Goal: Task Accomplishment & Management: Manage account settings

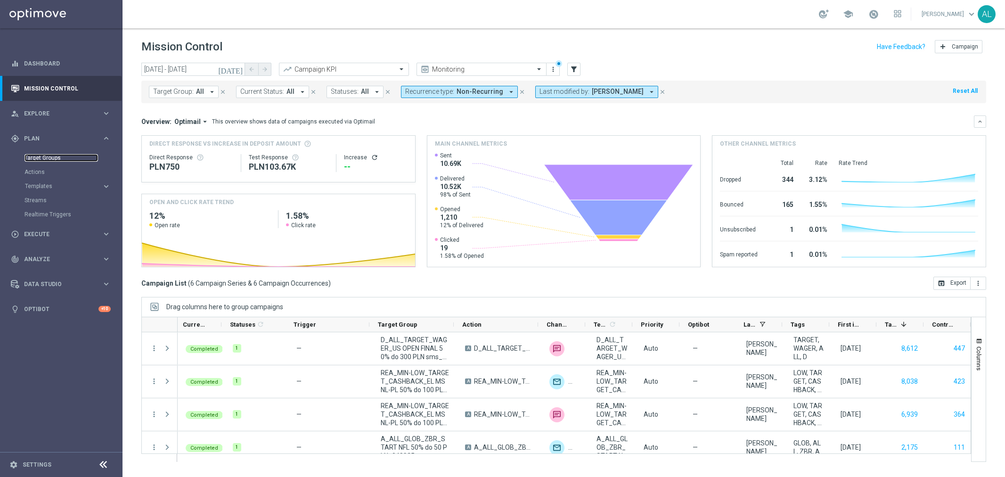
click at [42, 157] on link "Target Groups" at bounding box center [62, 158] width 74 height 8
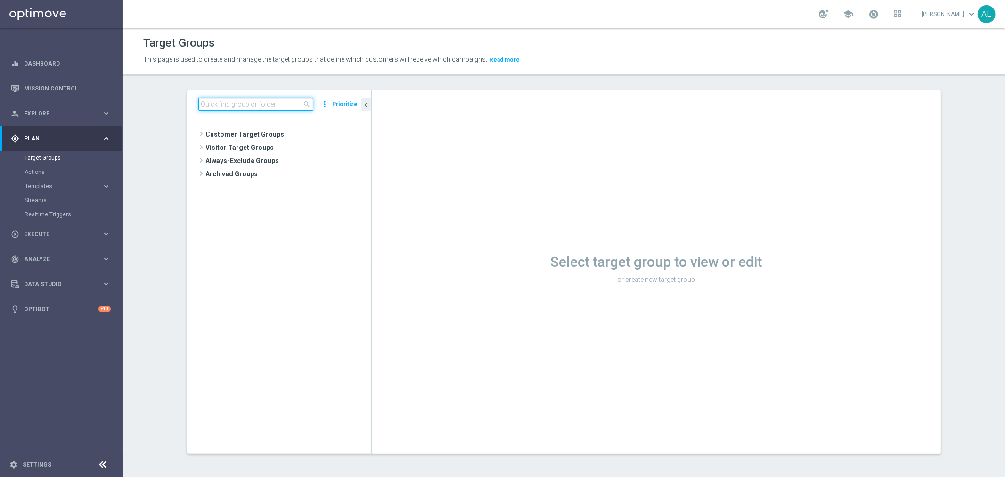
click at [254, 101] on input at bounding box center [255, 104] width 115 height 13
click at [221, 129] on span "Customer Target Groups" at bounding box center [277, 134] width 142 height 13
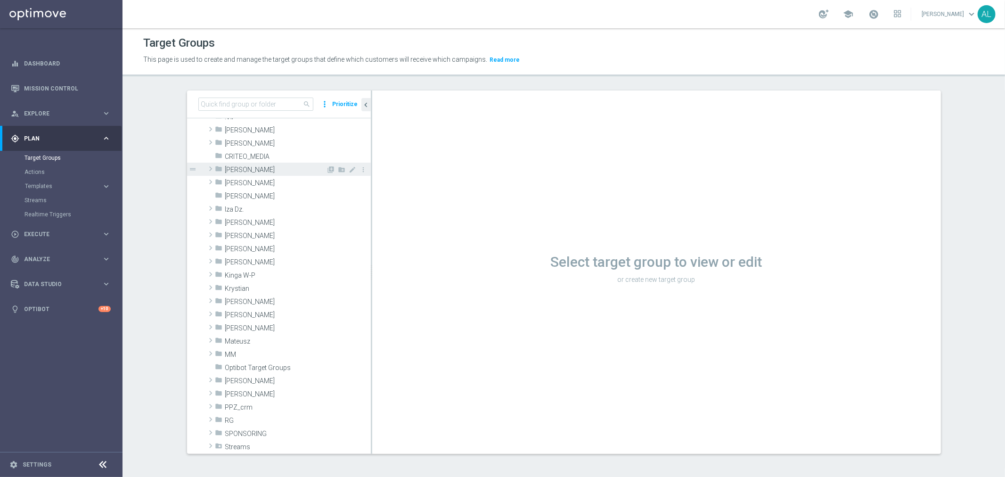
scroll to position [52, 0]
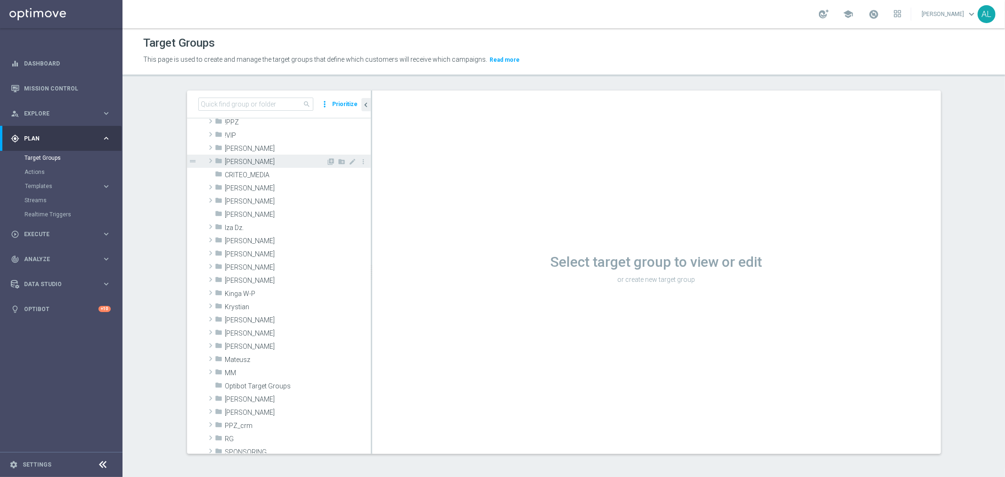
click at [238, 159] on span "[PERSON_NAME]" at bounding box center [275, 162] width 101 height 8
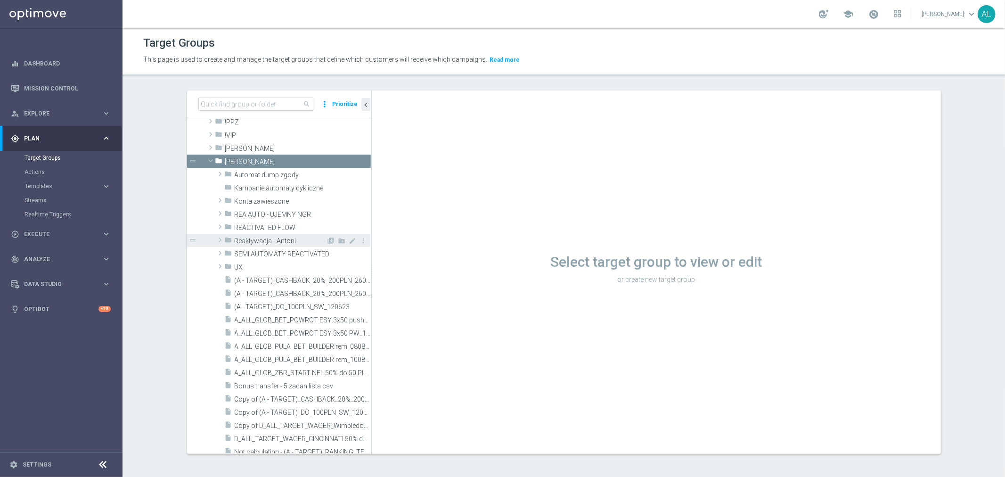
click at [284, 237] on span "Reaktywacja - Antoni" at bounding box center [281, 241] width 92 height 8
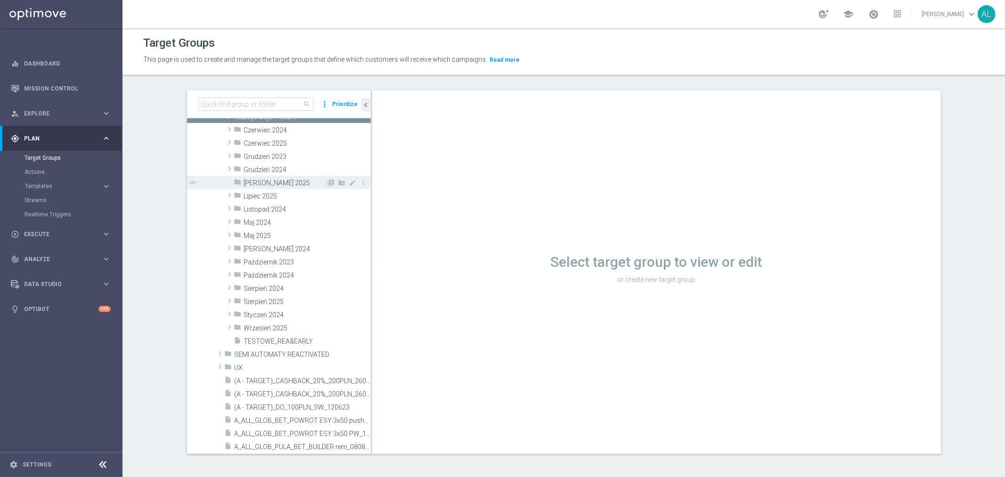
scroll to position [157, 0]
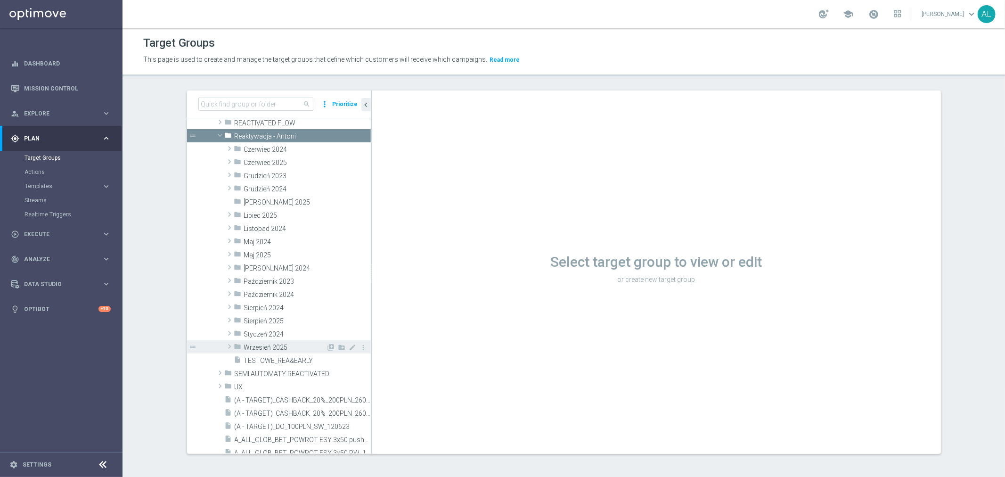
click at [251, 345] on span "Wrzesień 2025" at bounding box center [285, 348] width 82 height 8
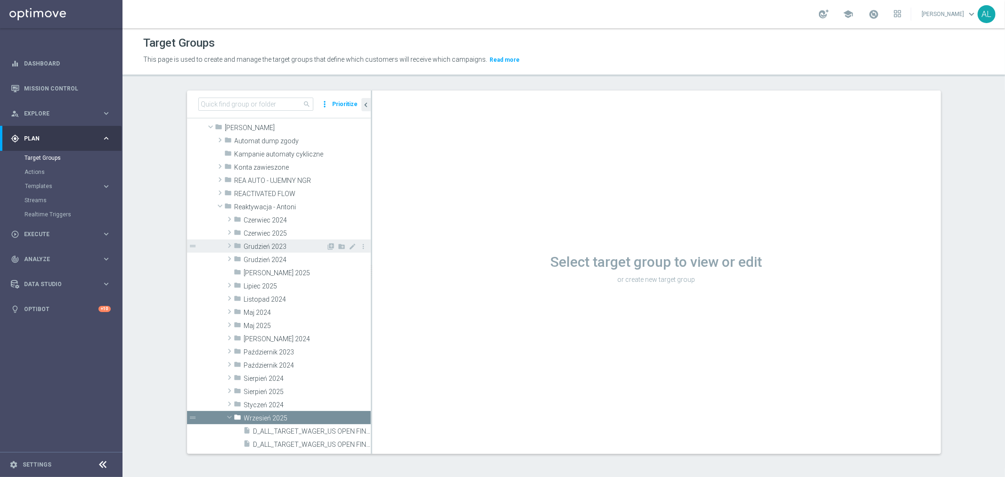
scroll to position [105, 0]
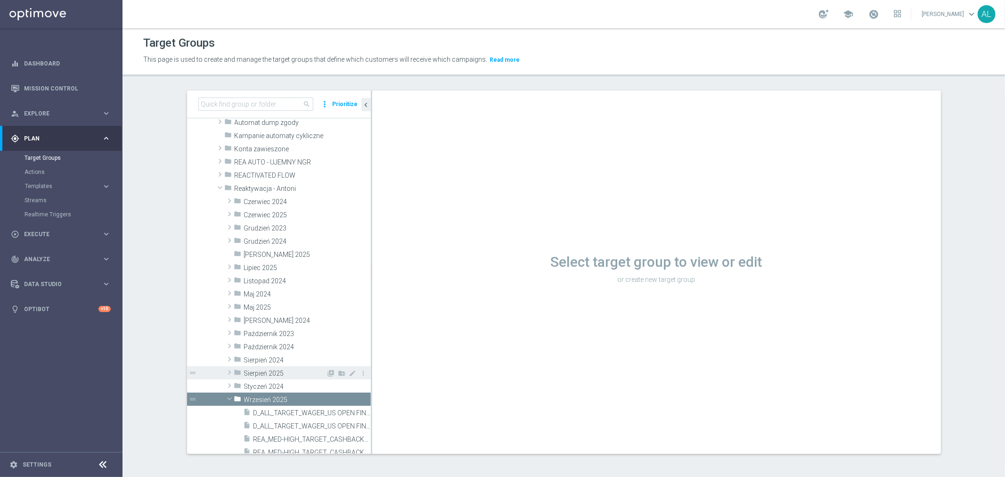
click at [281, 371] on span "Sierpień 2025" at bounding box center [285, 373] width 82 height 8
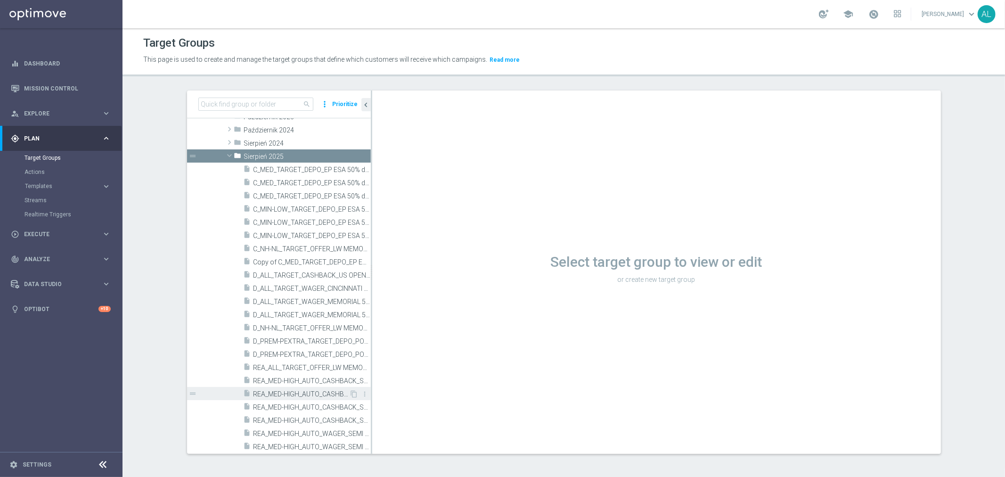
scroll to position [471, 0]
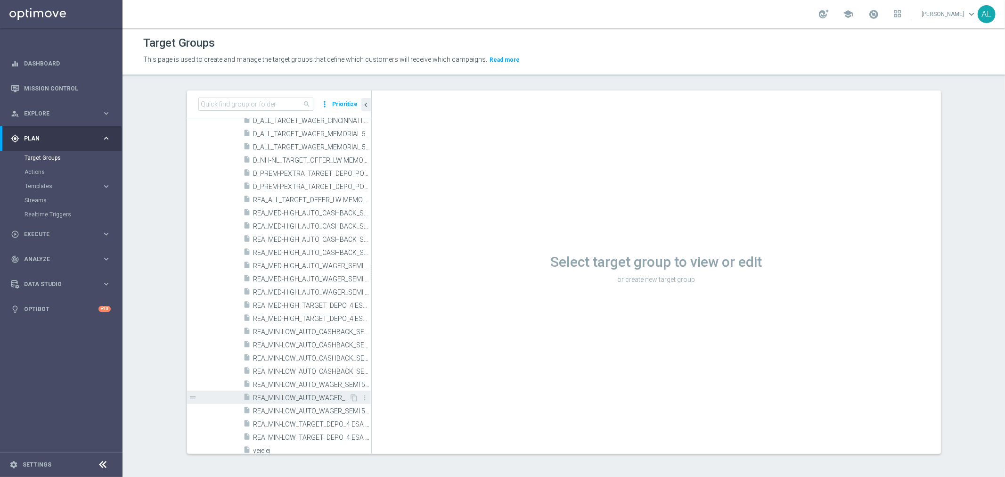
click at [307, 399] on span "REA_MIN-LOW_AUTO_WAGER_SEMI 50% do 100 PLN push_220825" at bounding box center [302, 398] width 96 height 8
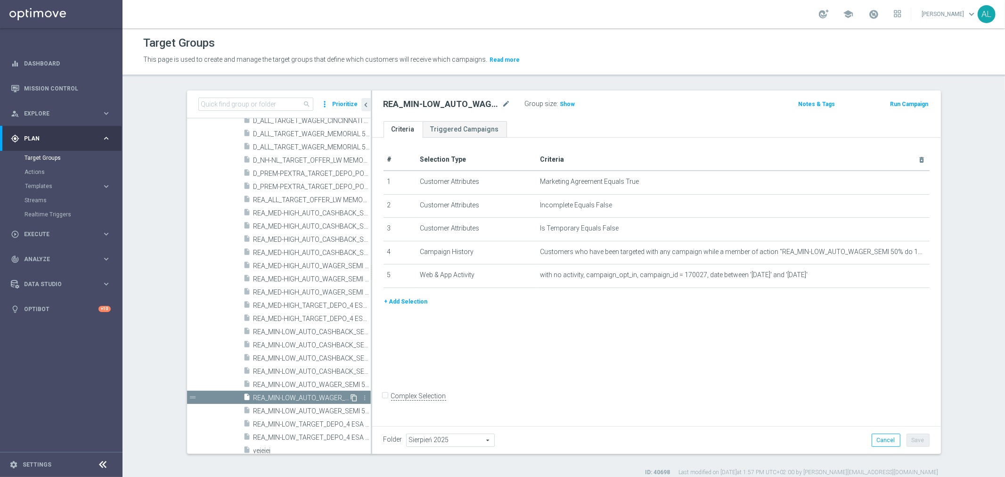
click at [351, 398] on icon "content_copy" at bounding box center [355, 398] width 8 height 8
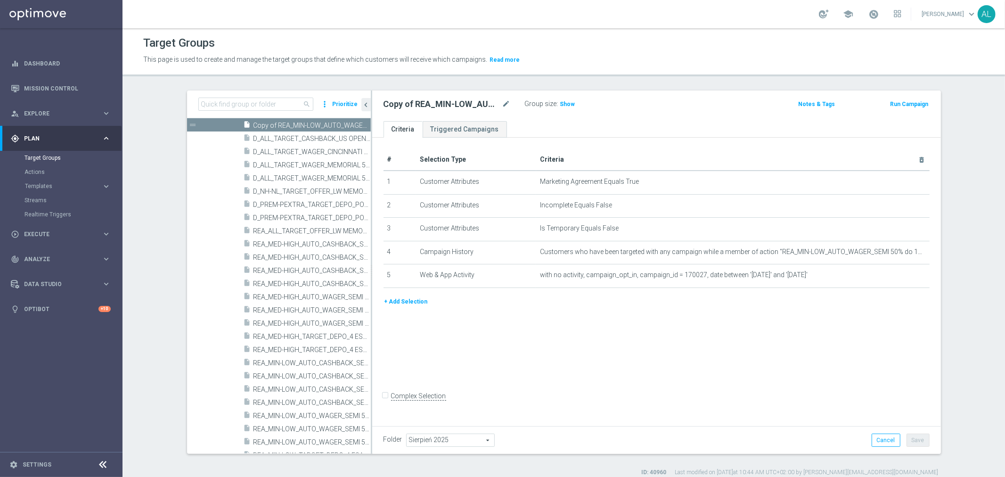
scroll to position [261, 0]
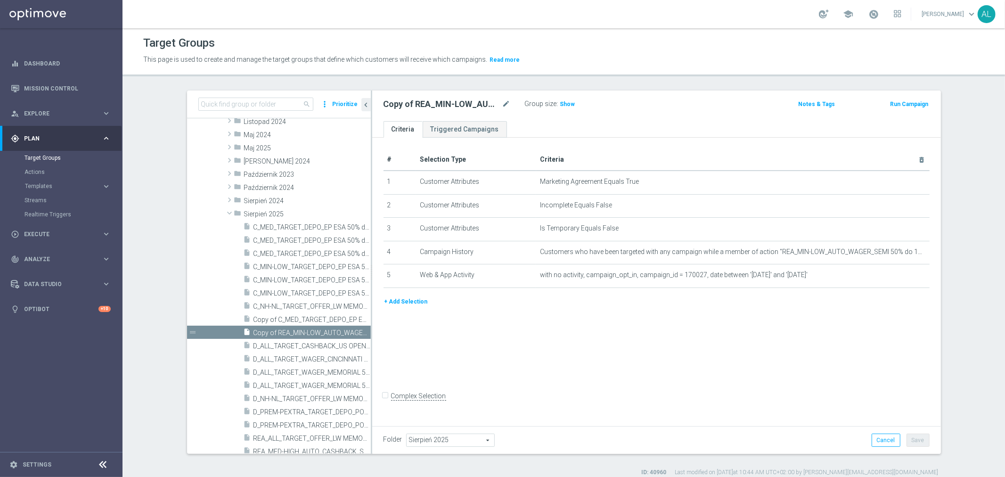
click at [436, 439] on span "Sierpień 2025" at bounding box center [451, 440] width 88 height 12
click at [428, 440] on input "search" at bounding box center [450, 440] width 88 height 13
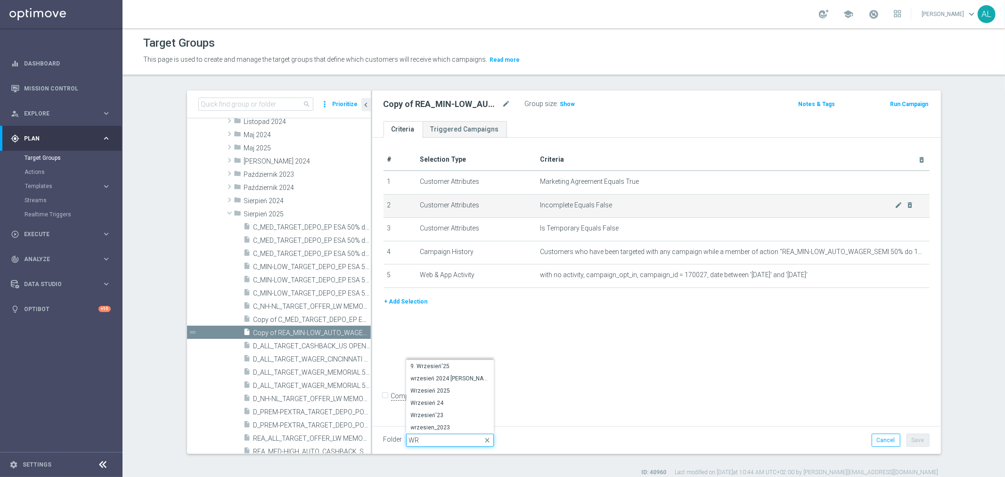
scroll to position [0, 0]
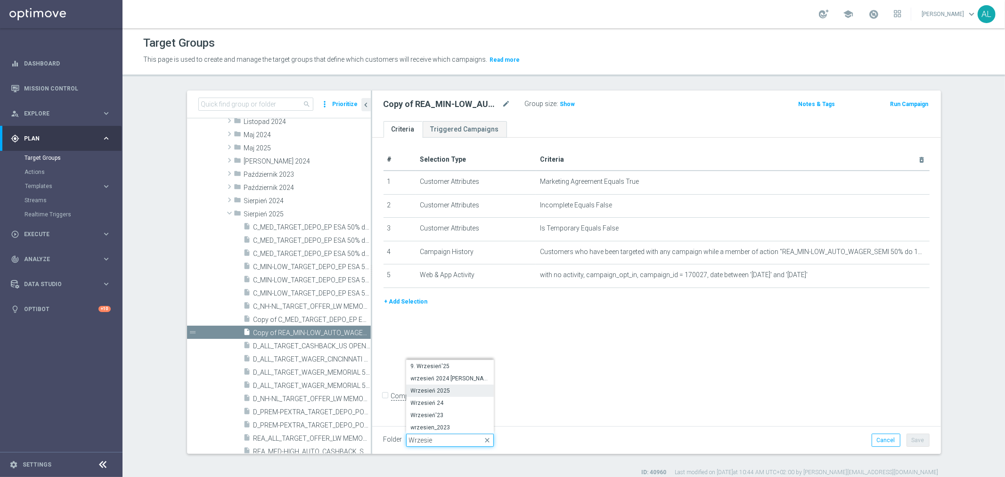
type input "Wrzesie"
click at [411, 387] on span "Wrzesień 2025" at bounding box center [450, 391] width 78 height 8
type input "Wrzesień 2025"
click at [919, 440] on button "Save" at bounding box center [918, 440] width 23 height 13
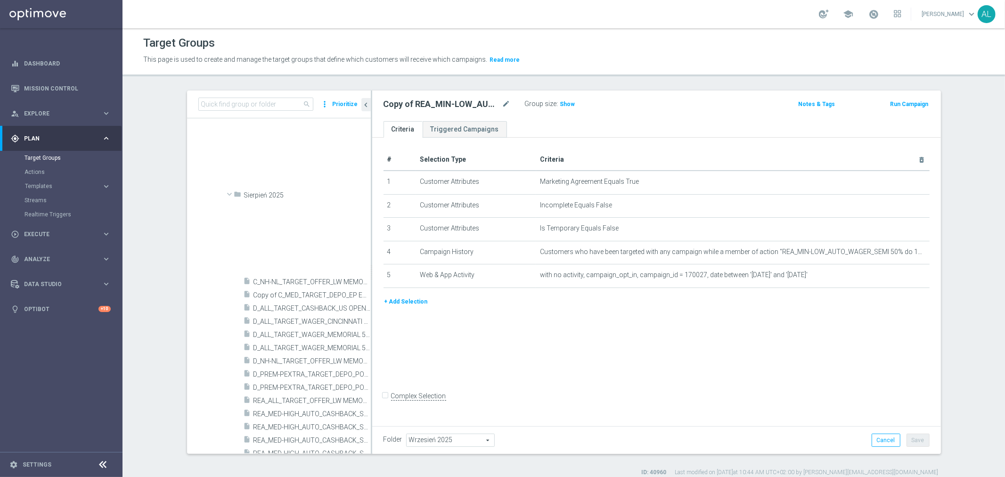
scroll to position [616, 0]
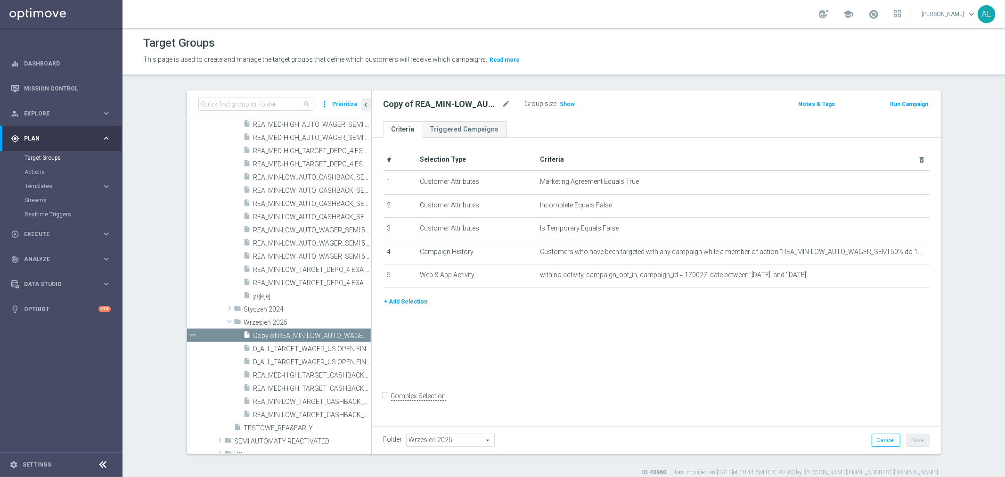
click at [507, 103] on div "Copy of REA_MIN-LOW_AUTO_WAGER_SEMI 50% do 100 PLN push_220825 mode_edit" at bounding box center [454, 104] width 141 height 13
click at [504, 102] on icon "mode_edit" at bounding box center [506, 103] width 8 height 11
click at [429, 106] on input "REA_MIN-LOW_AUTO_WAGER_SEMI 50% do 100 PLN push_220825" at bounding box center [447, 104] width 127 height 13
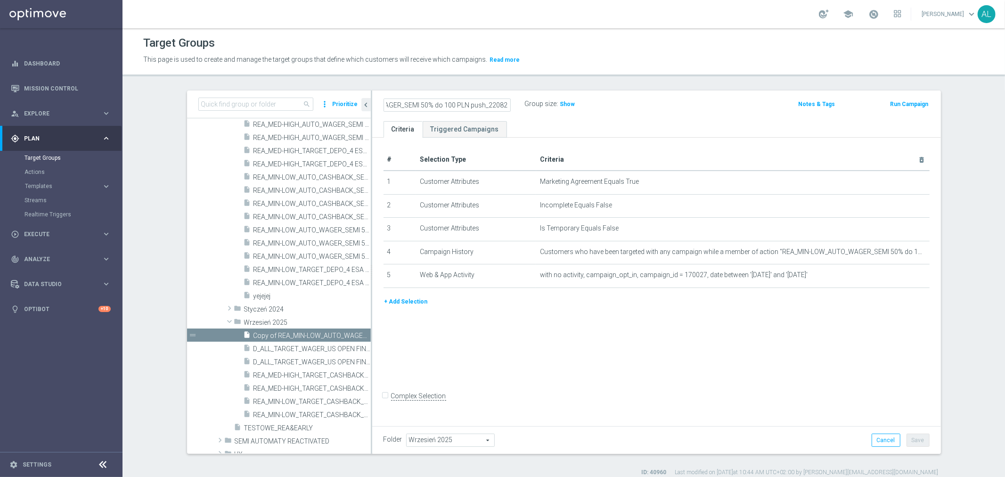
click at [486, 106] on input "REA_MIN-LOW_AUTO_WAGER_SEMI 50% do 100 PLN push_220825" at bounding box center [447, 104] width 127 height 13
drag, startPoint x: 483, startPoint y: 107, endPoint x: 531, endPoint y: 107, distance: 48.1
click at [531, 107] on div "REA_MIN-LOW_AUTO_WAGER_SEMI 50% do 100 PLN push_220825 Group size : Show" at bounding box center [564, 105] width 374 height 14
drag, startPoint x: 477, startPoint y: 109, endPoint x: 465, endPoint y: 109, distance: 12.3
click at [465, 109] on input "REA_MIN-LOW_AUTO_WAGER_SEMI 50% do 100 PLN push_050925" at bounding box center [447, 104] width 127 height 13
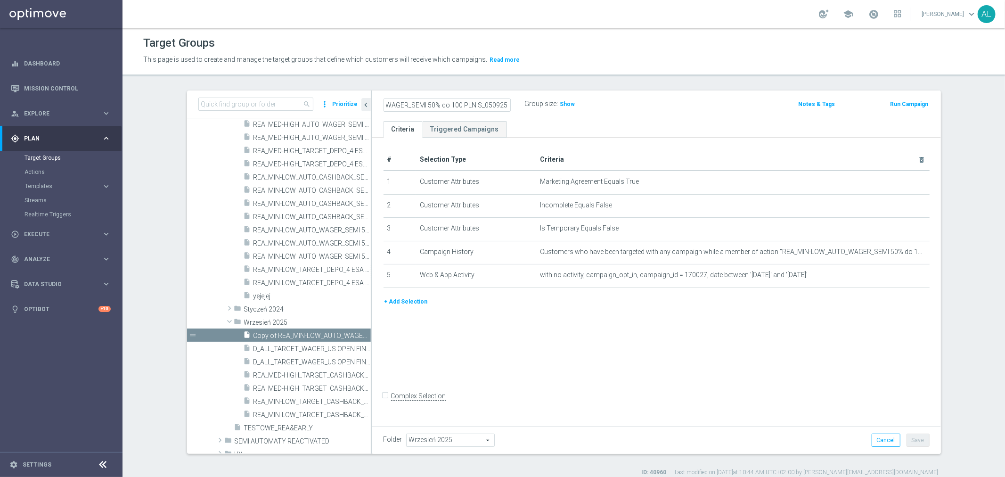
scroll to position [0, 63]
type input "REA_MIN-LOW_AUTO_WAGER_SEMI 50% do 100 PLN SMS_050925"
click at [568, 116] on div "REA_MIN-LOW_AUTO_WAGER_SEMI 50% do 100 PLN SMS_050925 Group size : Show Notes &…" at bounding box center [656, 105] width 569 height 31
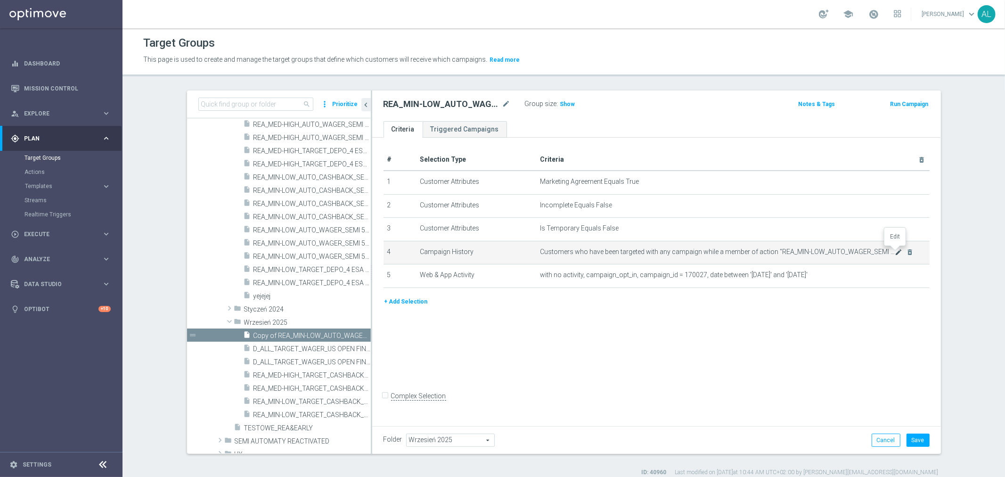
click at [895, 253] on icon "mode_edit" at bounding box center [899, 252] width 8 height 8
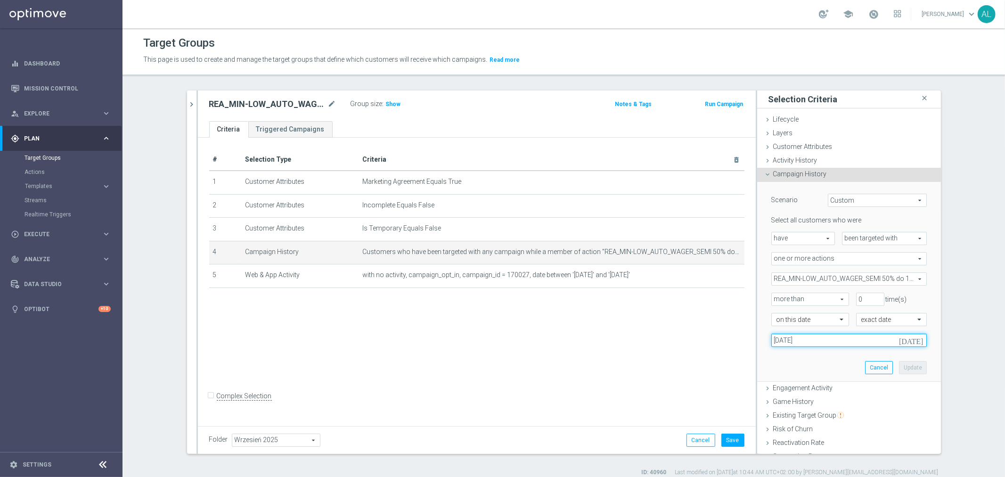
click at [804, 338] on input "[DATE]" at bounding box center [849, 340] width 156 height 13
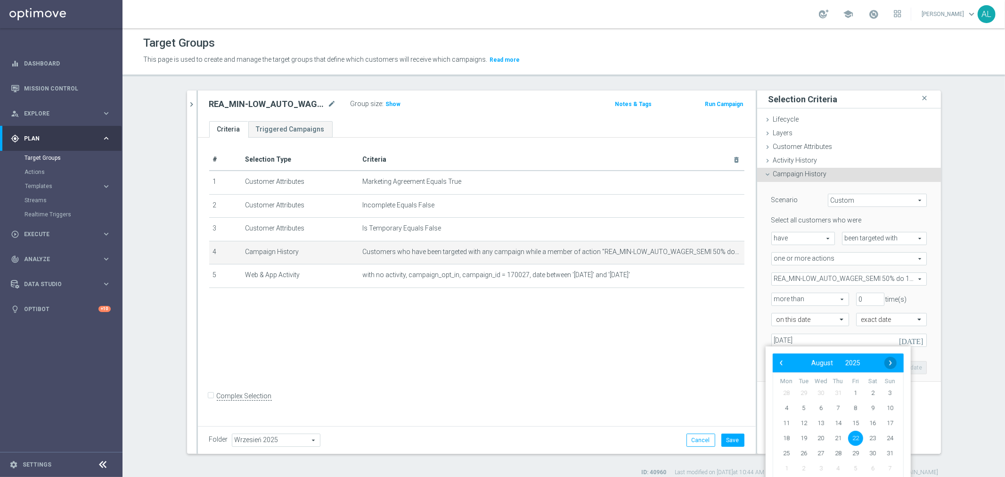
click at [891, 361] on span "›" at bounding box center [891, 363] width 12 height 12
click at [859, 393] on span "5" at bounding box center [855, 393] width 15 height 15
type input "[DATE]"
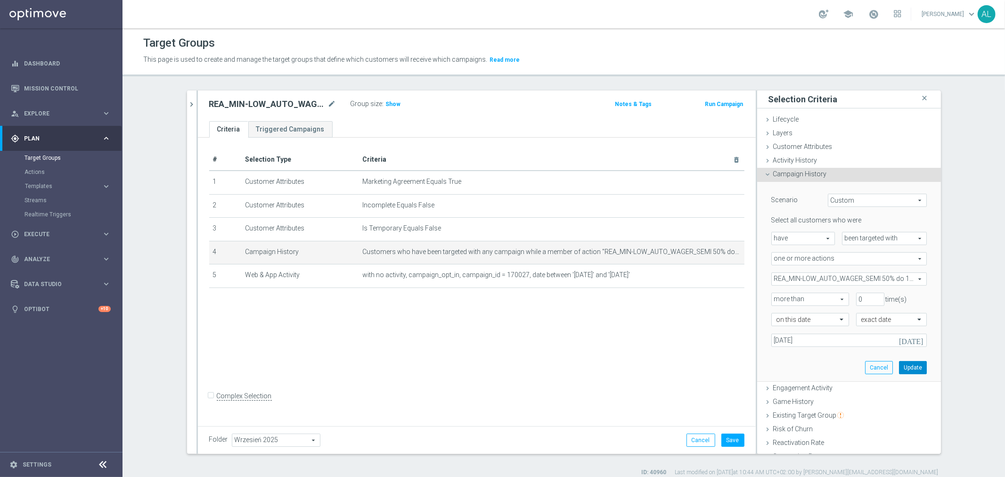
click at [899, 365] on button "Update" at bounding box center [913, 367] width 28 height 13
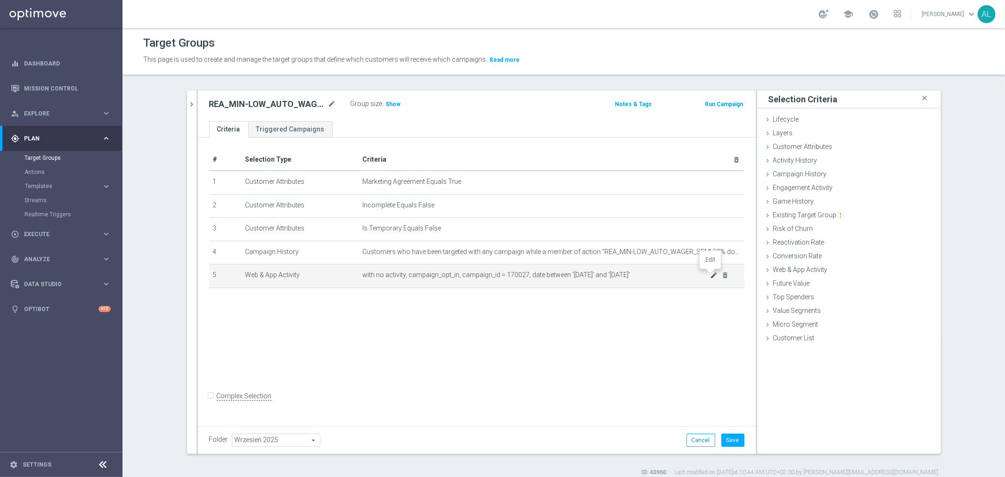
click at [710, 275] on icon "mode_edit" at bounding box center [714, 275] width 8 height 8
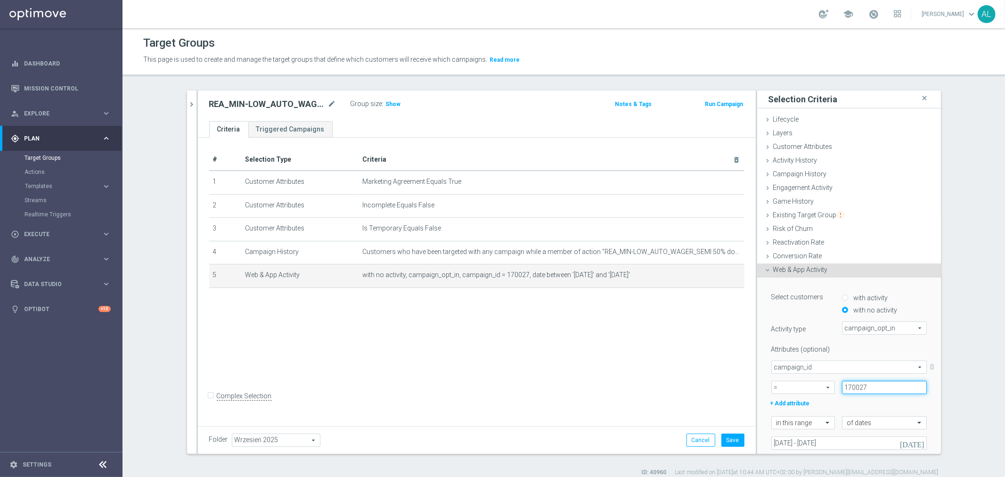
click at [859, 392] on input "170027" at bounding box center [884, 387] width 85 height 13
paste input "5420"
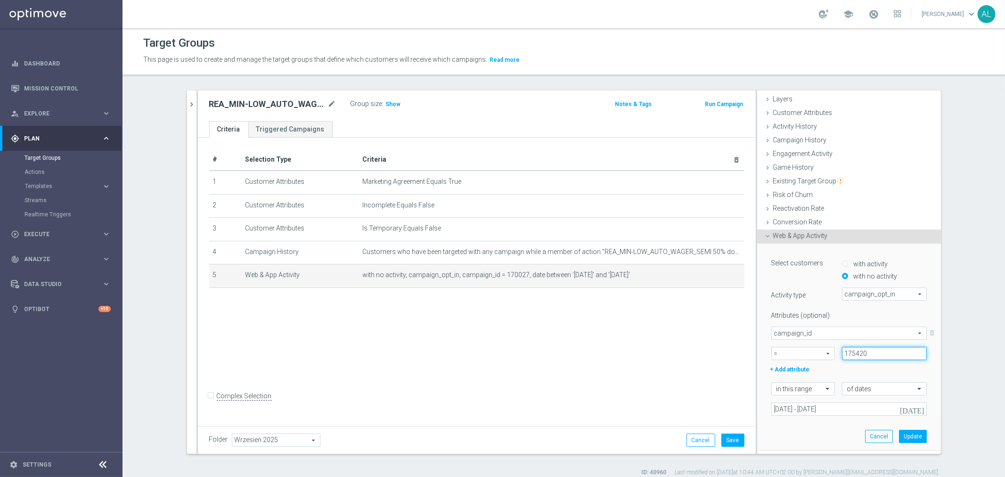
scroll to position [52, 0]
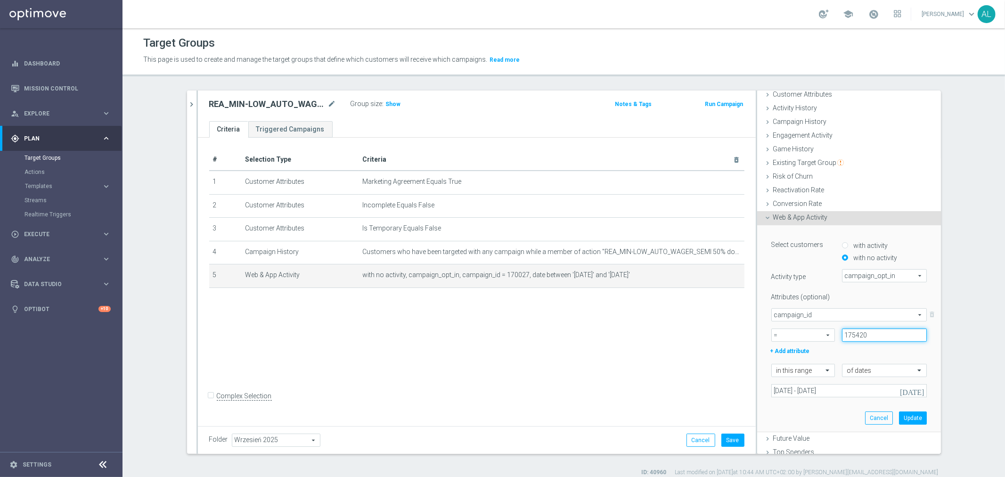
type input "175420"
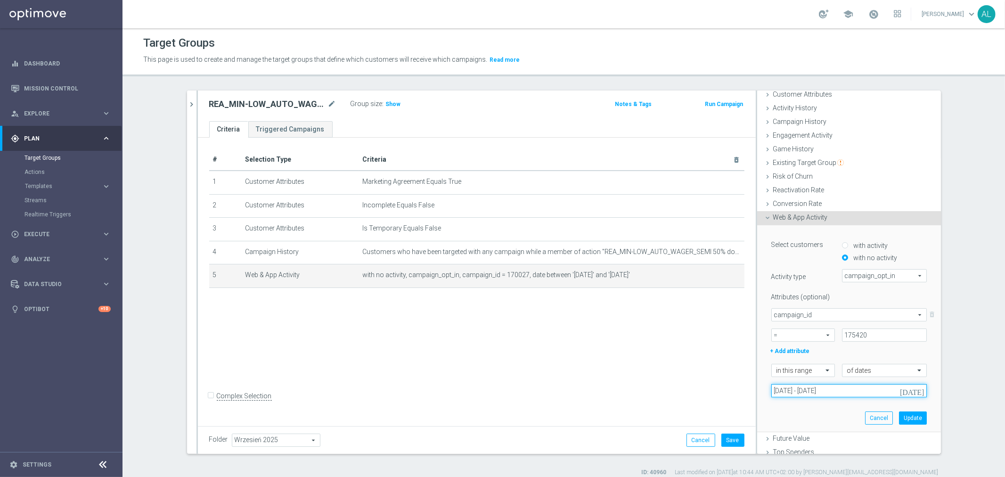
click at [814, 395] on input "[DATE] - [DATE]" at bounding box center [849, 390] width 156 height 13
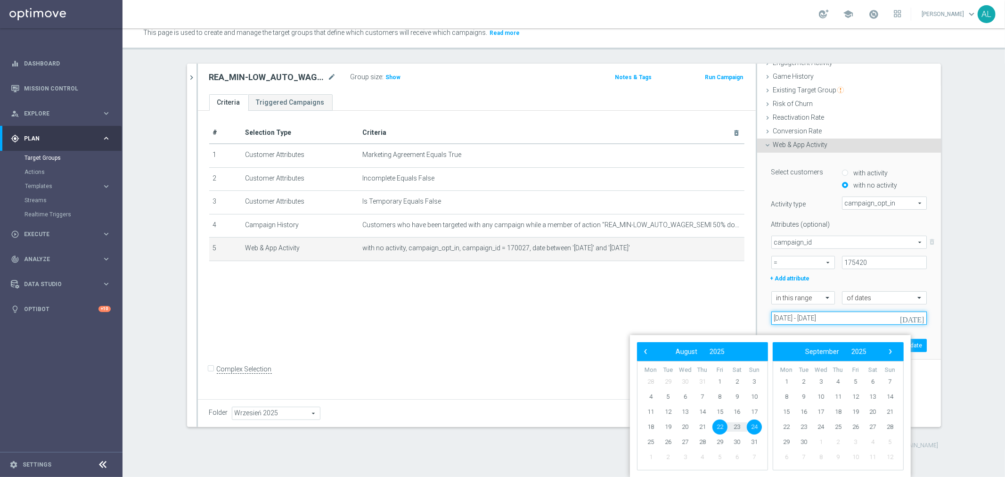
scroll to position [0, 0]
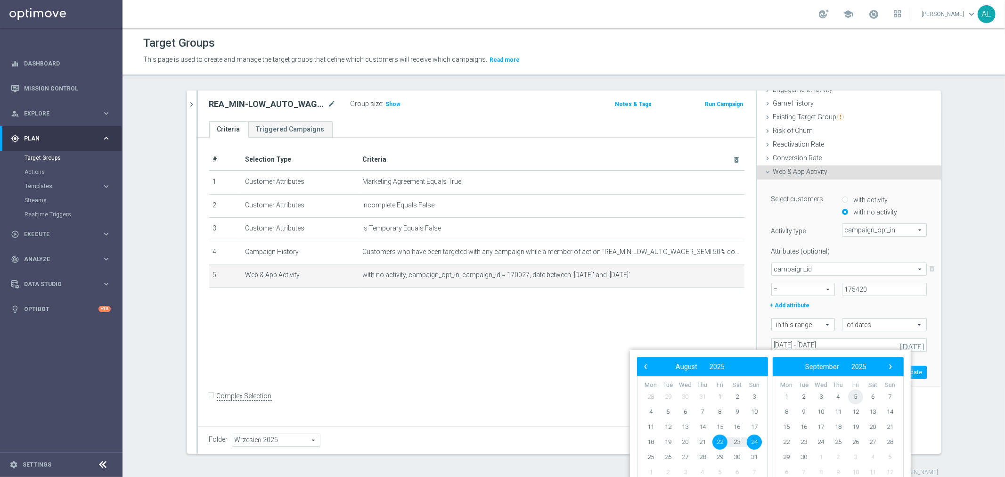
click at [853, 398] on span "5" at bounding box center [855, 396] width 15 height 15
click at [755, 396] on span "7" at bounding box center [754, 396] width 15 height 15
type input "[DATE] - [DATE]"
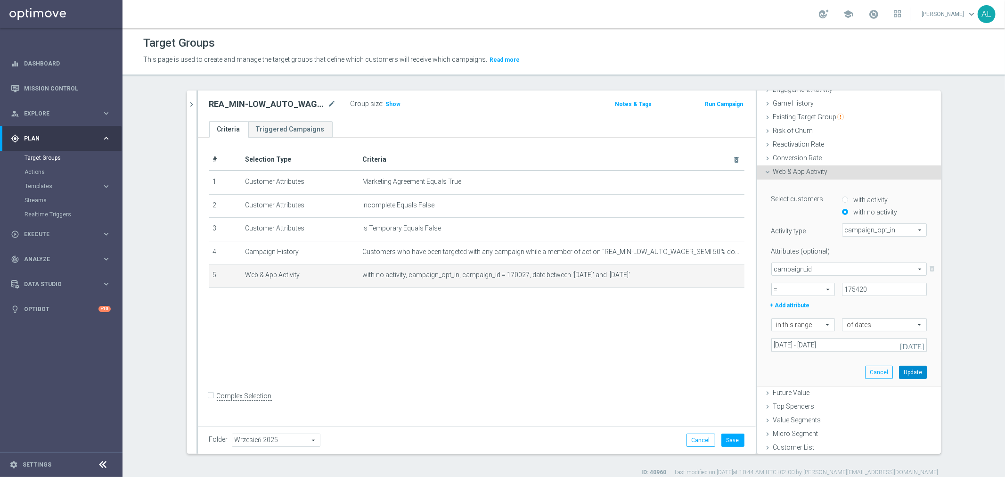
click at [899, 368] on button "Update" at bounding box center [913, 372] width 28 height 13
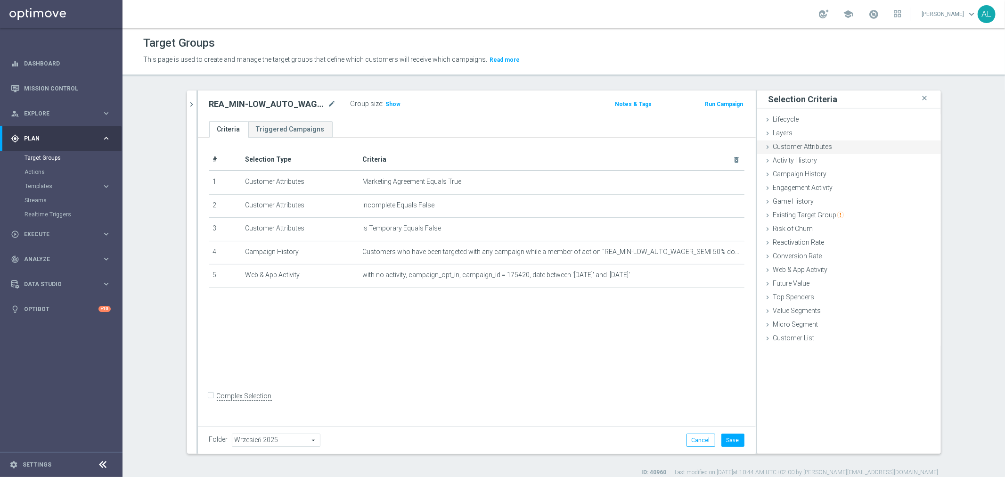
click at [776, 140] on div "Customer Attributes done" at bounding box center [849, 147] width 184 height 14
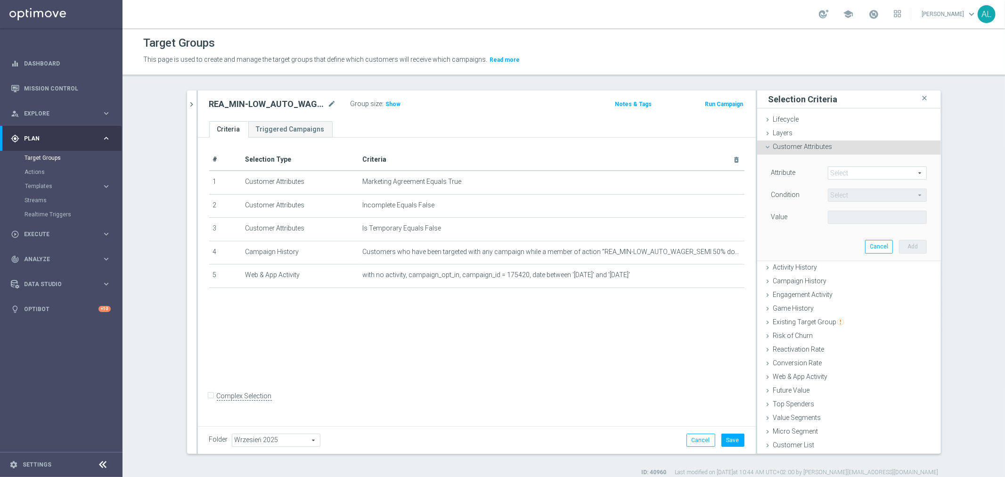
click at [847, 174] on span at bounding box center [878, 173] width 98 height 12
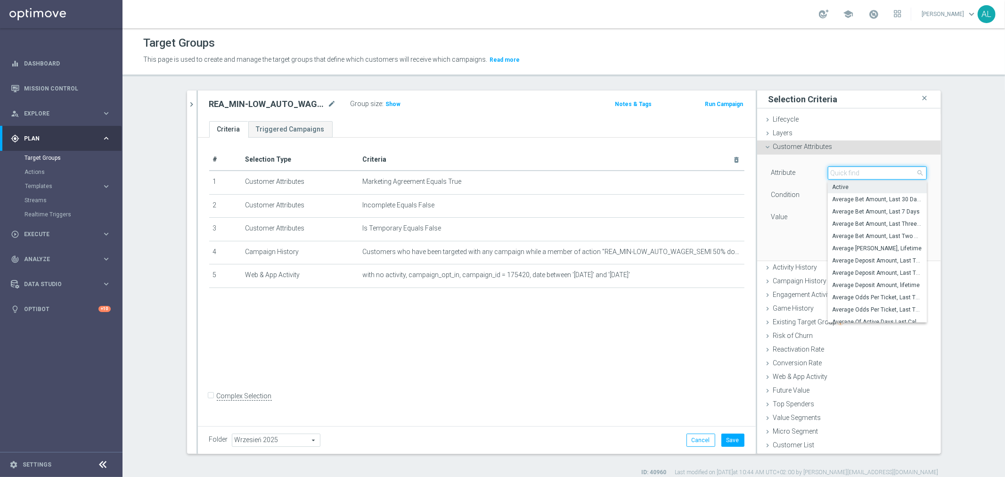
drag, startPoint x: 846, startPoint y: 173, endPoint x: 843, endPoint y: 181, distance: 9.3
click at [845, 178] on input "search" at bounding box center [877, 172] width 99 height 13
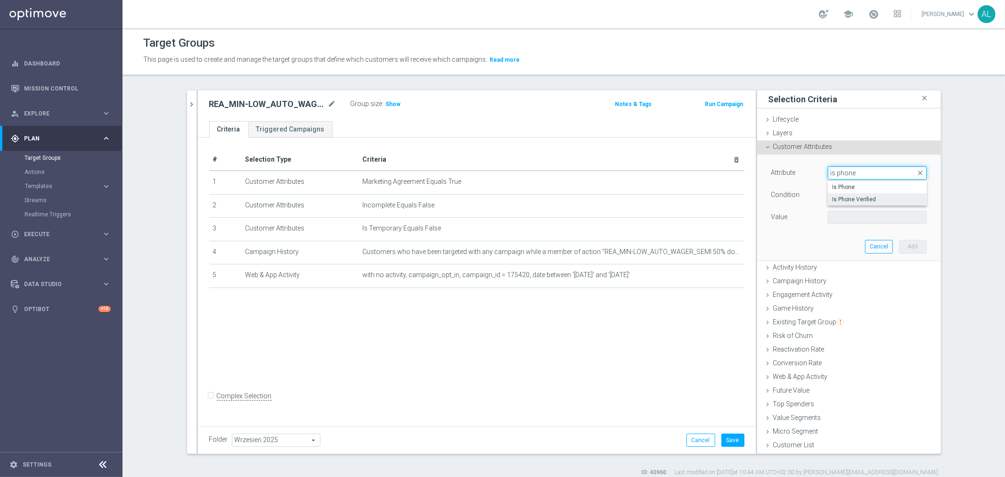
type input "is phone"
click at [862, 200] on span "Is Phone Verified" at bounding box center [878, 200] width 90 height 8
type input "Is Phone Verified"
type input "Equals"
click at [862, 205] on div "Attribute Is Phone Verified Is Phone Verified arrow_drop_down search Condition …" at bounding box center [849, 195] width 156 height 59
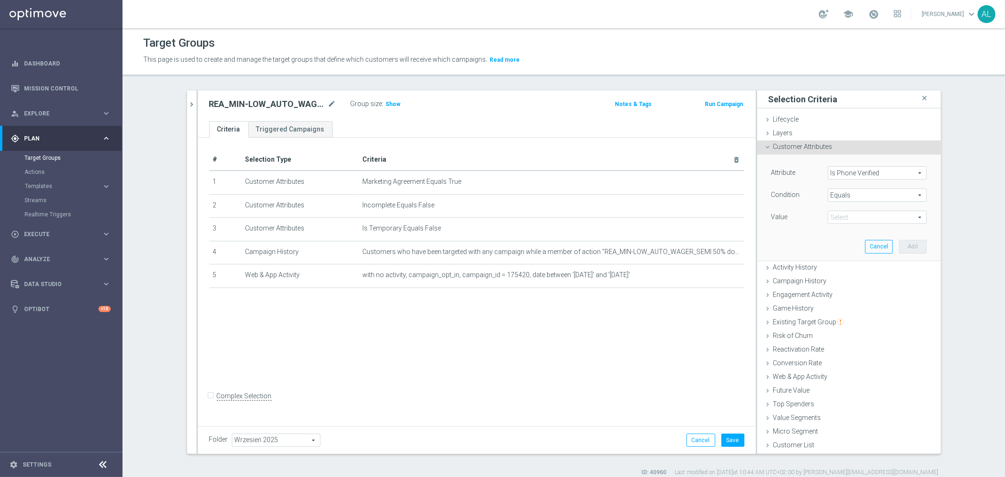
click at [856, 215] on span at bounding box center [878, 217] width 98 height 12
click at [856, 215] on input "search" at bounding box center [877, 217] width 99 height 13
click at [841, 240] on span "True" at bounding box center [878, 244] width 90 height 8
type input "True"
click at [903, 243] on button "Add" at bounding box center [913, 246] width 28 height 13
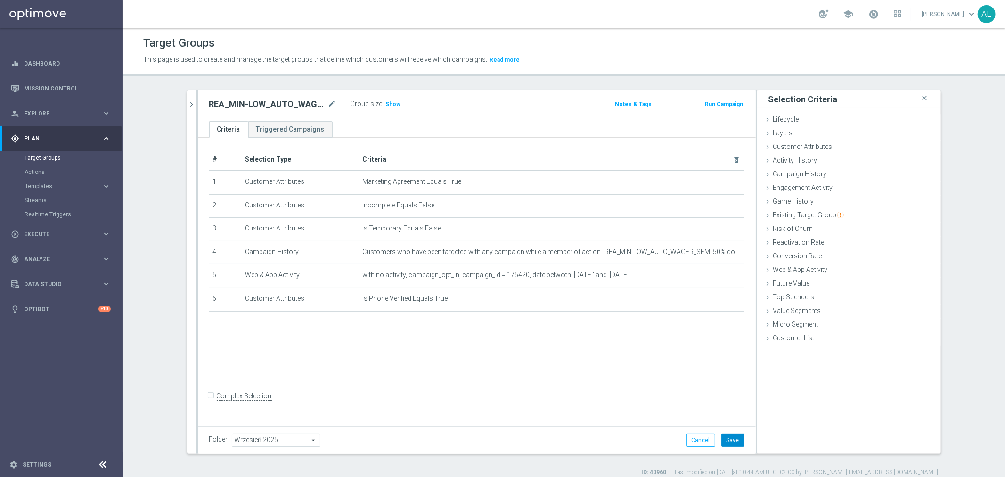
click at [723, 435] on button "Save" at bounding box center [733, 440] width 23 height 13
click at [188, 100] on icon "chevron_right" at bounding box center [192, 104] width 9 height 9
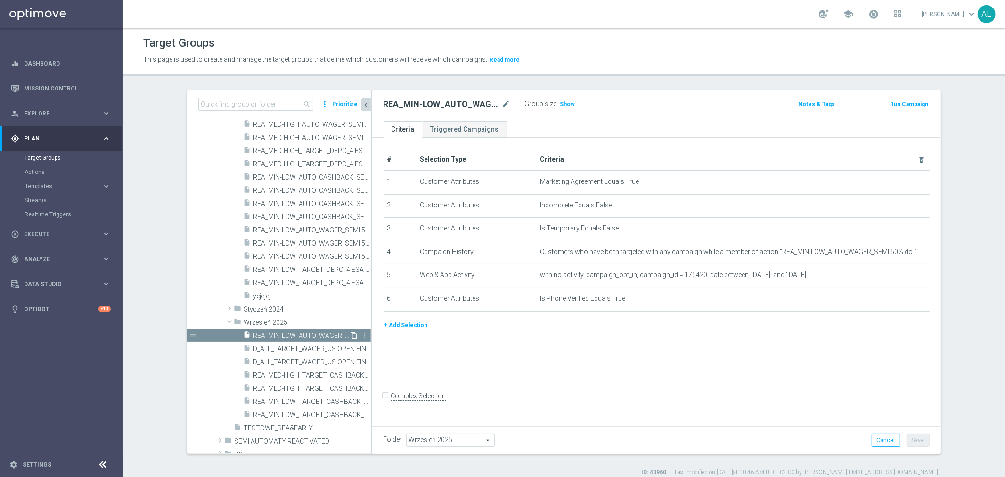
click at [351, 334] on icon "content_copy" at bounding box center [355, 336] width 8 height 8
click at [502, 102] on icon "mode_edit" at bounding box center [506, 103] width 8 height 11
click at [455, 105] on input "Copy of REA_MIN-LOW_AUTO_WAGER_SEMI 50% do 100 PLN SMS_050925" at bounding box center [447, 104] width 127 height 13
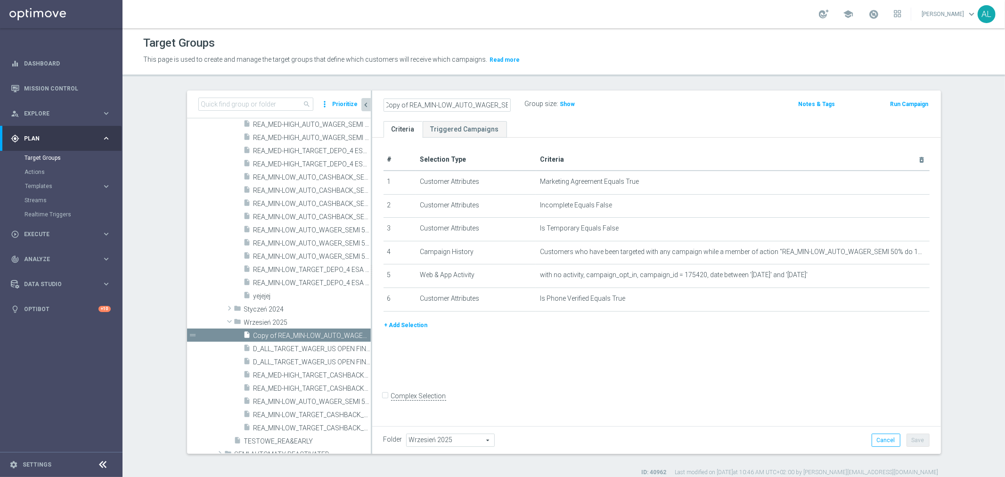
scroll to position [0, 0]
drag, startPoint x: 407, startPoint y: 105, endPoint x: 332, endPoint y: 104, distance: 74.9
click at [332, 104] on as-split "search more_vert Prioritize Customer Target Groups library_add create_new_folder" at bounding box center [564, 271] width 754 height 363
click at [450, 106] on input "REA_MIN-LOW_AUTO_WAGER_SEMI 50% do 100 PLN SMS_050925" at bounding box center [447, 104] width 127 height 13
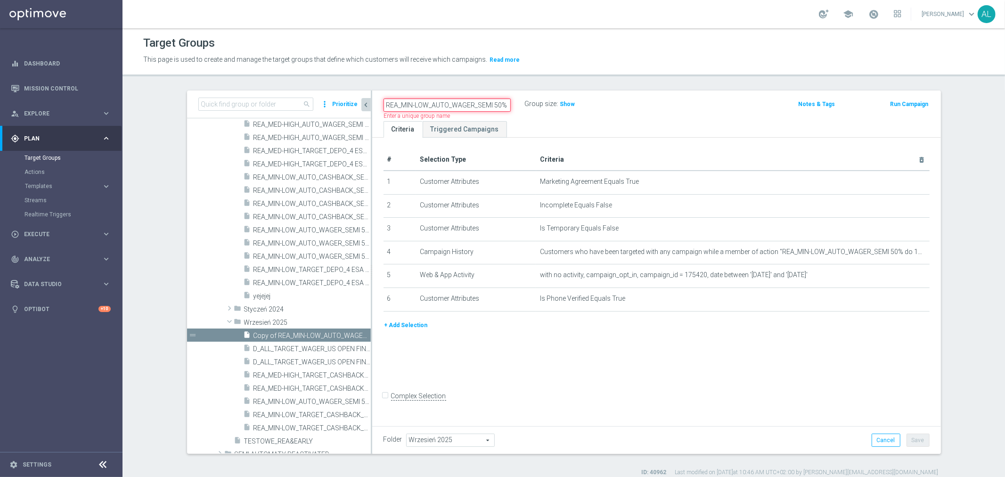
click at [450, 106] on input "REA_MIN-LOW_AUTO_WAGER_SEMI 50% do 100 PLN SMS_050925" at bounding box center [447, 104] width 127 height 13
paste input "ED-HIGH_AUTO_WAGER_SEMI 50% do 300 PLN_050925"
click at [478, 107] on input "REA_MED-HIGH_AUTO_WAGER_SEMI 50% do 300 PLN_050925" at bounding box center [447, 104] width 127 height 13
type input "REA_MED-HIGH_AUTO_WAGER_SEMI 50% do 300 PLN sms_050925"
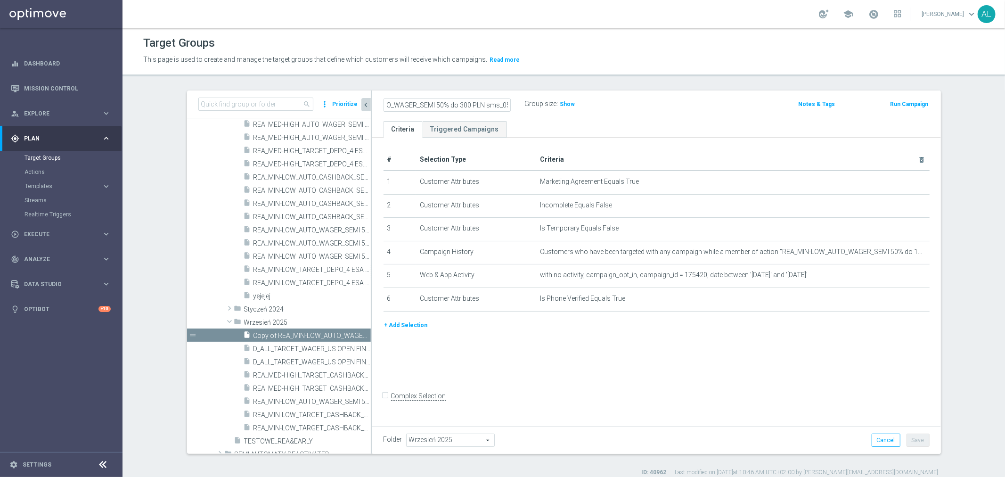
scroll to position [0, 0]
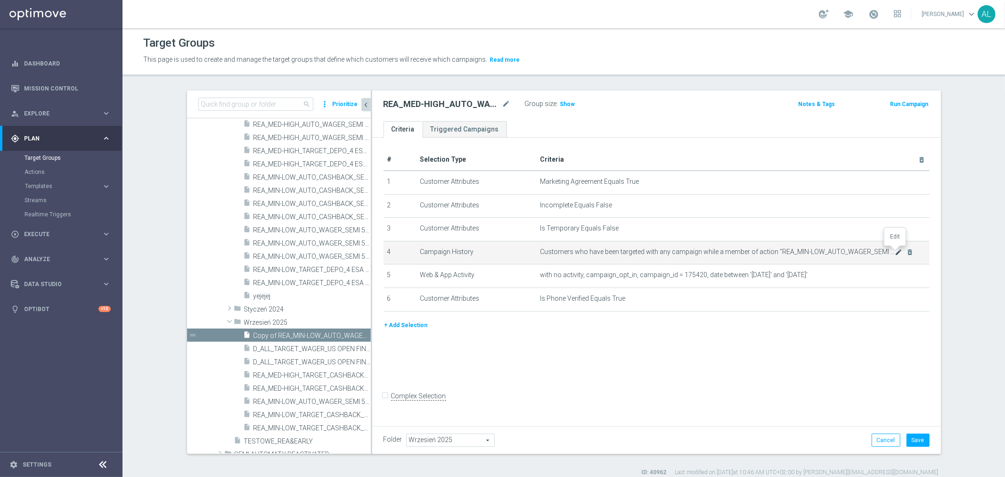
click at [895, 251] on icon "mode_edit" at bounding box center [899, 252] width 8 height 8
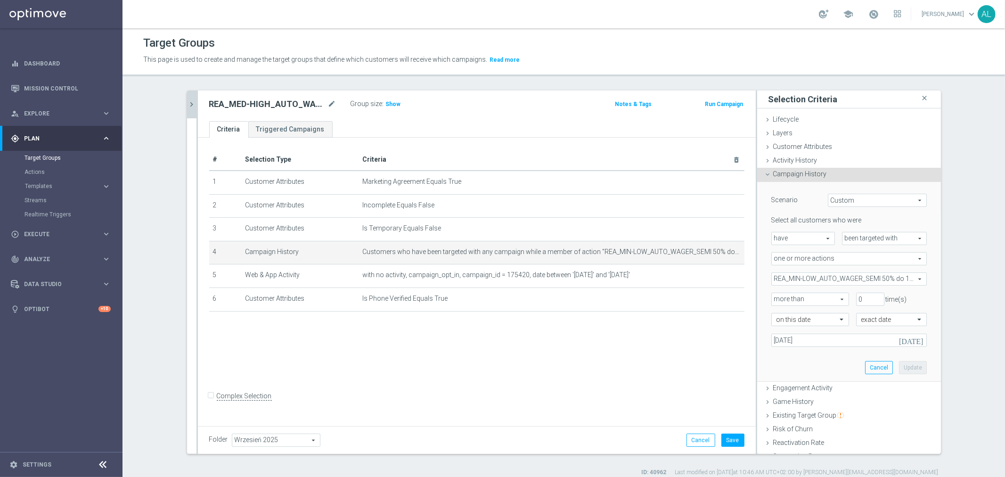
click at [837, 273] on span "REA_MIN-LOW_AUTO_WAGER_SEMI 50% do 100 PLN_WEEKLY" at bounding box center [849, 279] width 155 height 12
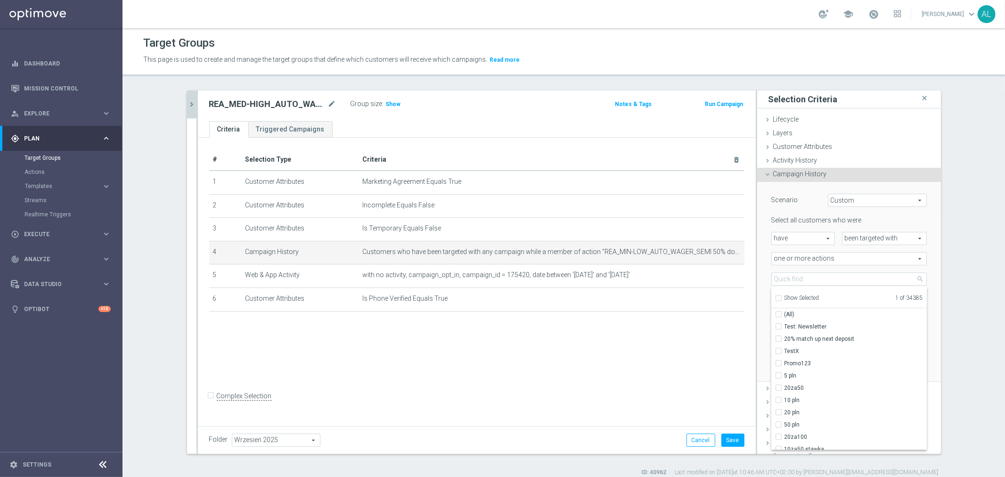
click at [785, 295] on span "Show Selected" at bounding box center [802, 298] width 35 height 7
click at [781, 296] on input "Show Selected" at bounding box center [778, 299] width 6 height 6
checkbox input "true"
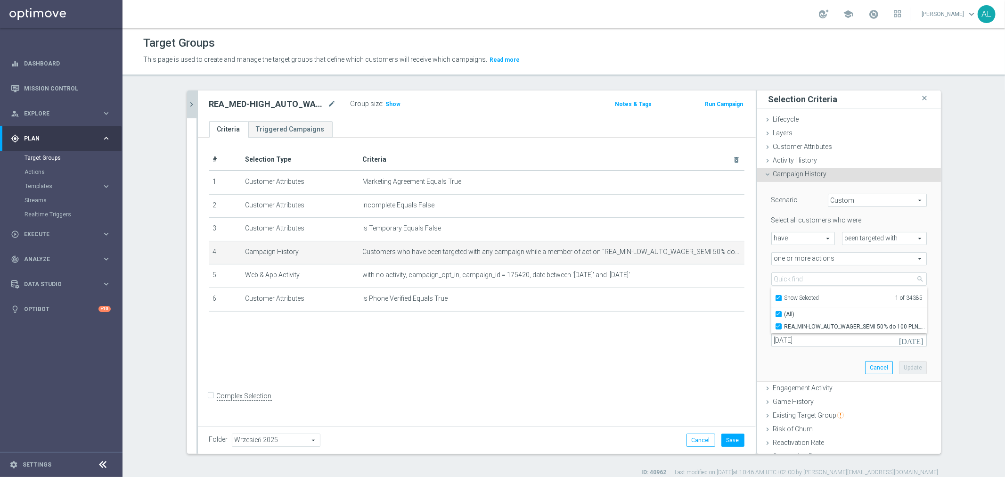
click at [812, 332] on div "Select all customers who were have have arrow_drop_down search been targeted wi…" at bounding box center [849, 281] width 156 height 131
click at [811, 280] on span "REA_MIN-LOW_AUTO_WAGER_SEMI 50% do 100 PLN_WEEKLY" at bounding box center [849, 279] width 155 height 12
click at [799, 321] on label "REA_MIN-LOW_AUTO_WAGER_SEMI 50% do 100 PLN_WEEKLY" at bounding box center [856, 326] width 142 height 12
click at [785, 323] on input "REA_MIN-LOW_AUTO_WAGER_SEMI 50% do 100 PLN_WEEKLY" at bounding box center [782, 326] width 6 height 6
checkbox input "false"
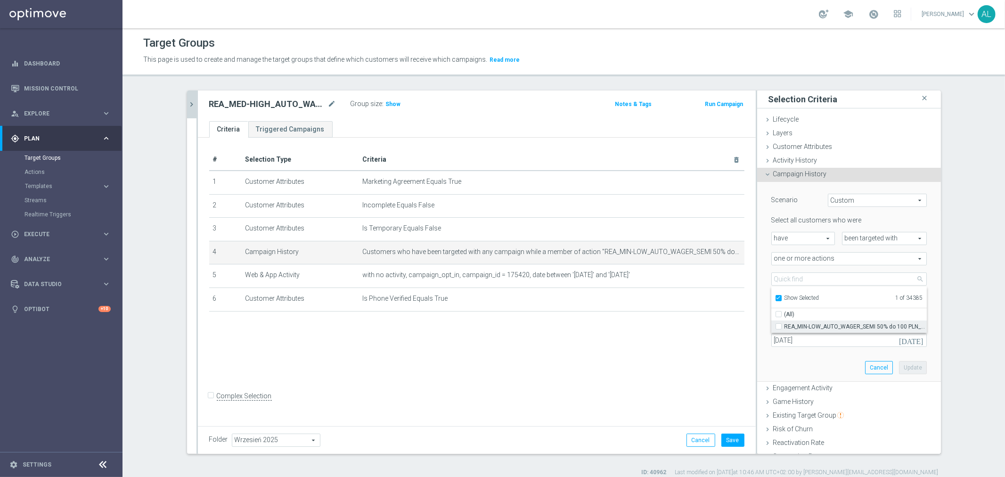
type input "Select Action"
checkbox input "false"
click at [800, 297] on span "Show Selected" at bounding box center [802, 298] width 35 height 7
click at [781, 297] on input "Show Selected" at bounding box center [778, 299] width 6 height 6
checkbox input "false"
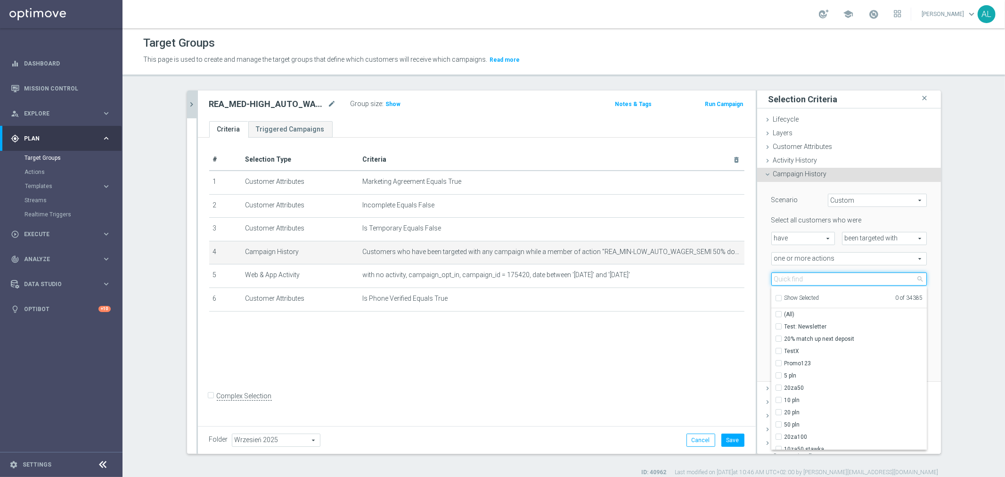
click at [796, 278] on input "search" at bounding box center [849, 278] width 156 height 13
paste input "REA_MED-HIGH_AUTO_WAGER_SEMI 50% do 300 PLN_050925"
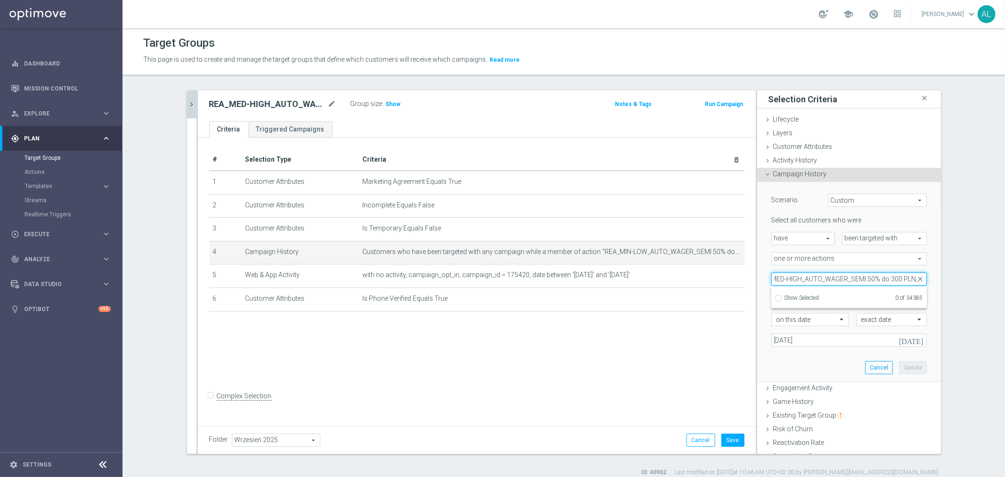
scroll to position [0, 47]
drag, startPoint x: 883, startPoint y: 283, endPoint x: 944, endPoint y: 281, distance: 60.8
click at [944, 281] on div "search more_vert Prioritize Customer Target Groups library_add create_new_folde…" at bounding box center [564, 283] width 792 height 386
type input "REA_MED-HIGH_AUTO_WAGER_SEMI 50% do 300 PLN_050925"
click at [861, 269] on div "Select all customers who were have have arrow_drop_down search been targeted wi…" at bounding box center [849, 281] width 156 height 131
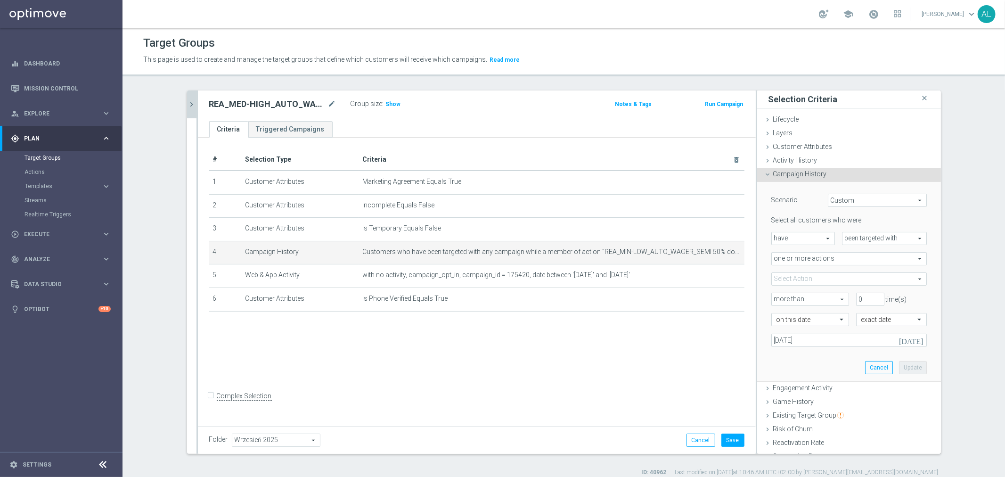
click at [859, 278] on span at bounding box center [849, 279] width 155 height 12
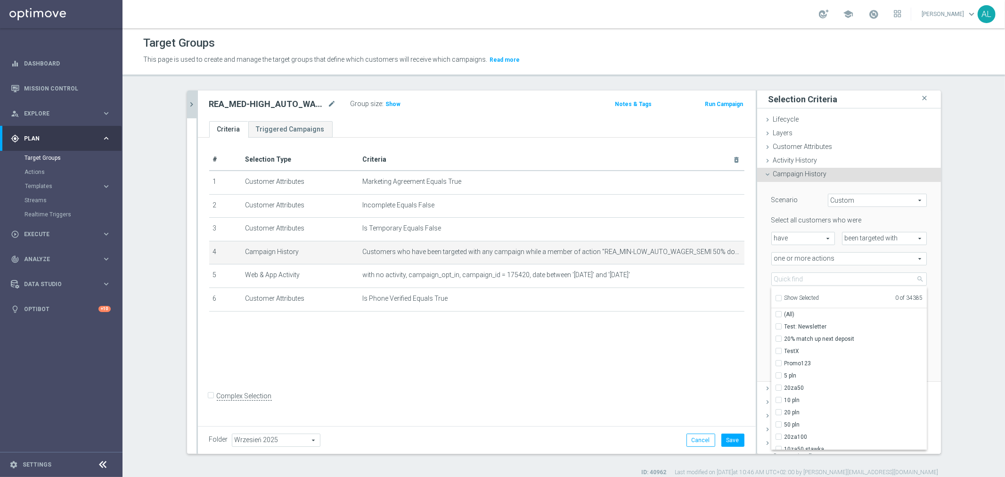
click at [854, 287] on ul "Show Selected 0 of 34385" at bounding box center [849, 297] width 156 height 21
click at [854, 281] on input "search" at bounding box center [849, 278] width 156 height 13
paste input "REA_MED-HIGH_AUTO_WAGER_SEMI 50% do 300 PLN_050925"
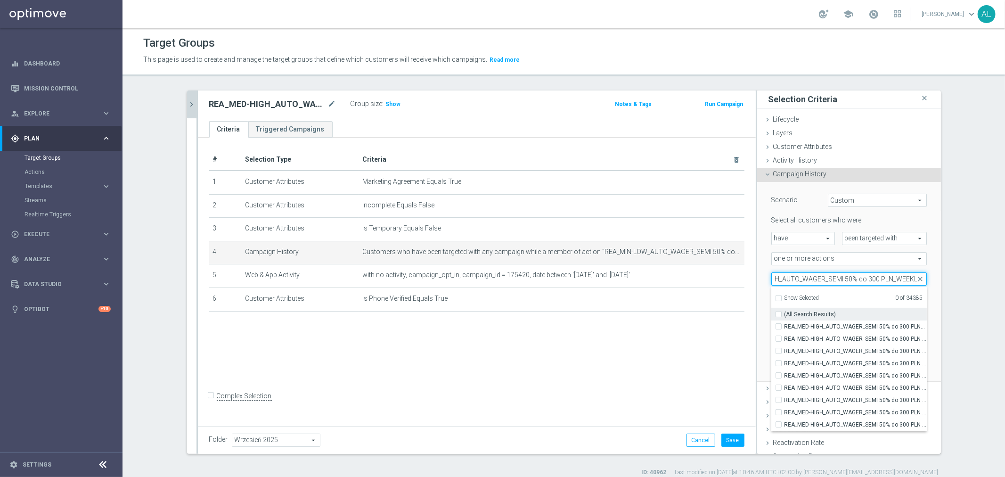
scroll to position [0, 46]
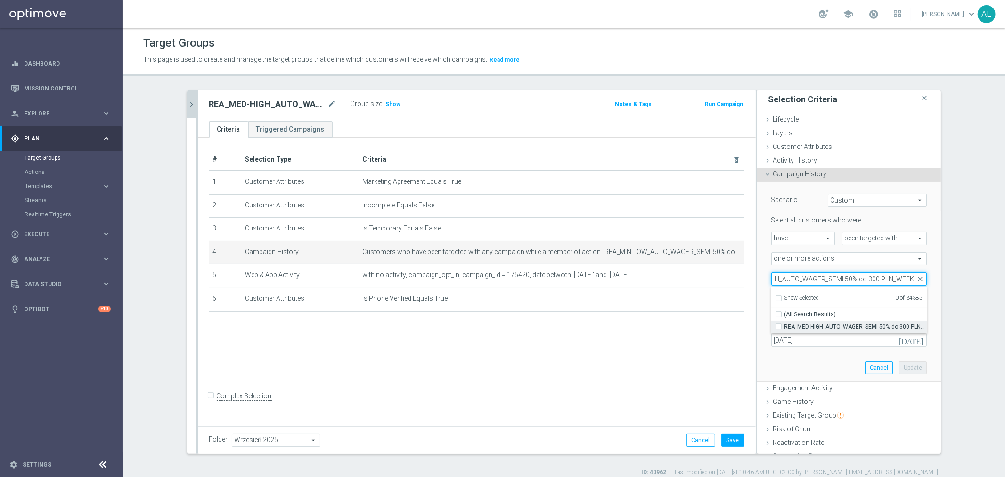
type input "REA_MED-HIGH_AUTO_WAGER_SEMI 50% do 300 PLN_WEEKL"
click at [855, 326] on span "REA_MED-HIGH_AUTO_WAGER_SEMI 50% do 300 PLN_WEEKLY" at bounding box center [856, 327] width 142 height 8
click at [785, 326] on input "REA_MED-HIGH_AUTO_WAGER_SEMI 50% do 300 PLN_WEEKLY" at bounding box center [782, 326] width 6 height 6
checkbox input "true"
type input "REA_MED-HIGH_AUTO_WAGER_SEMI 50% do 300 PLN_WEEKLY"
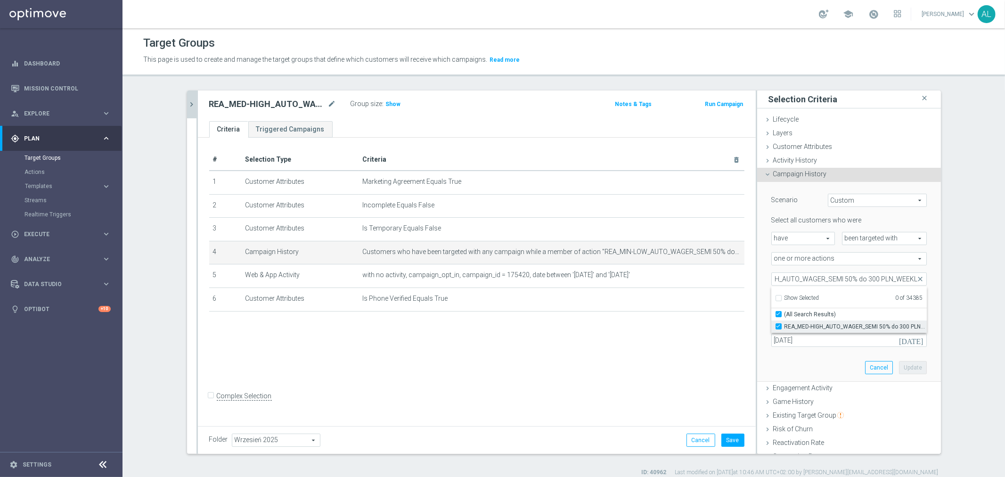
checkbox input "true"
click at [811, 367] on div "Scenario Custom Custom arrow_drop_down search Select all customers who were hav…" at bounding box center [849, 281] width 170 height 199
click at [899, 364] on button "Update" at bounding box center [913, 367] width 28 height 13
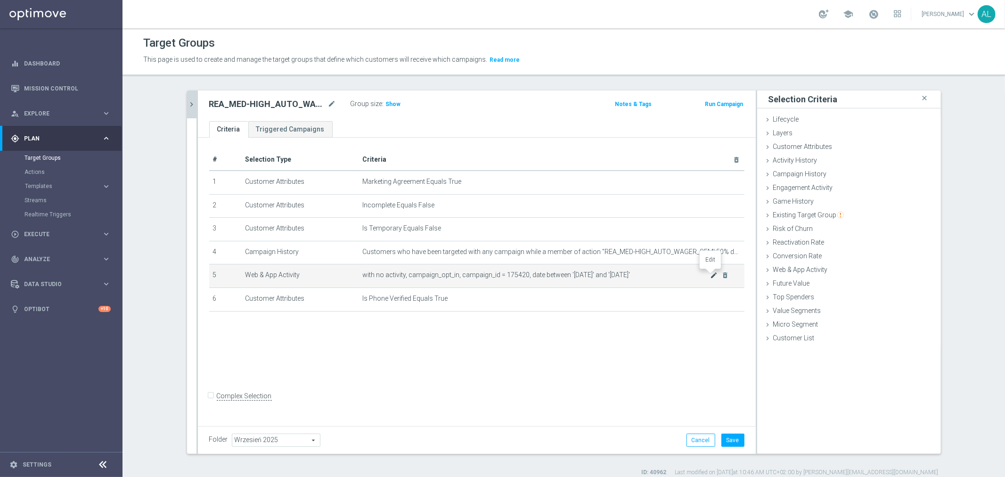
click at [712, 275] on icon "mode_edit" at bounding box center [714, 275] width 8 height 8
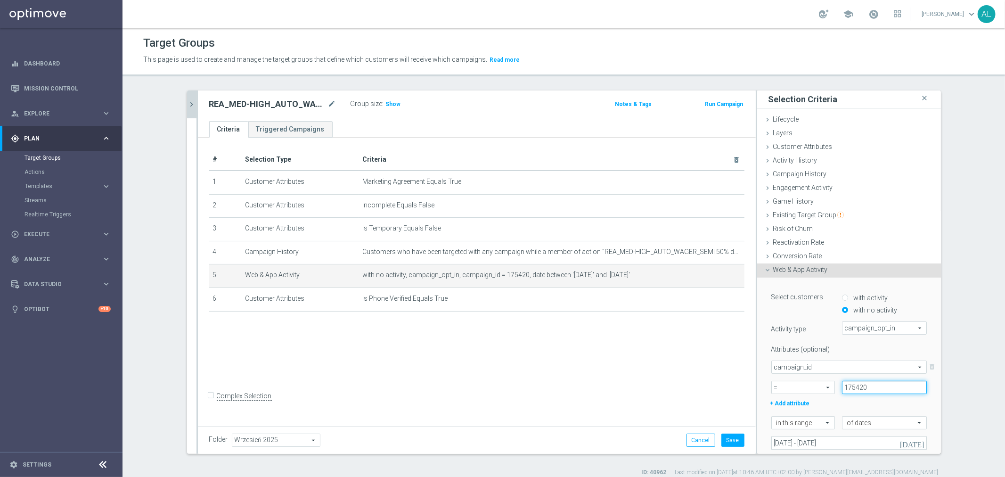
click at [858, 387] on input "175420" at bounding box center [884, 387] width 85 height 13
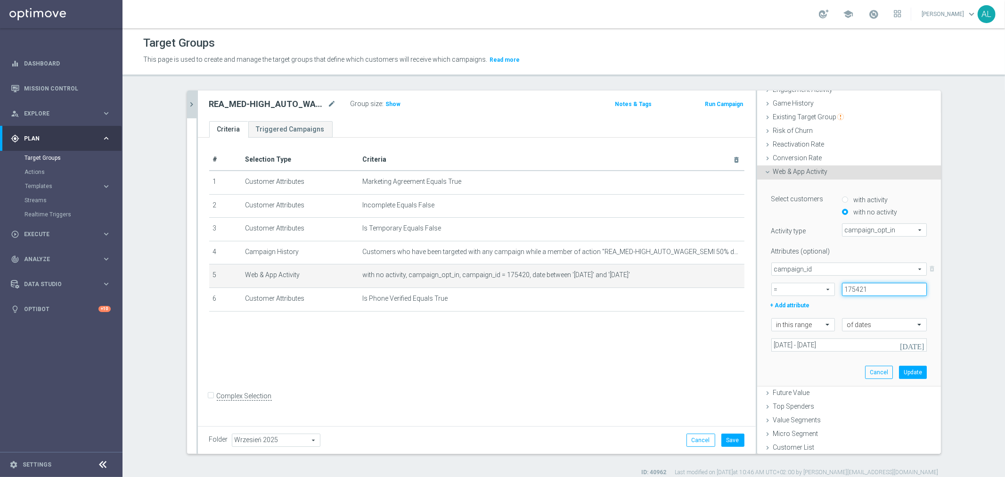
type input "175421"
click at [912, 363] on div "Select customers with activity with no activity Activity type campaign_opt_in c…" at bounding box center [849, 283] width 170 height 206
click at [911, 368] on button "Update" at bounding box center [913, 372] width 28 height 13
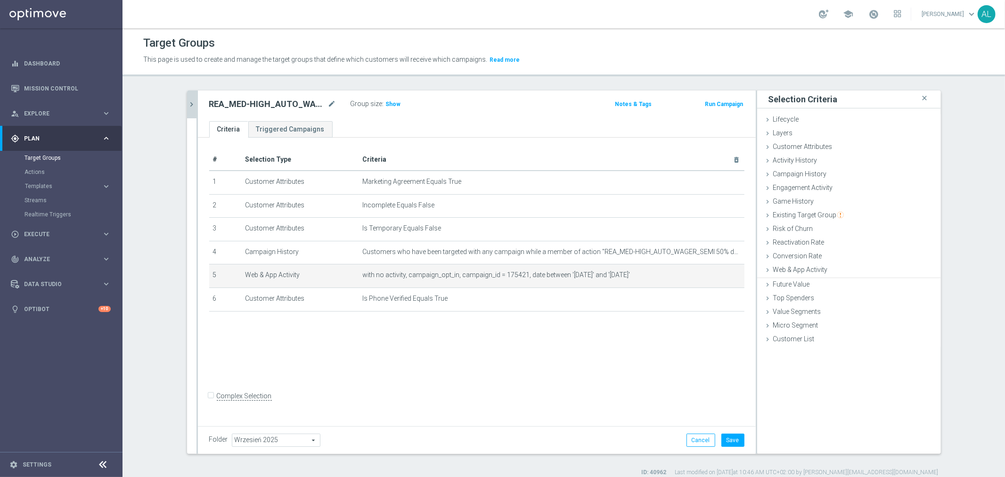
scroll to position [0, 0]
click at [729, 437] on button "Save" at bounding box center [733, 440] width 23 height 13
click at [389, 105] on span "Show" at bounding box center [393, 104] width 15 height 7
click at [90, 227] on div "play_circle_outline Execute keyboard_arrow_right" at bounding box center [61, 234] width 122 height 25
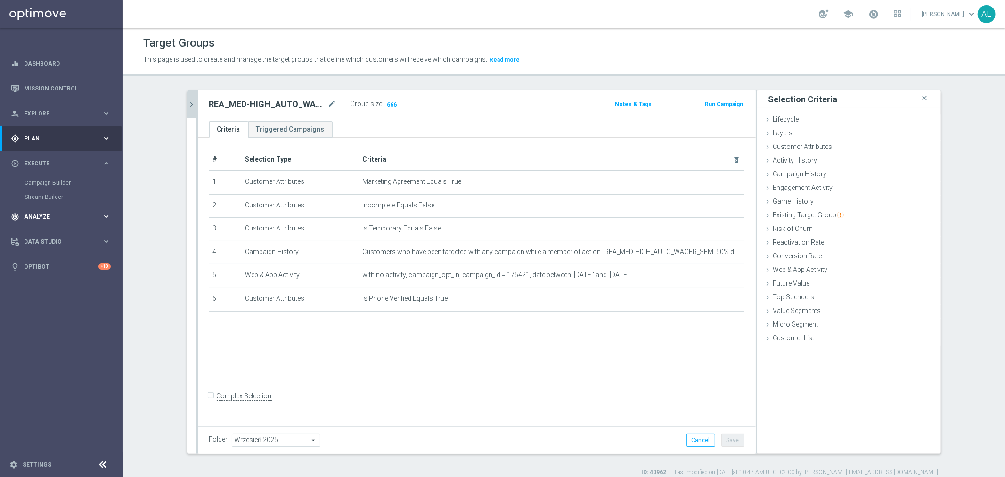
click at [73, 213] on div "track_changes Analyze" at bounding box center [56, 217] width 91 height 8
click at [93, 168] on div "play_circle_outline Execute keyboard_arrow_right" at bounding box center [61, 163] width 122 height 25
click at [328, 104] on icon "mode_edit" at bounding box center [332, 103] width 8 height 11
click at [191, 105] on icon "chevron_right" at bounding box center [192, 104] width 9 height 9
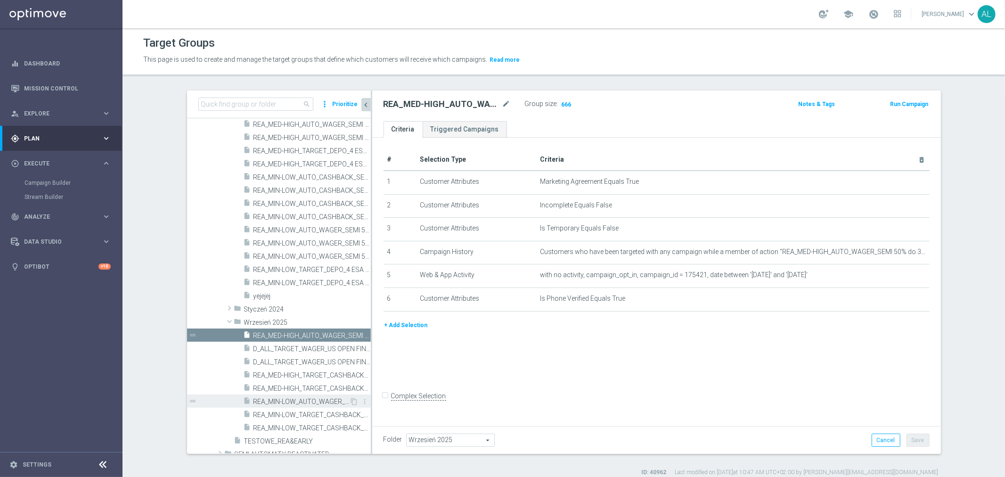
click at [288, 404] on div "insert_drive_file REA_MIN-LOW_AUTO_WAGER_SEMI 50% do 100 PLN SMS_050925" at bounding box center [297, 400] width 106 height 13
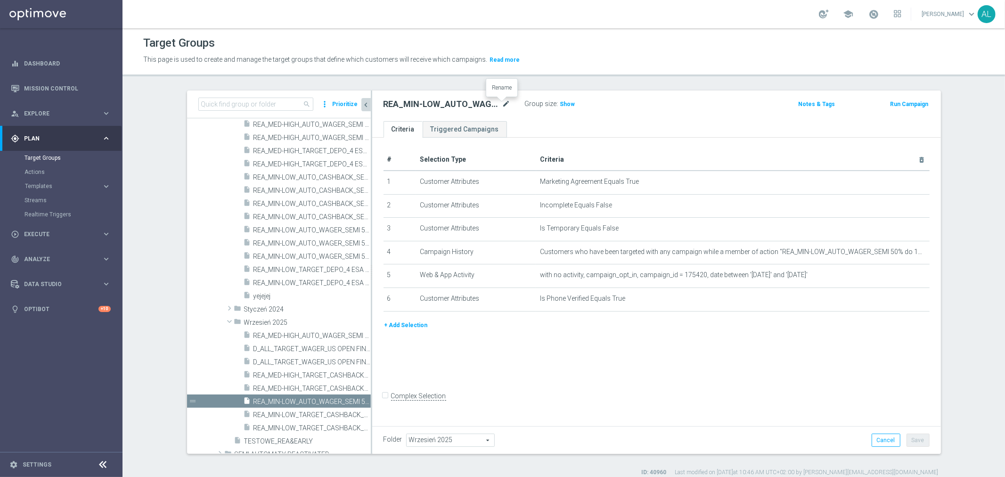
click at [502, 103] on icon "mode_edit" at bounding box center [506, 103] width 8 height 11
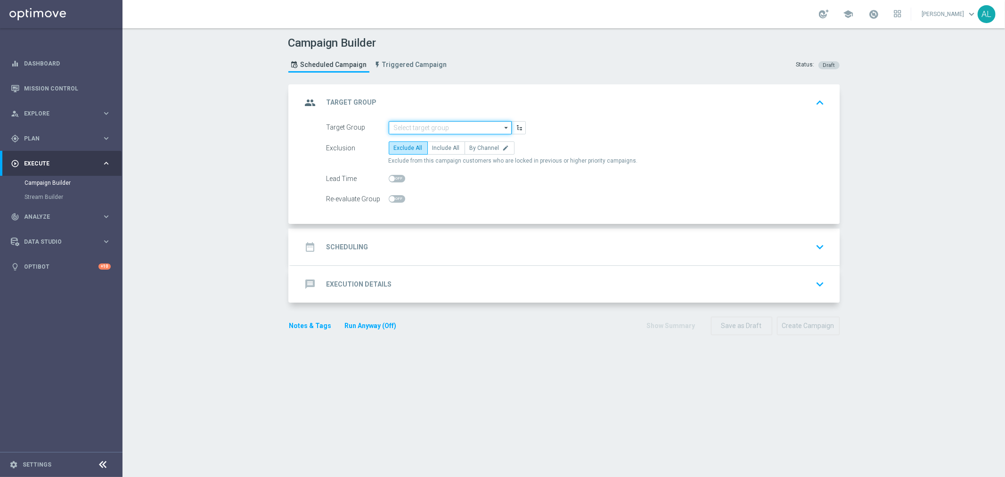
click at [434, 127] on input at bounding box center [450, 127] width 123 height 13
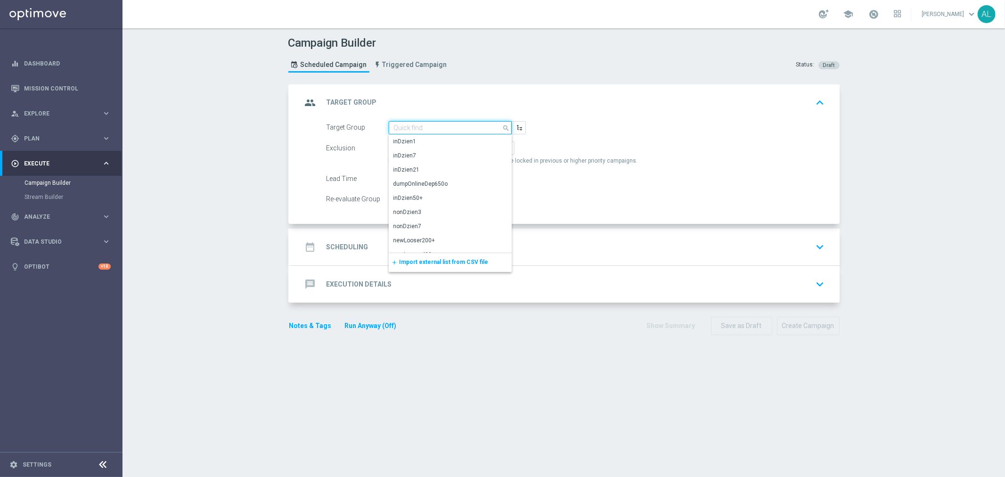
paste input "REA_MED-HIGH_AUTO_WAGER_SEMI 50% do 300 PLN sms_050925"
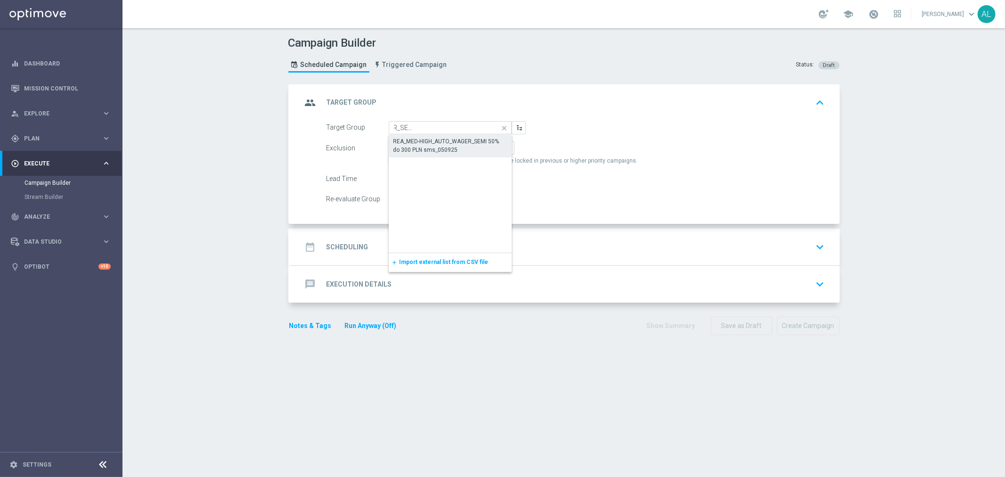
click at [430, 140] on div "REA_MED-HIGH_AUTO_WAGER_SEMI 50% do 300 PLN sms_050925" at bounding box center [451, 145] width 114 height 17
type input "REA_MED-HIGH_AUTO_WAGER_SEMI 50% do 300 PLN sms_050925"
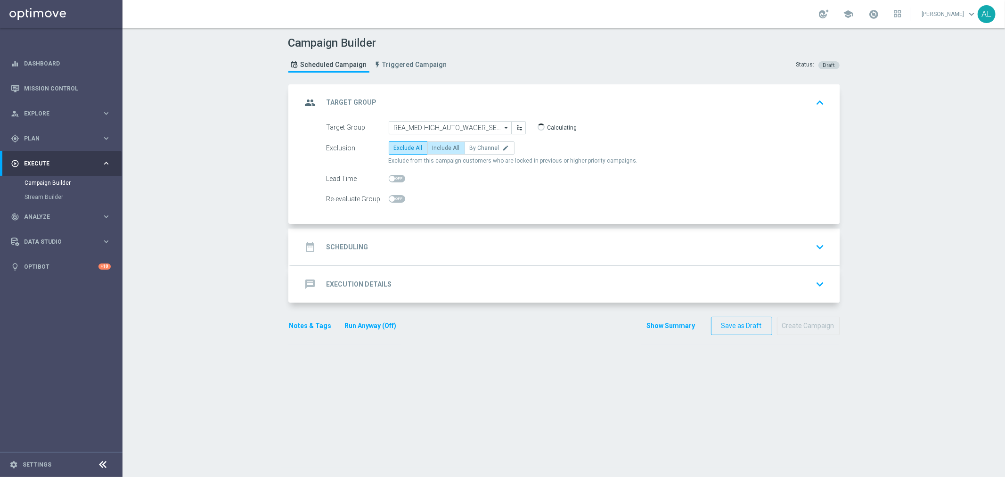
click at [442, 147] on span "Include All" at bounding box center [446, 148] width 27 height 7
click at [439, 147] on input "Include All" at bounding box center [436, 150] width 6 height 6
radio input "true"
drag, startPoint x: 396, startPoint y: 194, endPoint x: 392, endPoint y: 201, distance: 8.5
click at [394, 195] on div at bounding box center [397, 198] width 16 height 13
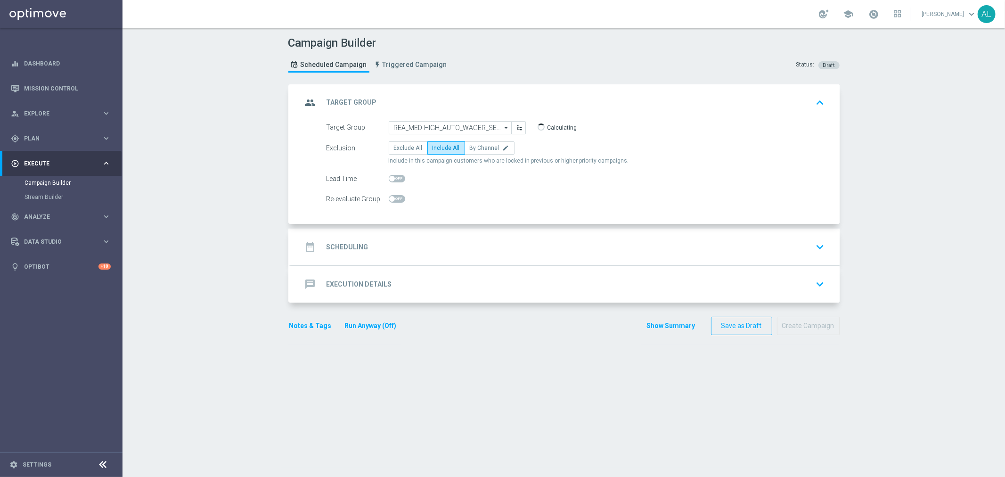
click at [394, 198] on span at bounding box center [397, 199] width 16 height 8
click at [394, 198] on input "checkbox" at bounding box center [397, 199] width 16 height 8
checkbox input "true"
click at [384, 266] on div "message Execution Details keyboard_arrow_down" at bounding box center [565, 284] width 549 height 37
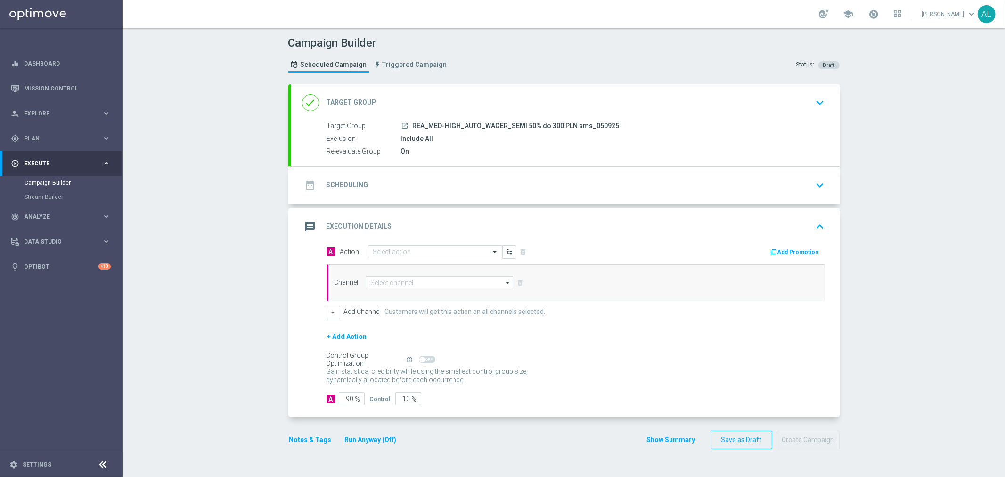
click at [386, 184] on div "date_range Scheduling keyboard_arrow_down" at bounding box center [565, 185] width 526 height 18
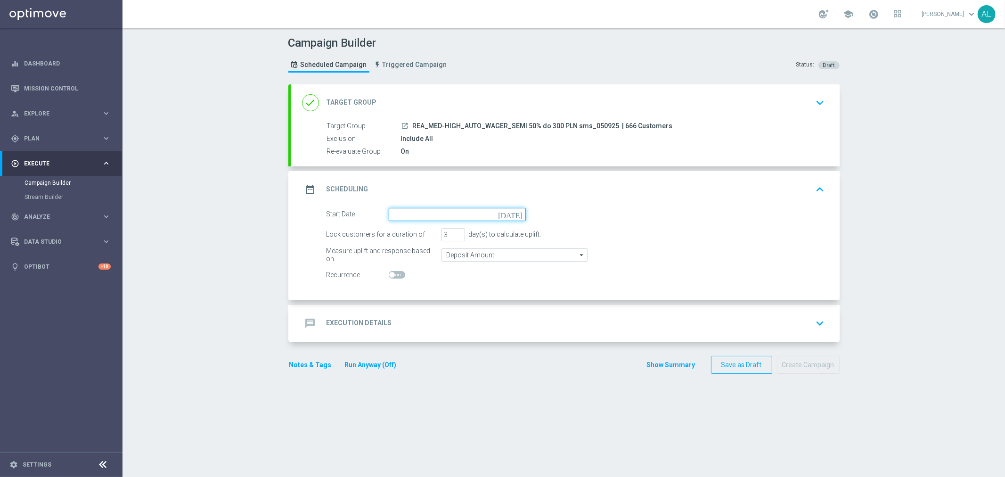
click at [446, 210] on input at bounding box center [457, 214] width 137 height 13
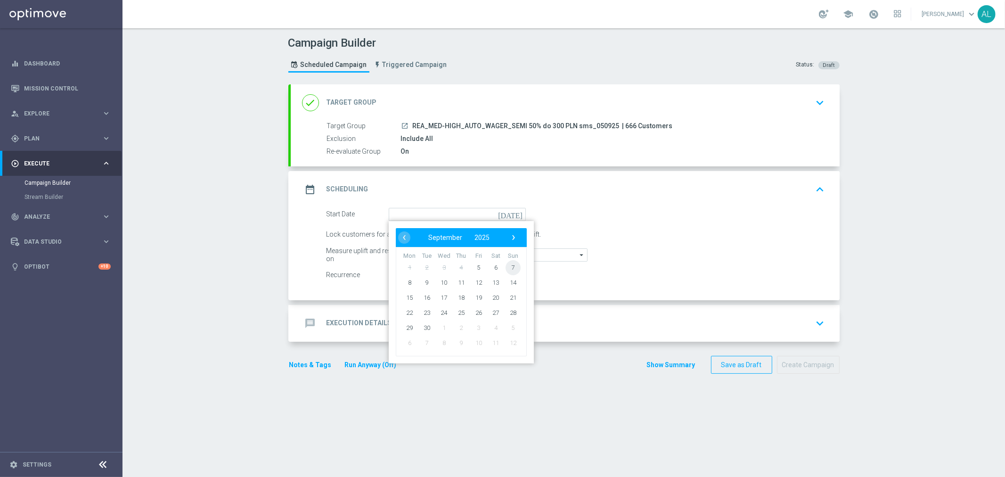
click at [505, 265] on span "7" at bounding box center [512, 267] width 15 height 15
type input "07 Sep 2025"
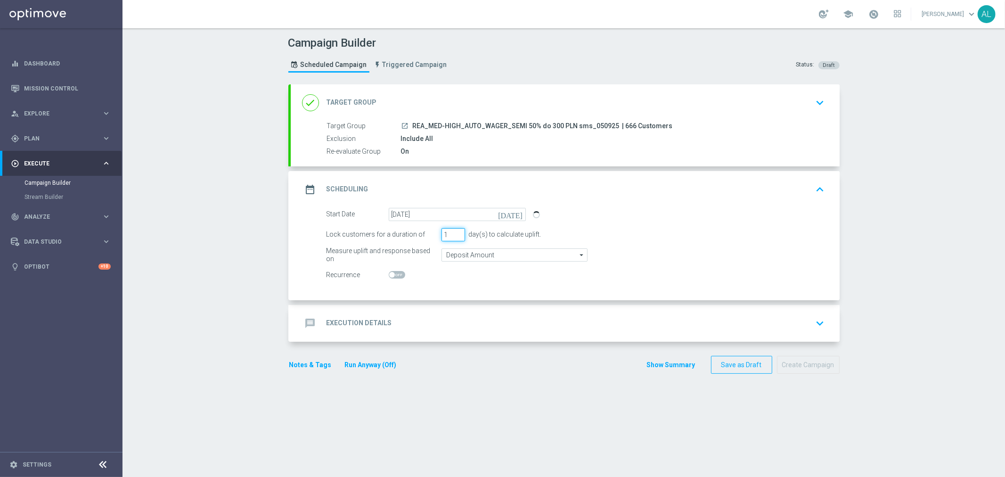
drag, startPoint x: 451, startPoint y: 234, endPoint x: 438, endPoint y: 235, distance: 12.3
click at [442, 235] on input "1" at bounding box center [454, 234] width 24 height 13
type input "1"
click at [464, 252] on input "Deposit Amount" at bounding box center [515, 254] width 146 height 13
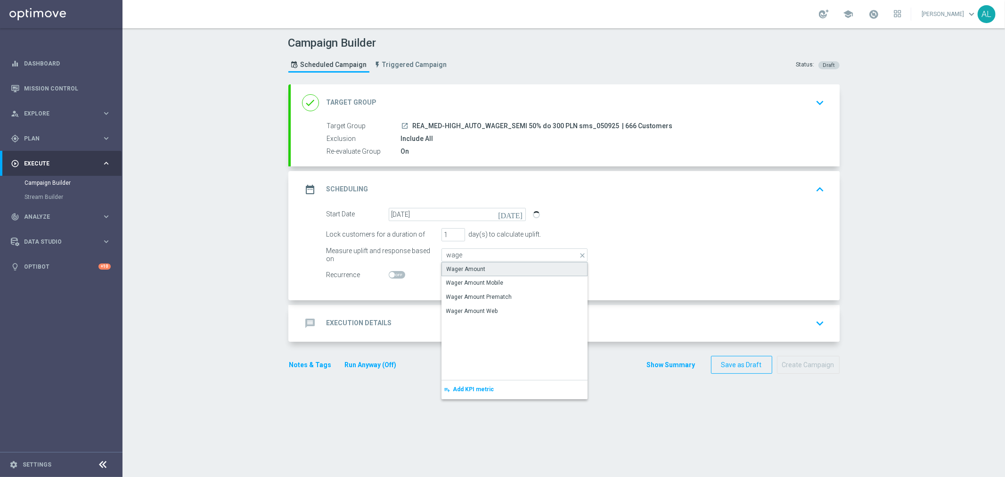
click at [470, 265] on div "Wager Amount" at bounding box center [466, 269] width 39 height 8
type input "Wager Amount"
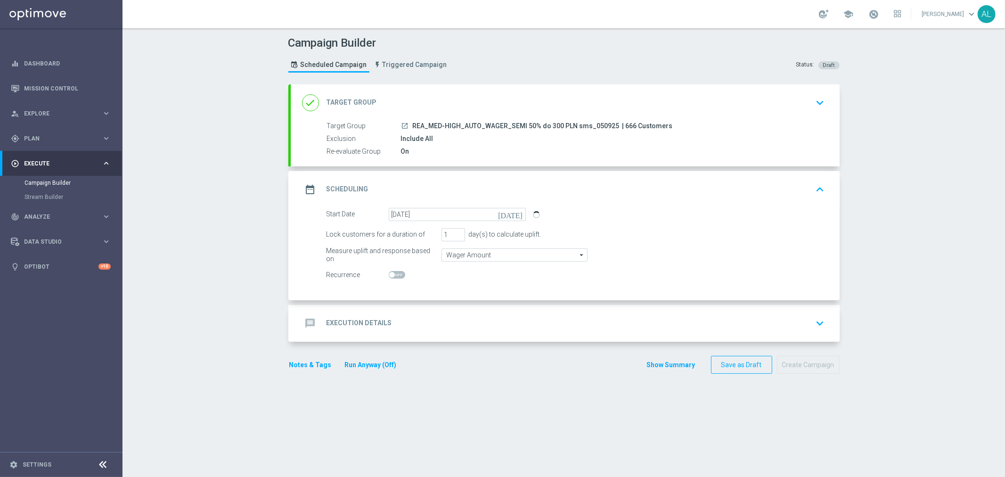
click at [434, 314] on div "message Execution Details keyboard_arrow_down" at bounding box center [565, 323] width 526 height 18
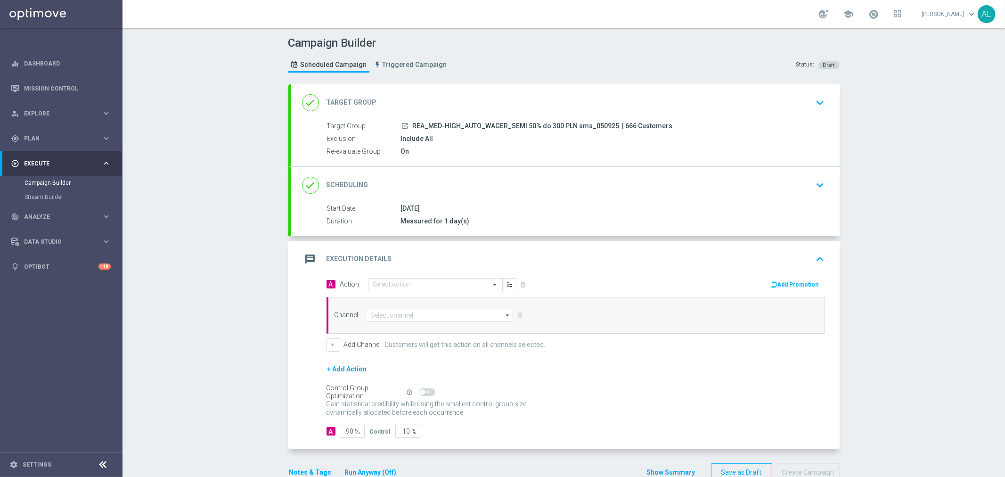
drag, startPoint x: 409, startPoint y: 126, endPoint x: 608, endPoint y: 124, distance: 199.4
click at [608, 124] on span "REA_MED-HIGH_AUTO_WAGER_SEMI 50% do 300 PLN sms_050925" at bounding box center [516, 126] width 207 height 8
copy span "REA_MED-HIGH_AUTO_WAGER_SEMI 50% do 300 PLN sms_050925"
click at [368, 290] on opti-select "Select action" at bounding box center [435, 284] width 134 height 13
click at [373, 281] on input "text" at bounding box center [425, 285] width 105 height 8
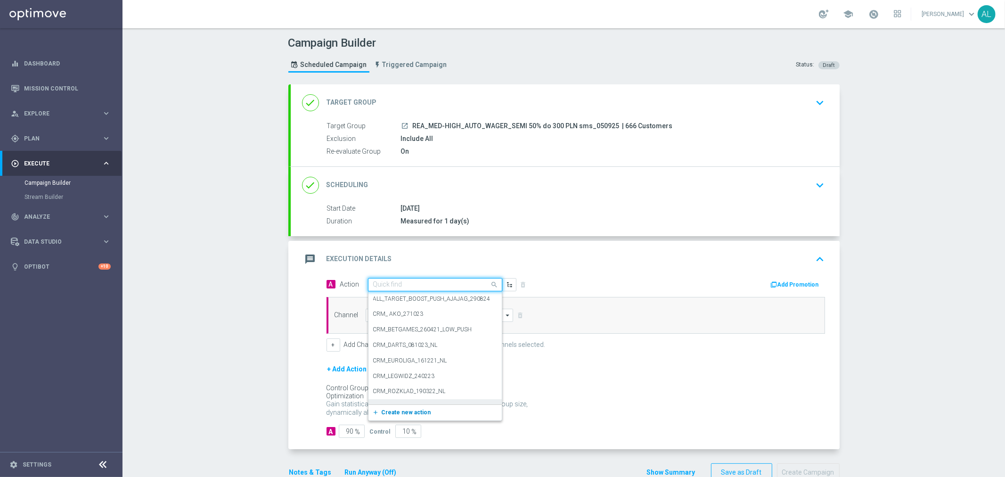
click at [391, 409] on span "Create new action" at bounding box center [406, 412] width 49 height 7
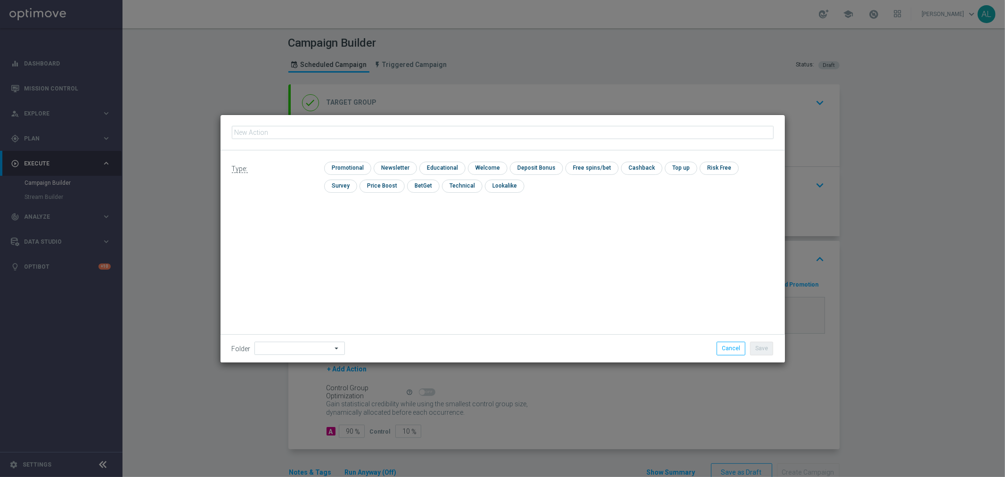
type input "REA_MED-HIGH_AUTO_WAGER_SEMI 50% do 300 PLN sms_050925"
click at [365, 166] on input "checkbox" at bounding box center [346, 168] width 45 height 13
checkbox input "true"
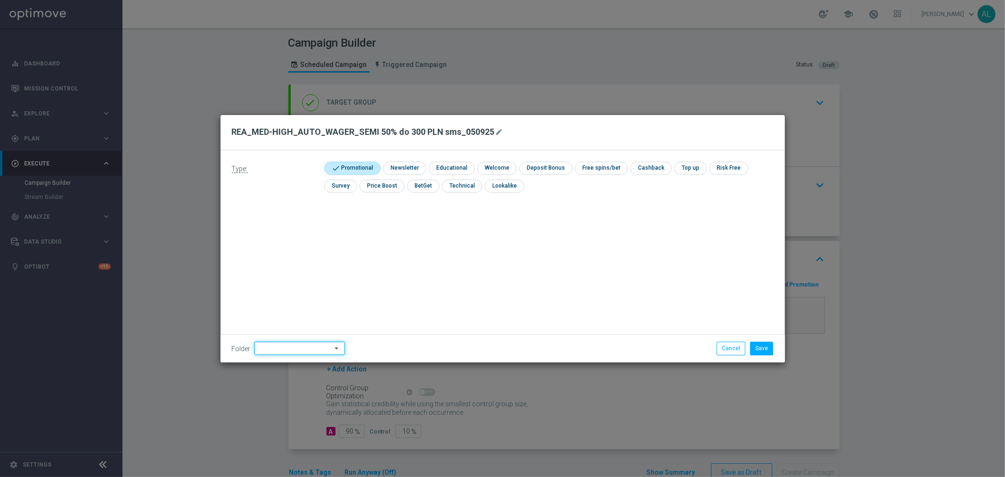
click at [293, 342] on input at bounding box center [299, 348] width 90 height 13
click at [279, 225] on div "[PERSON_NAME]" at bounding box center [297, 229] width 86 height 13
type input "[PERSON_NAME]"
click at [767, 349] on button "Save" at bounding box center [761, 348] width 23 height 13
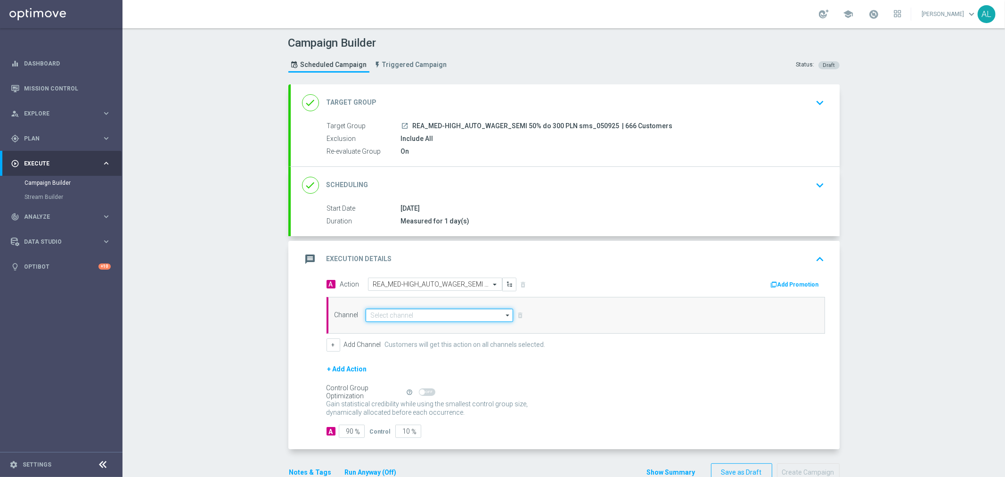
click at [453, 319] on input at bounding box center [440, 315] width 148 height 13
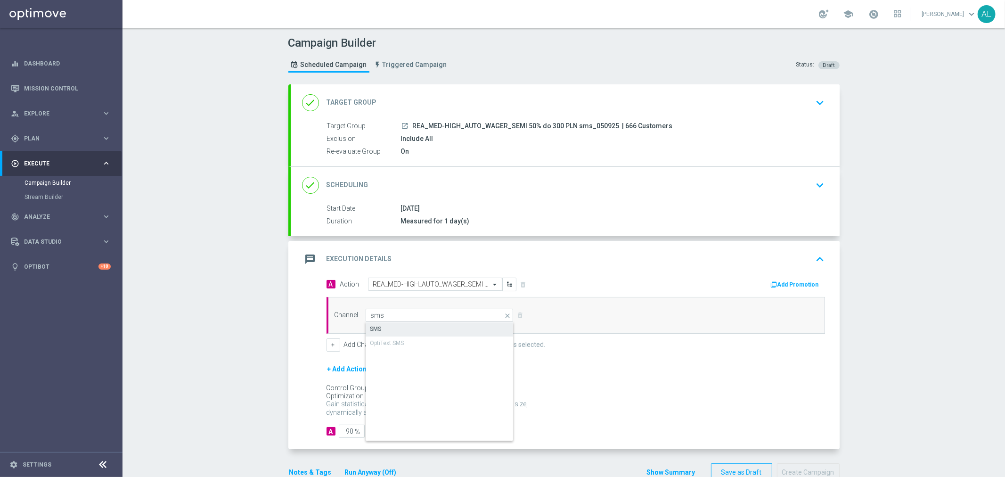
click at [458, 327] on div "SMS" at bounding box center [440, 328] width 148 height 13
type input "SMS"
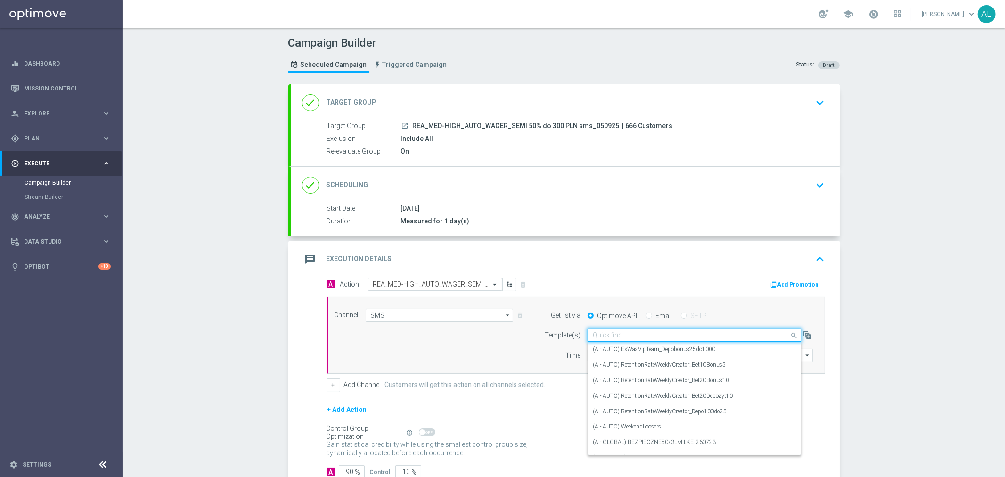
click at [626, 333] on input "text" at bounding box center [685, 335] width 185 height 8
paste input "REA_MED-HIGH_AUTO_WAGER_SEMI 50% do 300 PLN sms_050925"
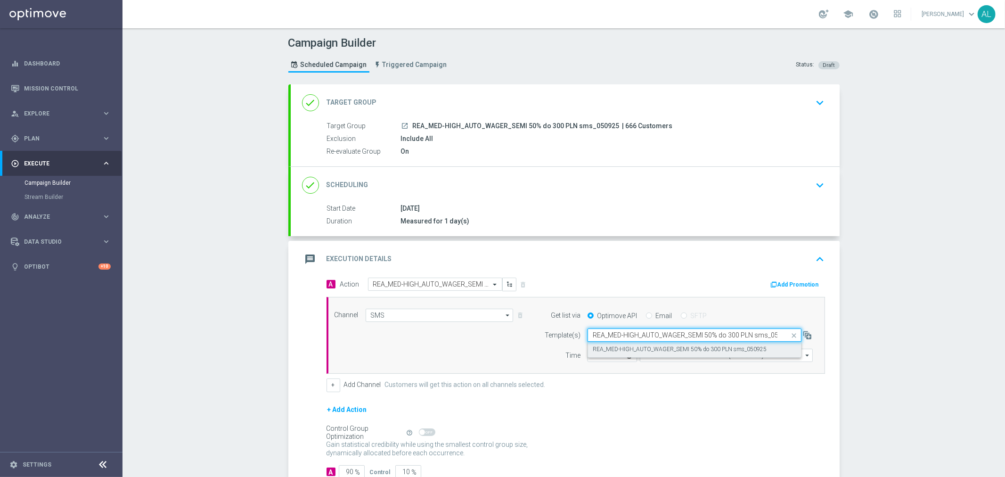
scroll to position [0, 12]
click at [648, 347] on label "REA_MED-HIGH_AUTO_WAGER_SEMI 50% do 300 PLN sms_050925" at bounding box center [680, 349] width 174 height 8
type input "REA_MED-HIGH_AUTO_WAGER_SEMI 50% do 300 PLN sms_050925"
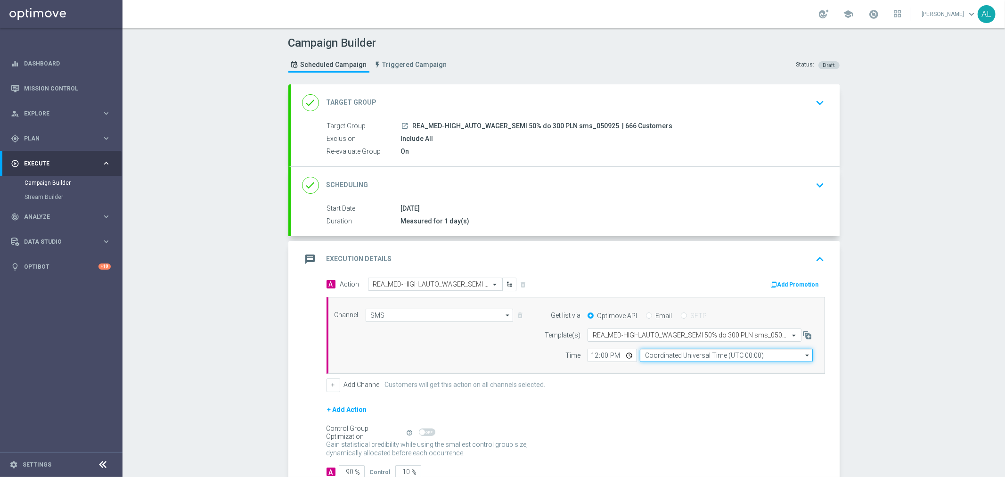
click at [663, 350] on input "Coordinated Universal Time (UTC 00:00)" at bounding box center [726, 355] width 173 height 13
click at [676, 368] on div "Central European Time (Warsaw) (UTC +02:00)" at bounding box center [722, 369] width 154 height 8
type input "Central European Time (Warsaw) (UTC +02:00)"
click at [594, 356] on input "12:00" at bounding box center [612, 355] width 49 height 13
type input "19:16"
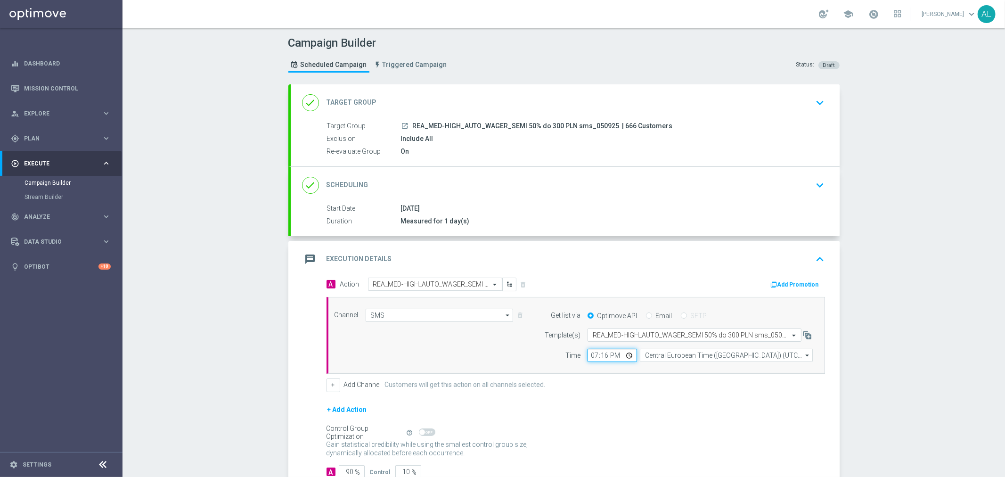
scroll to position [52, 0]
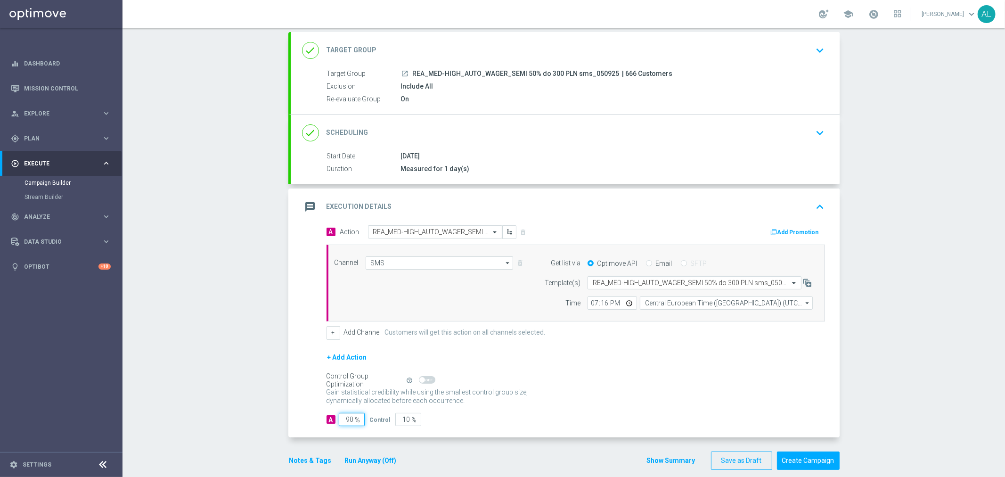
click at [348, 423] on input "90" at bounding box center [352, 419] width 26 height 13
type input "9"
type input "91"
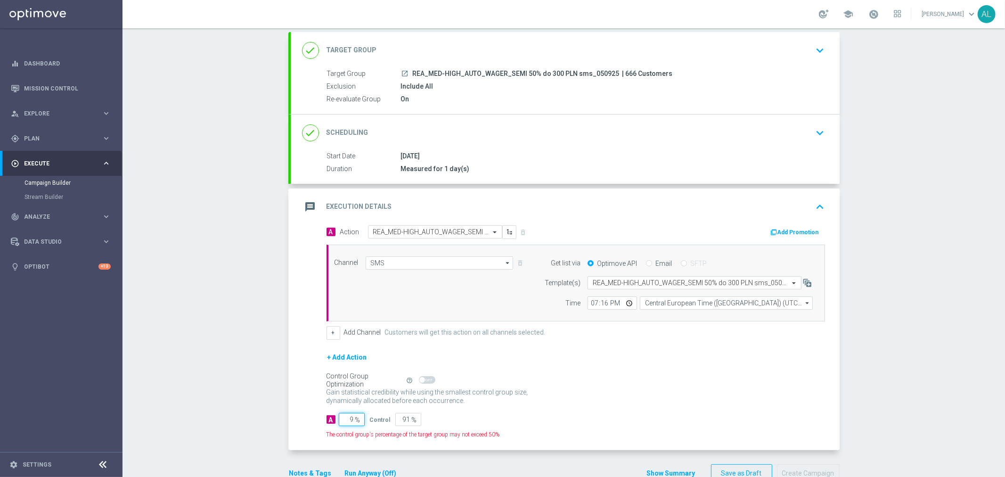
type input "95"
type input "5"
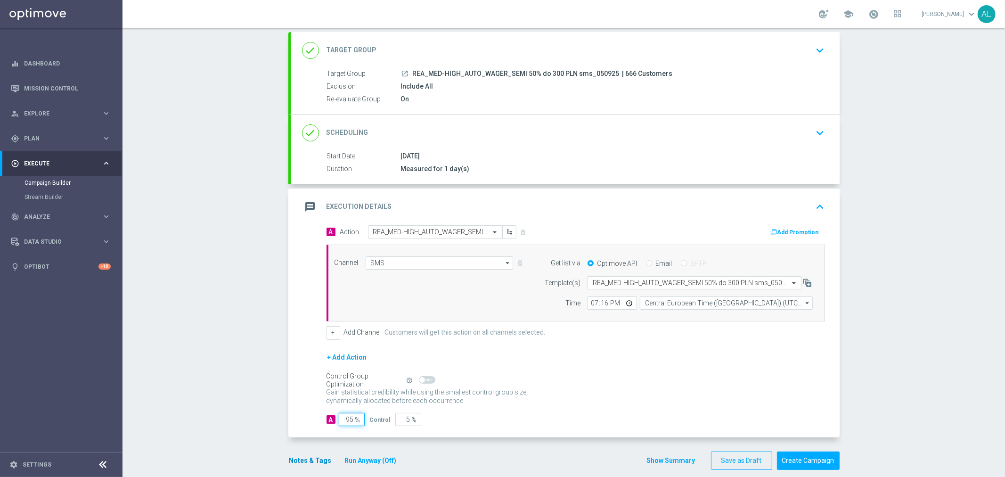
type input "95"
click at [312, 459] on button "Notes & Tags" at bounding box center [310, 461] width 44 height 12
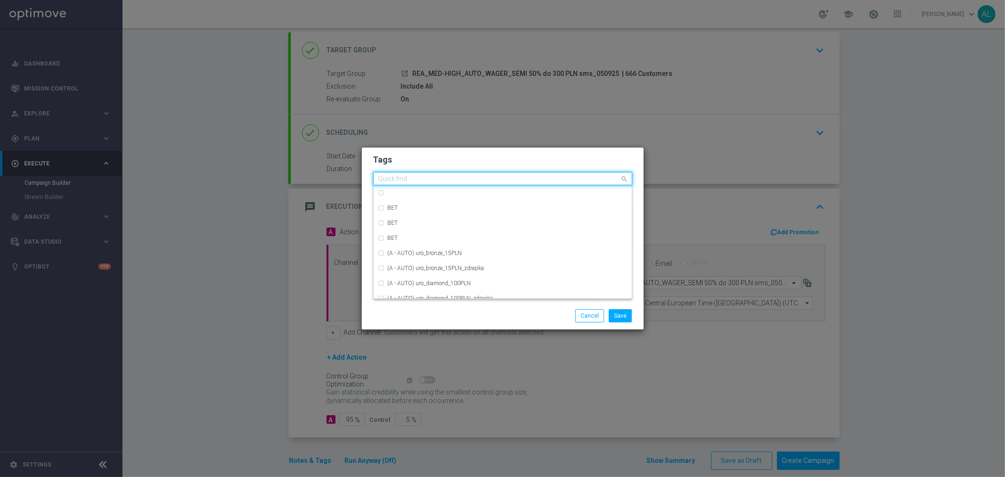
click at [417, 184] on div at bounding box center [498, 179] width 243 height 9
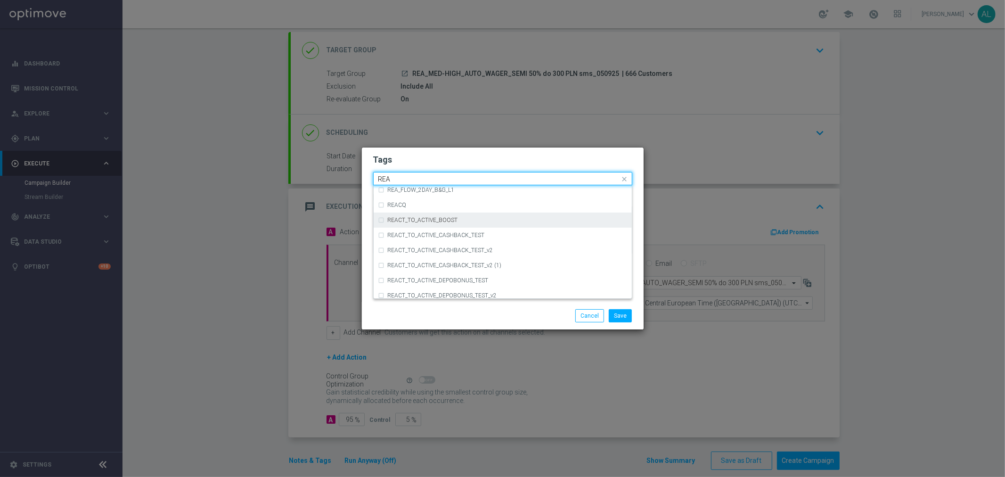
scroll to position [524, 0]
click at [443, 224] on div "REA" at bounding box center [507, 227] width 239 height 6
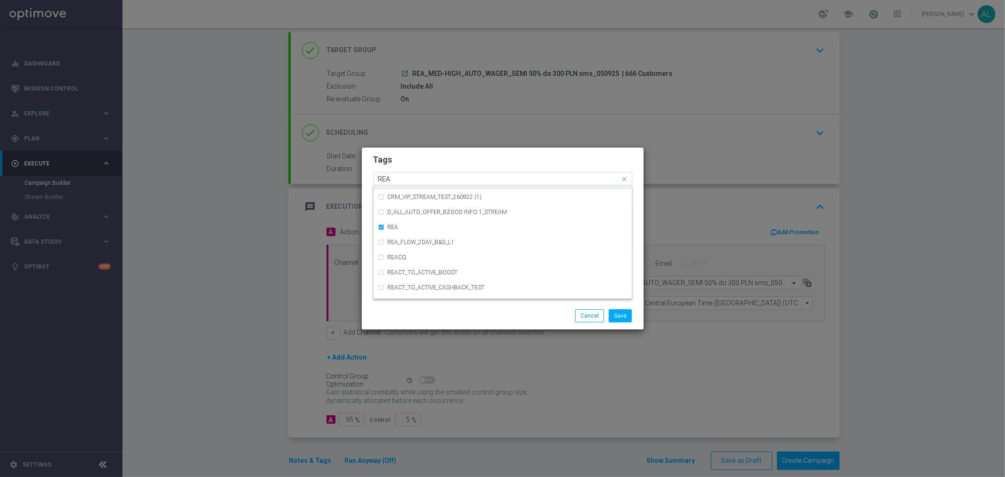
click at [436, 179] on input "REA" at bounding box center [499, 179] width 242 height 8
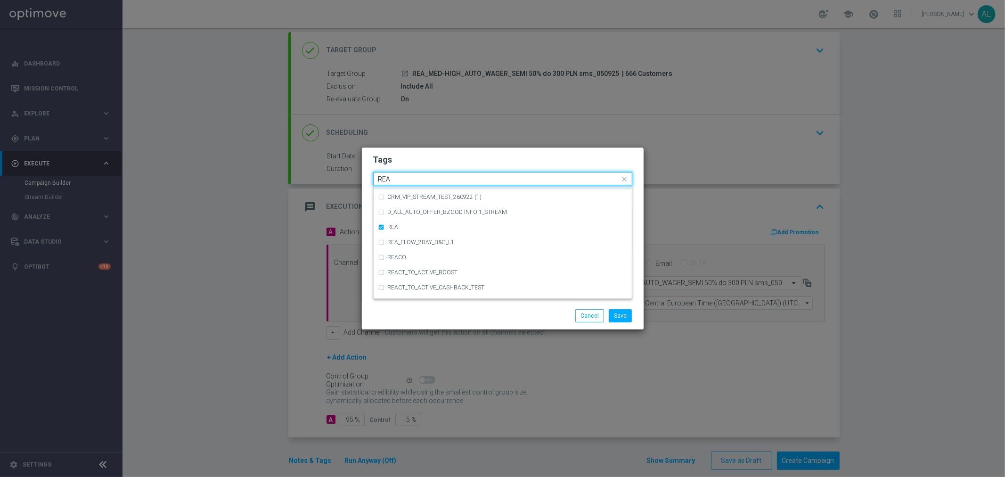
click at [436, 179] on input "REA" at bounding box center [499, 179] width 242 height 8
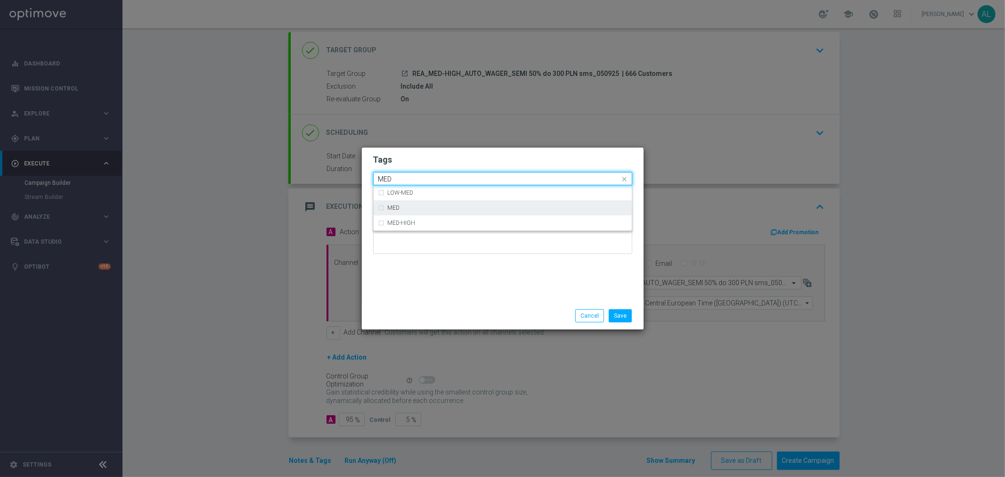
click at [431, 206] on div "MED" at bounding box center [507, 208] width 239 height 6
click at [427, 177] on input "MED" at bounding box center [499, 179] width 242 height 8
click at [426, 177] on input "MED" at bounding box center [499, 179] width 242 height 8
click at [412, 204] on div "HIGH" at bounding box center [502, 207] width 249 height 15
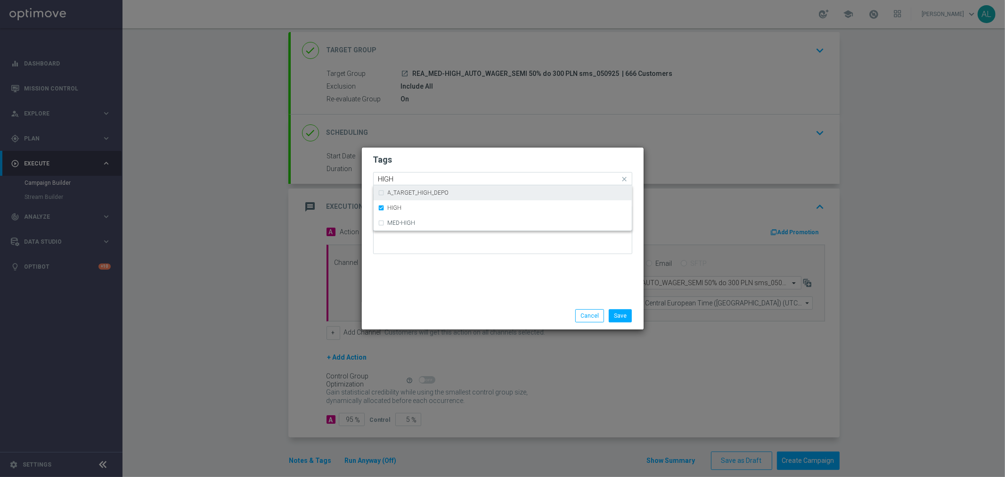
click at [425, 180] on input "HIGH" at bounding box center [499, 179] width 242 height 8
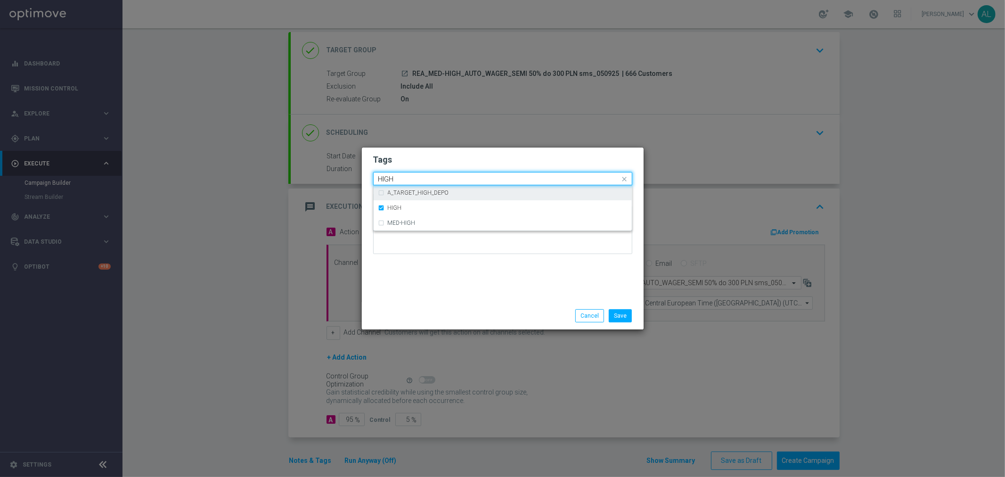
click at [425, 180] on input "HIGH" at bounding box center [499, 179] width 242 height 8
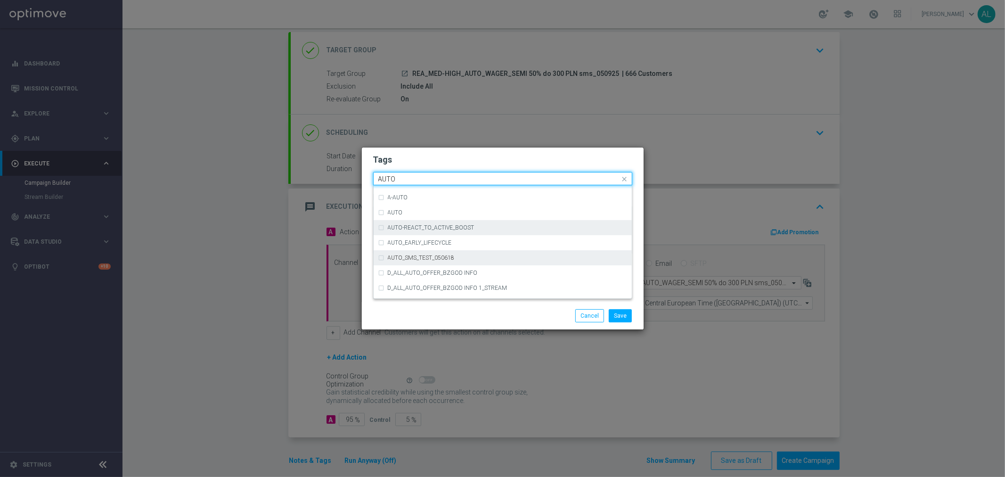
scroll to position [1132, 0]
click at [412, 221] on div "AUTO" at bounding box center [507, 222] width 239 height 6
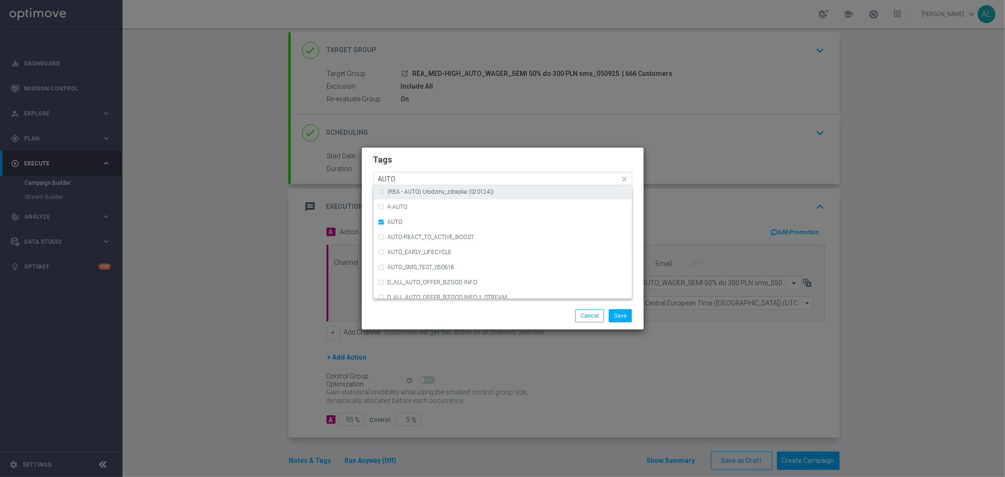
click at [426, 174] on div "Quick find × REA × MED × HIGH × AUTO AUTO" at bounding box center [497, 179] width 246 height 12
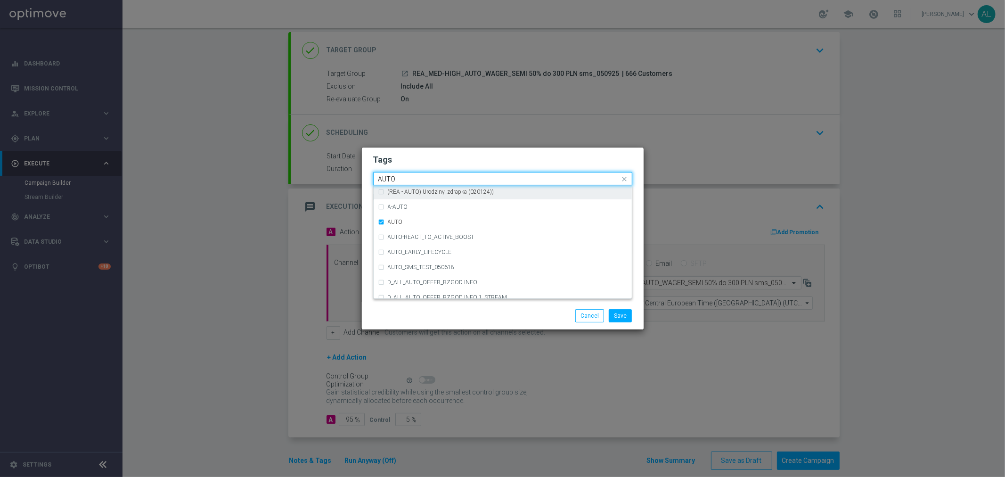
click at [426, 174] on div "Quick find × REA × MED × HIGH × AUTO AUTO" at bounding box center [497, 179] width 246 height 12
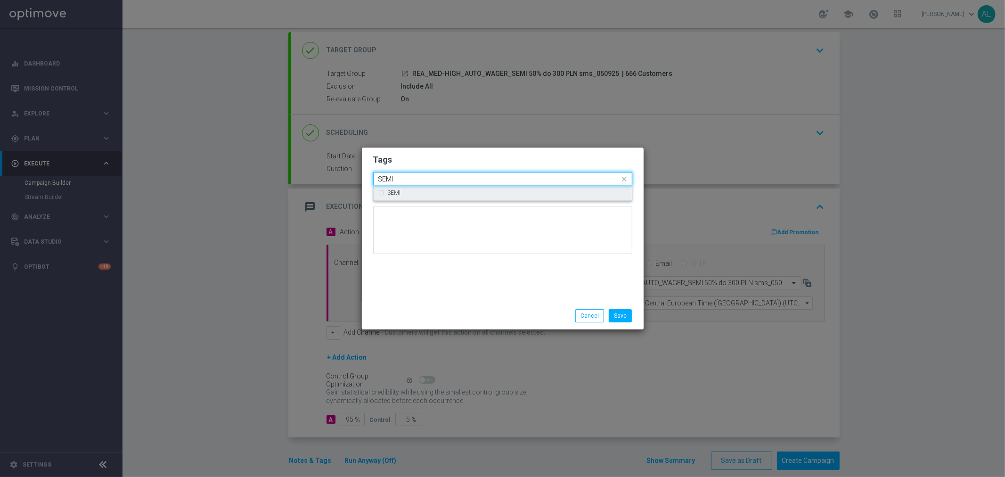
click at [406, 192] on div "SEMI" at bounding box center [507, 193] width 239 height 6
type input "SEMI"
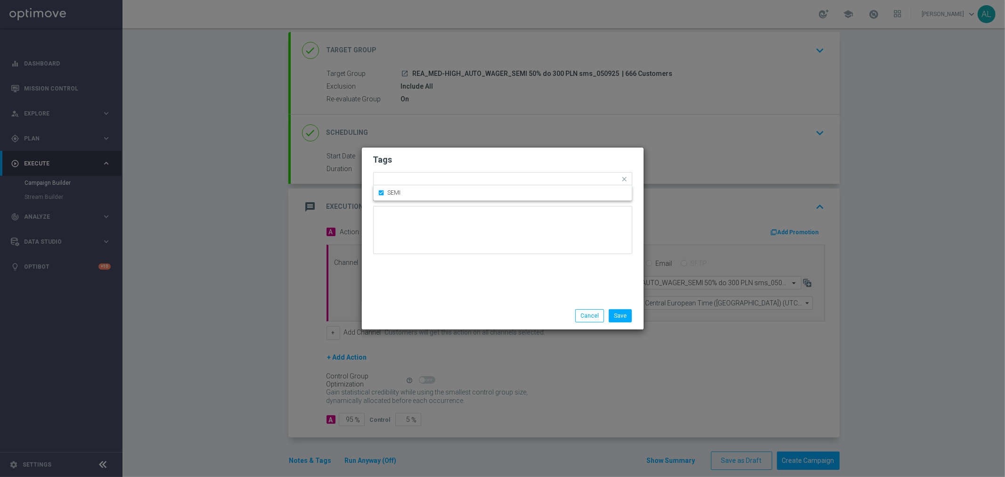
click at [426, 164] on h2 "Tags" at bounding box center [502, 159] width 259 height 11
click at [620, 313] on button "Save" at bounding box center [620, 315] width 23 height 13
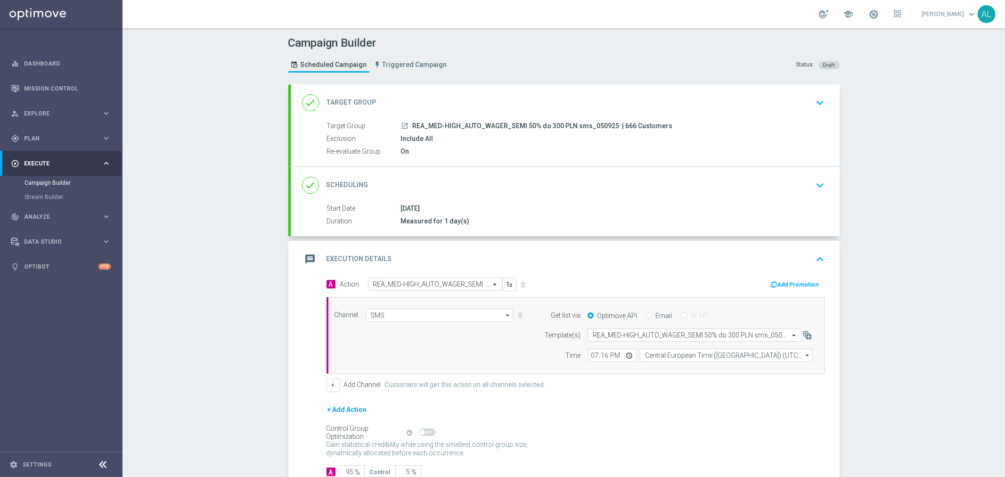
click at [500, 189] on div "done Scheduling keyboard_arrow_down" at bounding box center [565, 185] width 526 height 18
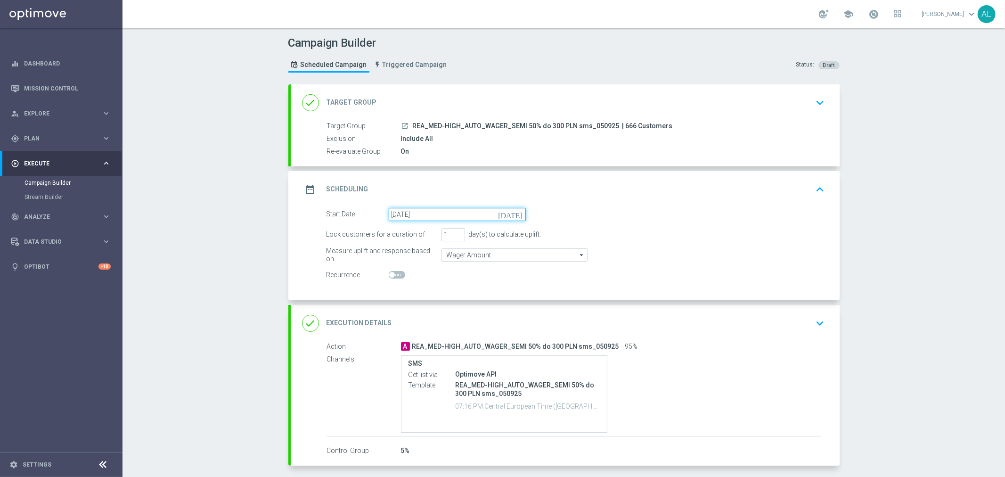
click at [439, 218] on input "07 Sep 2025" at bounding box center [457, 214] width 137 height 13
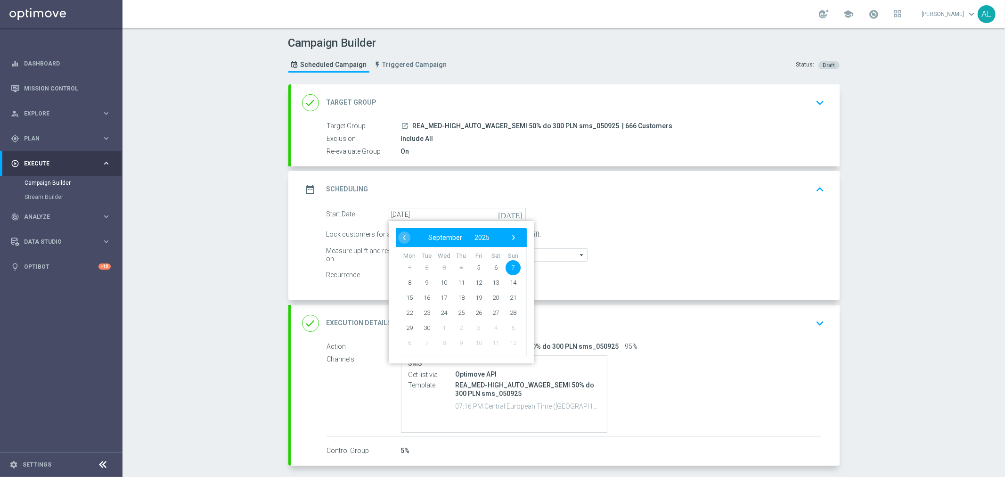
click at [666, 248] on div "Measure uplift and response based on Wager Amount Wager Amount arrow_drop_down …" at bounding box center [576, 254] width 513 height 13
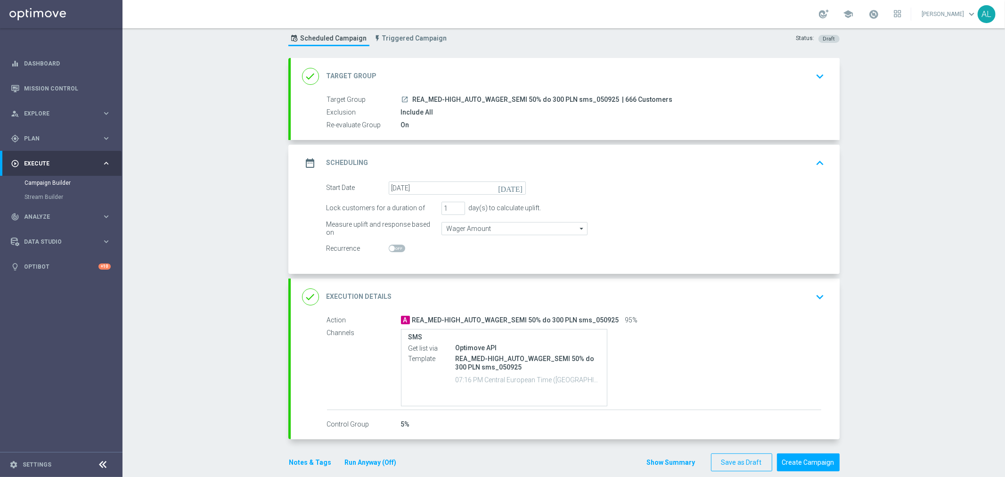
scroll to position [39, 0]
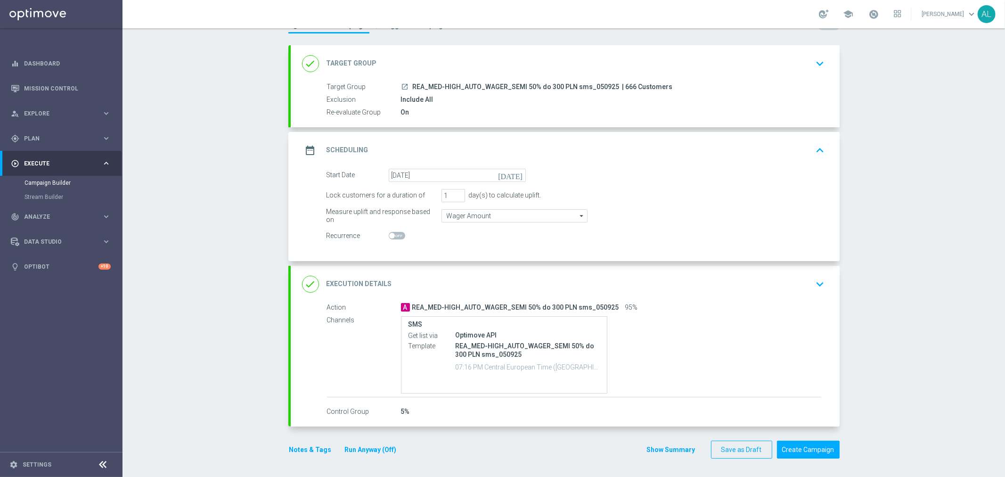
click at [295, 449] on button "Notes & Tags" at bounding box center [310, 450] width 44 height 12
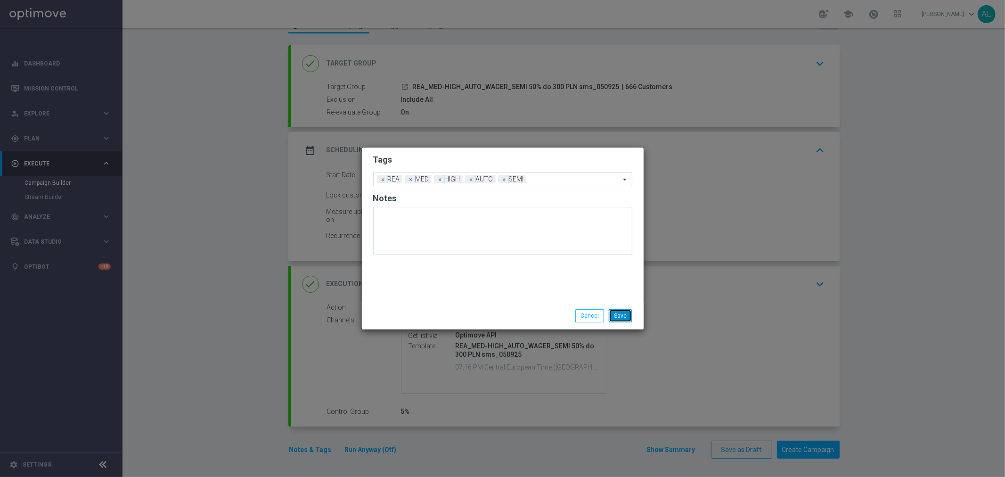
click at [614, 314] on button "Save" at bounding box center [620, 315] width 23 height 13
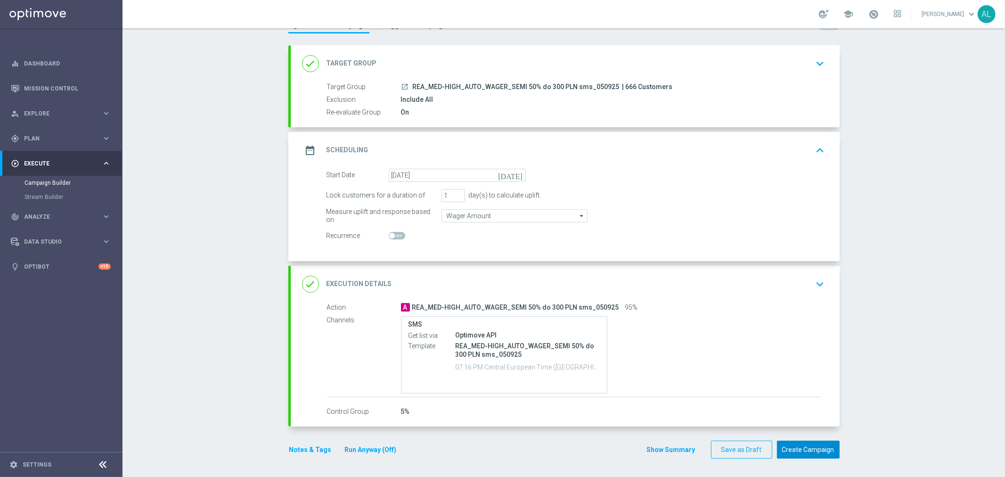
click at [788, 445] on button "Create Campaign" at bounding box center [808, 450] width 63 height 18
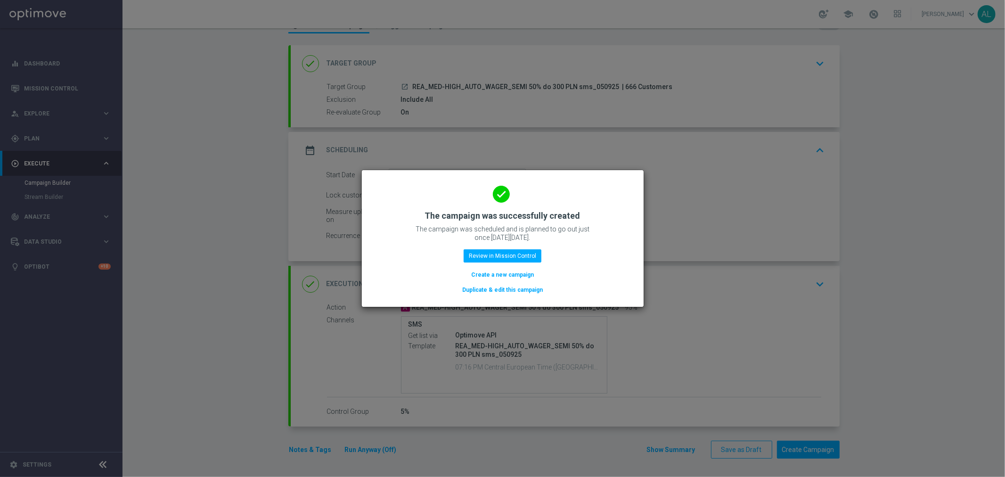
click at [502, 289] on button "Duplicate & edit this campaign" at bounding box center [502, 290] width 82 height 10
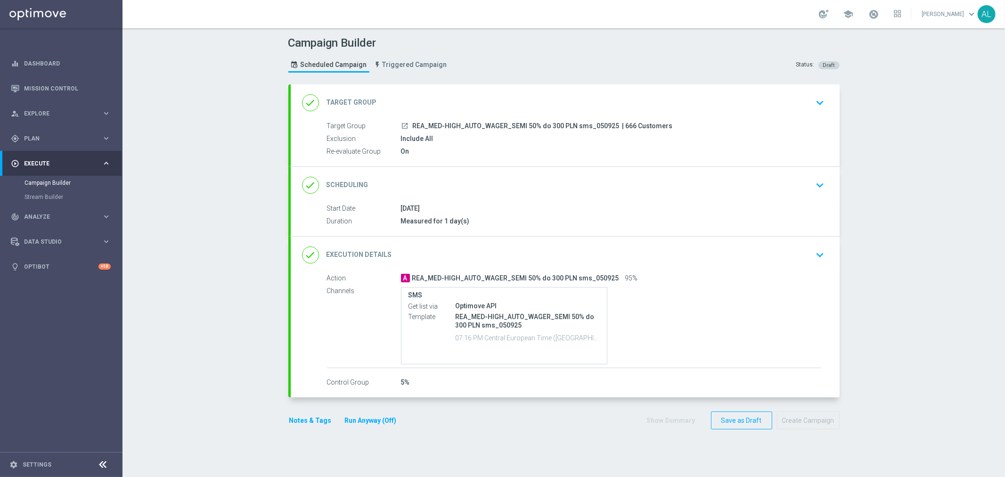
click at [573, 94] on div "done Target Group keyboard_arrow_down" at bounding box center [565, 103] width 526 height 18
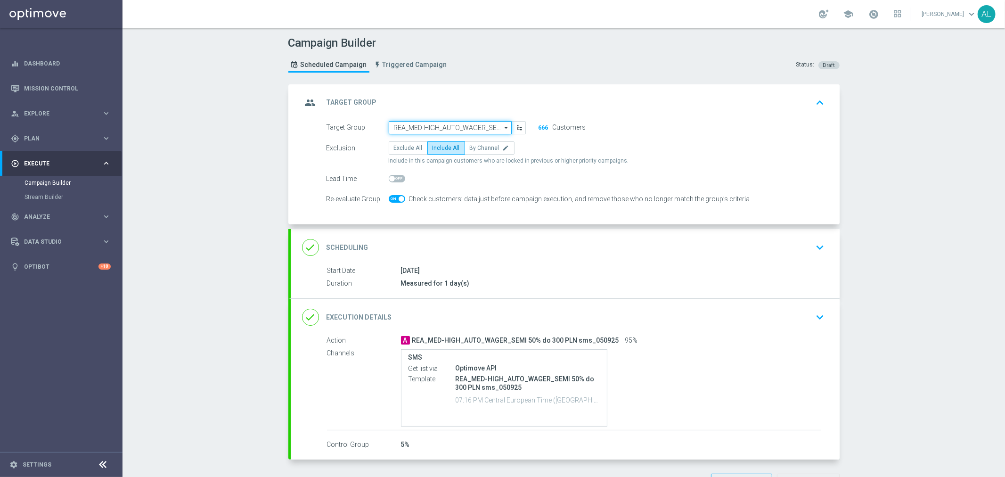
click at [448, 124] on input "REA_MED-HIGH_AUTO_WAGER_SEMI 50% do 300 PLN sms_050925" at bounding box center [450, 127] width 123 height 13
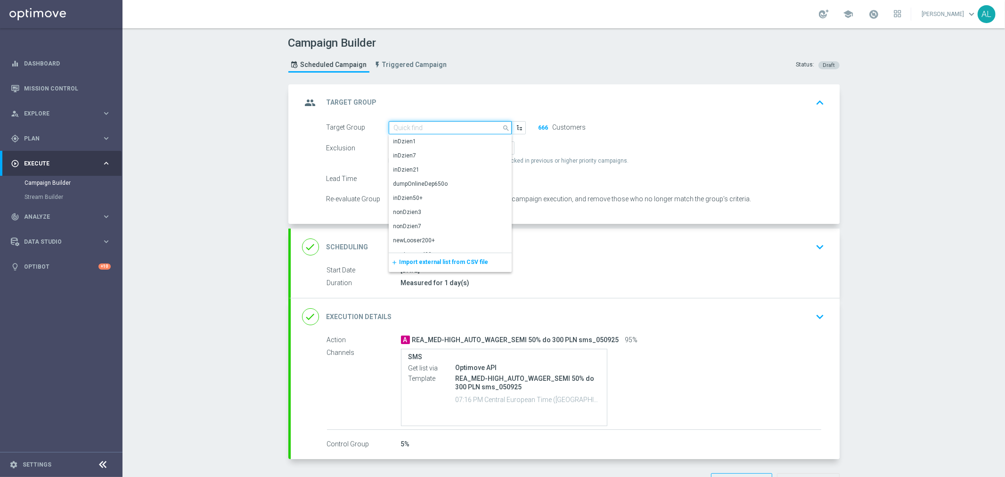
paste input "REA_MIN-LOW_AUTO_WAGER_SEMI 50% do 100 PLN SMS_050925"
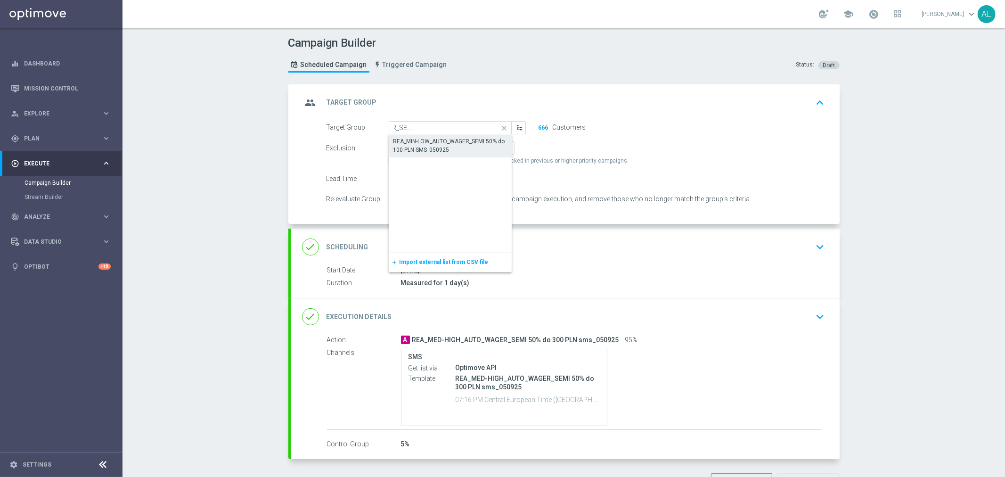
click at [427, 146] on div "REA_MIN-LOW_AUTO_WAGER_SEMI 50% do 100 PLN SMS_050925" at bounding box center [451, 145] width 114 height 17
type input "REA_MIN-LOW_AUTO_WAGER_SEMI 50% do 100 PLN SMS_050925"
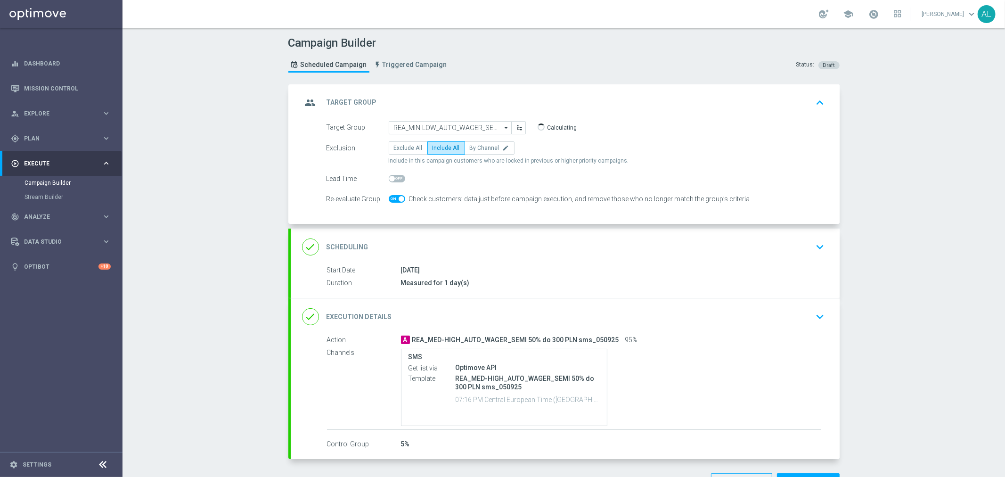
click at [489, 336] on span "REA_MED-HIGH_AUTO_WAGER_SEMI 50% do 300 PLN sms_050925" at bounding box center [515, 340] width 207 height 8
click at [493, 319] on div "done Execution Details keyboard_arrow_down" at bounding box center [565, 317] width 526 height 18
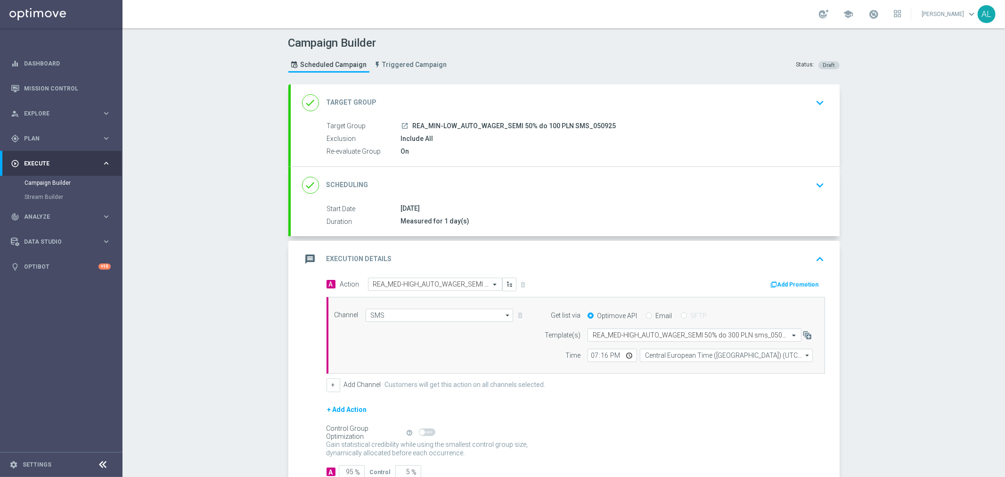
click at [632, 342] on form "Template(s) Select template REA_MED-HIGH_AUTO_WAGER_SEMI 50% do 300 PLN sms_050…" at bounding box center [676, 344] width 273 height 33
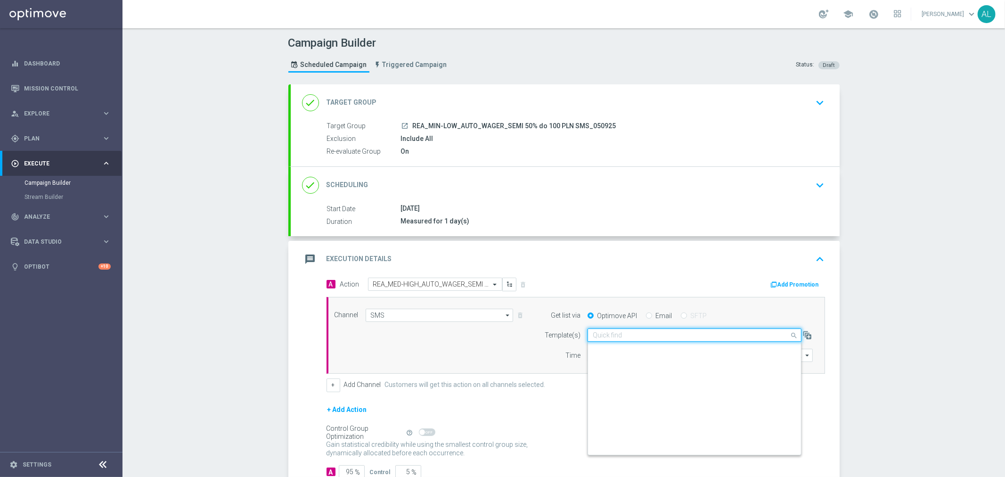
click at [632, 337] on input "text" at bounding box center [685, 335] width 185 height 8
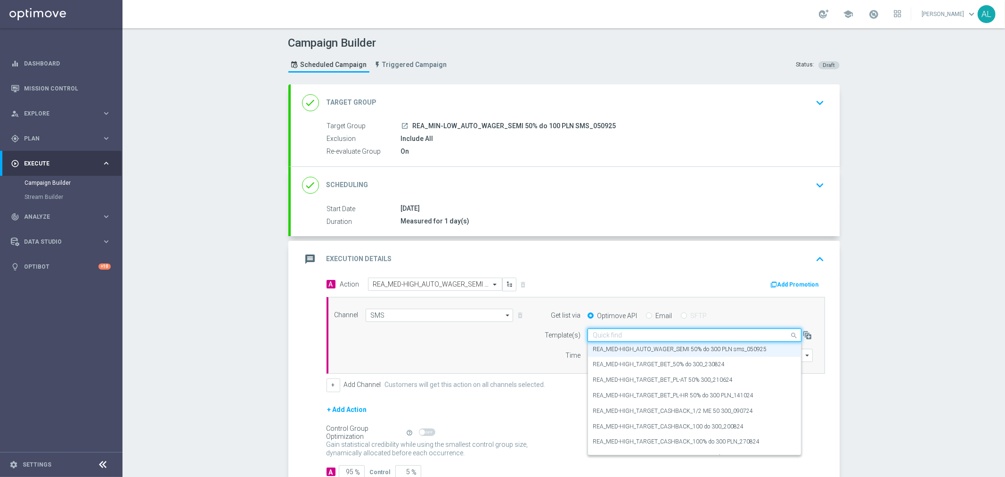
paste input "REA_MIN-LOW_AUTO_WAGER_SEMI 50% do 100 PLN SMS_050925"
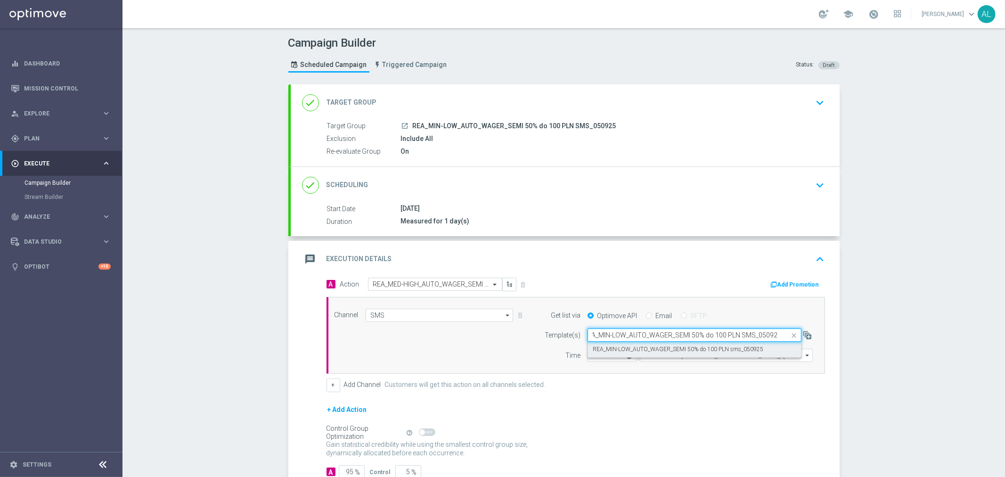
click at [632, 352] on label "REA_MIN-LOW_AUTO_WAGER_SEMI 50% do 100 PLN sms_050925" at bounding box center [678, 349] width 171 height 8
type input "REA_MIN-LOW_AUTO_WAGER_SEMI 50% do 100 PLN SMS_050925"
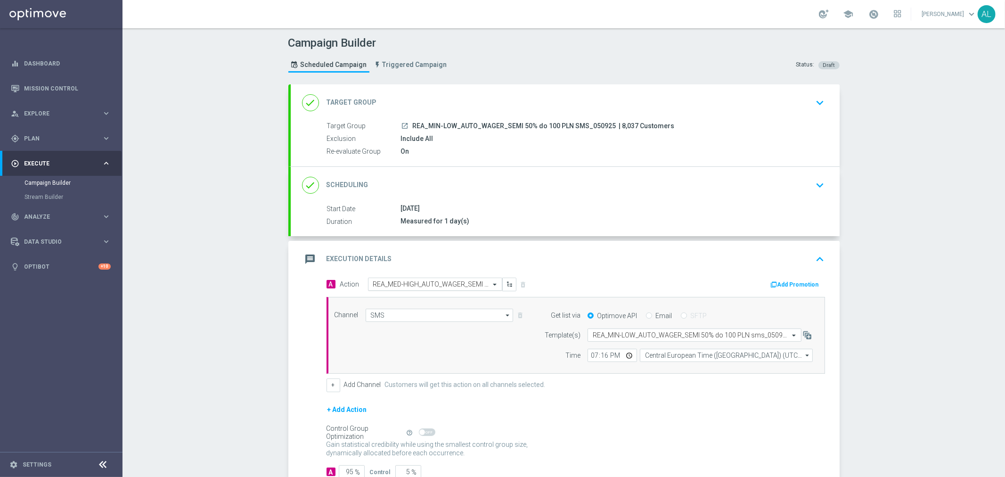
click at [396, 284] on input "text" at bounding box center [425, 284] width 105 height 8
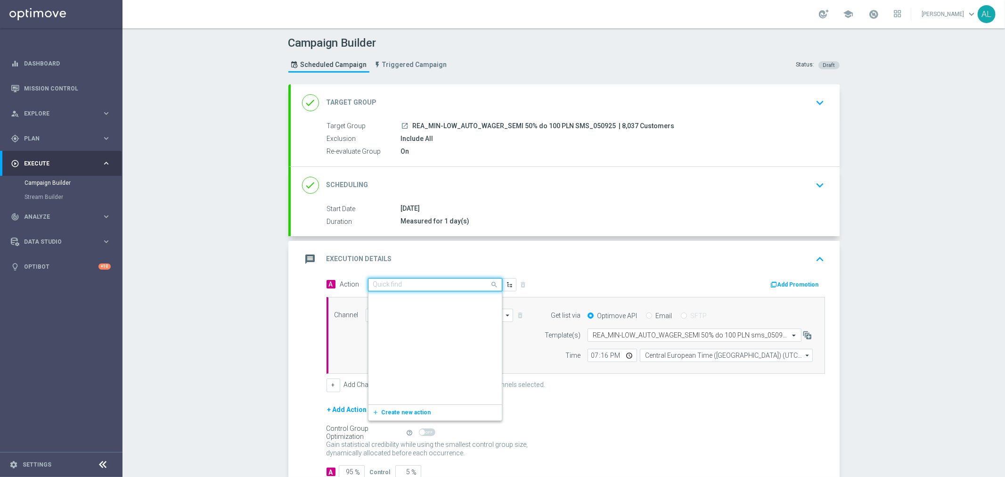
scroll to position [512625, 0]
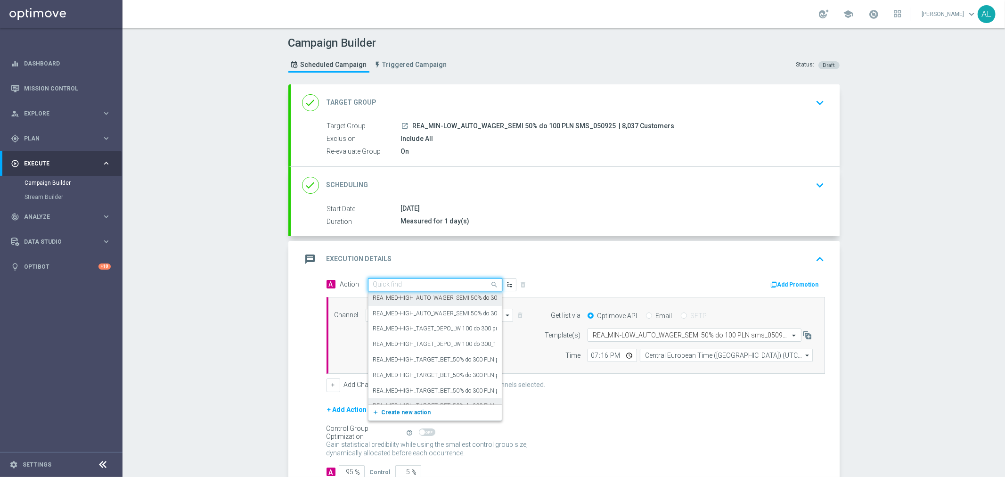
click at [386, 409] on span "Create new action" at bounding box center [406, 412] width 49 height 7
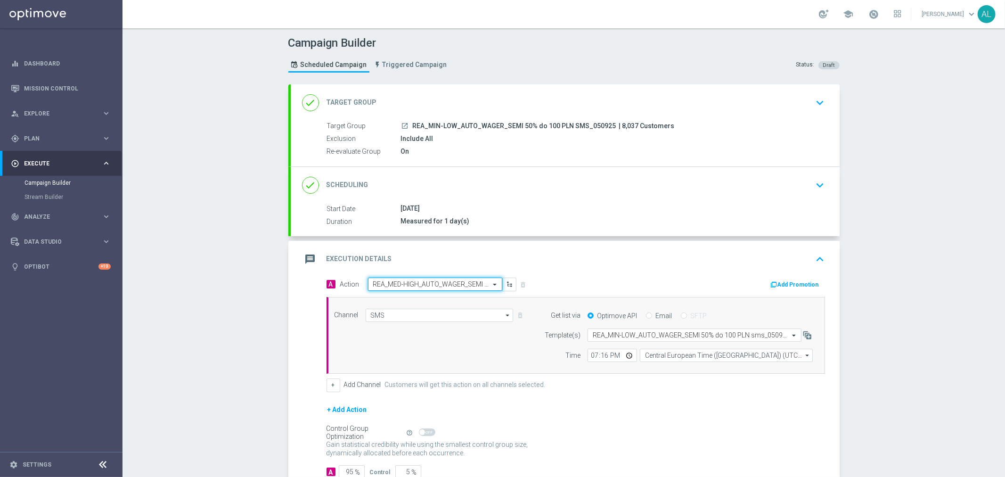
paste input "REA_MIN-LOW_AUTO_WAGER_SEMI 50% do 100 PLN SMS_050925"
type input "REA_MIN-LOW_AUTO_WAGER_SEMI 50% do 100 PLN SMS_050925"
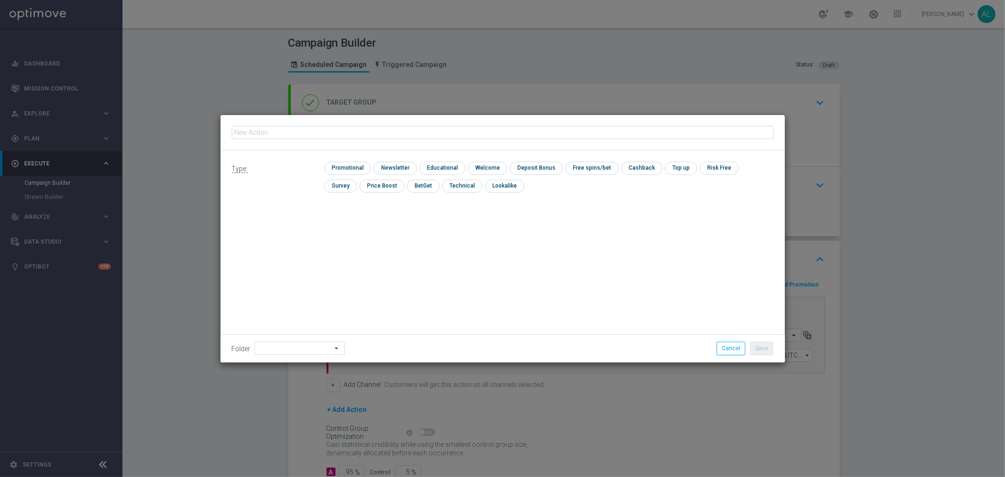
type input "REA_MIN-LOW_AUTO_WAGER_SEMI 50% do 100 PLN SMS_050925"
click at [345, 168] on input "checkbox" at bounding box center [346, 168] width 45 height 13
checkbox input "true"
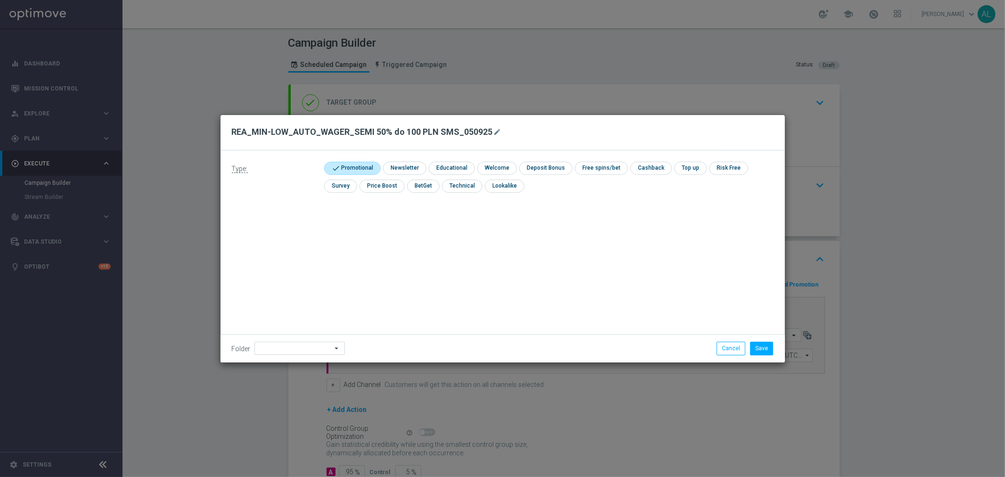
click at [289, 338] on div "Folder arrow_drop_down Show Selected 0 of 477 !ARCHIVE" at bounding box center [503, 348] width 565 height 28
click at [287, 349] on input at bounding box center [299, 348] width 90 height 13
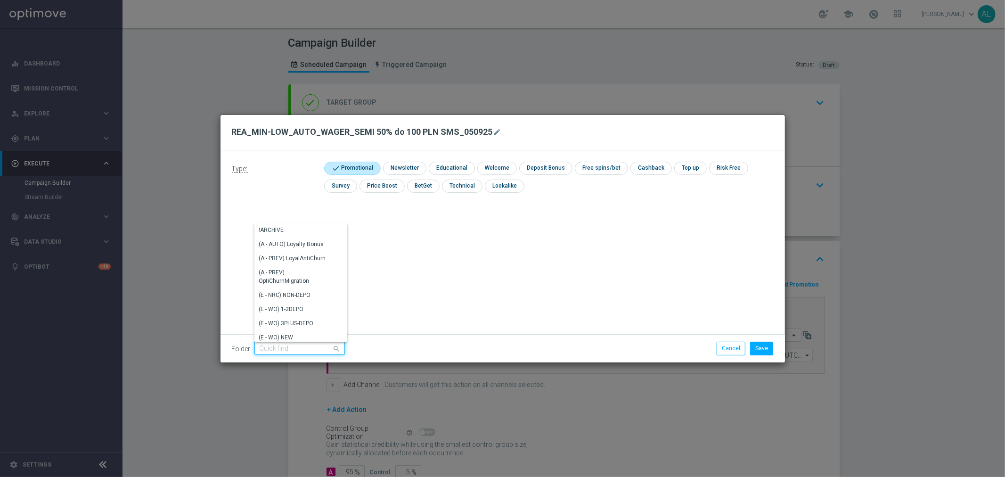
click at [287, 349] on input at bounding box center [299, 348] width 90 height 13
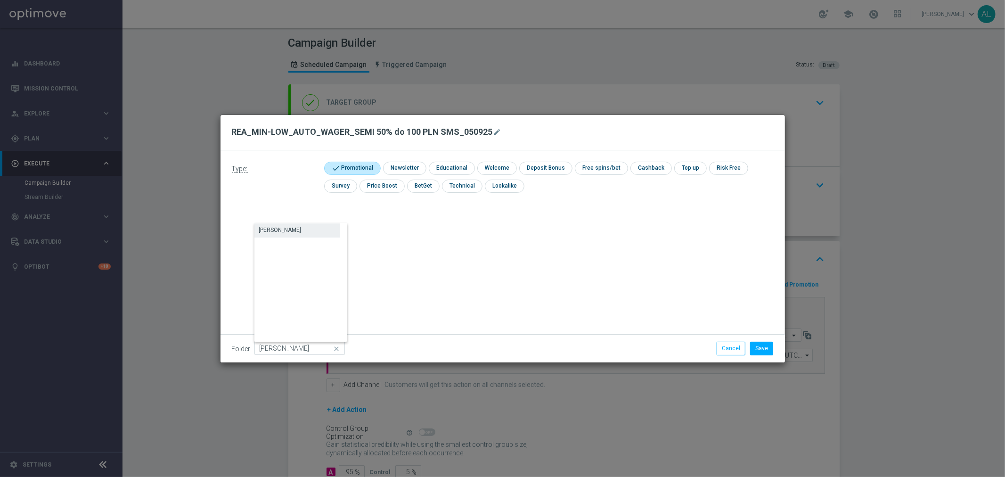
click at [292, 231] on div "[PERSON_NAME]" at bounding box center [297, 229] width 86 height 13
type input "[PERSON_NAME]"
click at [761, 349] on button "Save" at bounding box center [761, 348] width 23 height 13
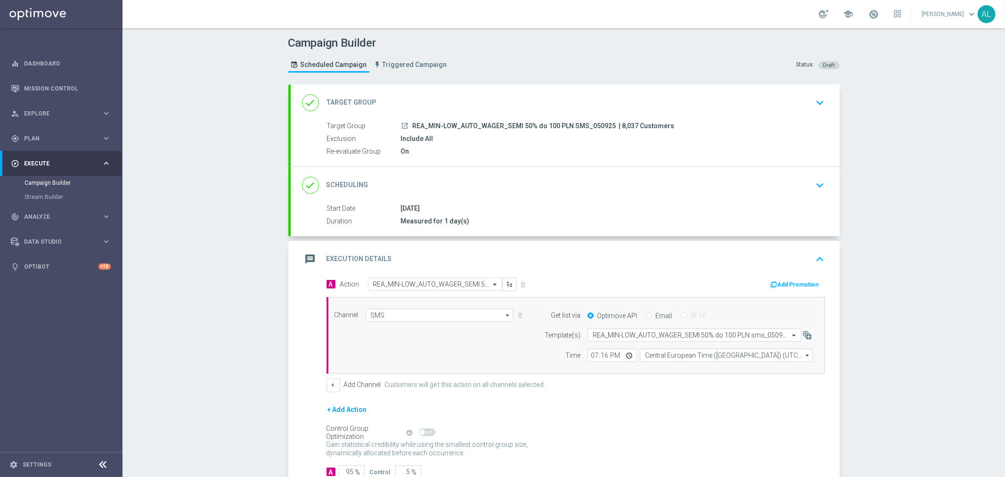
scroll to position [64, 0]
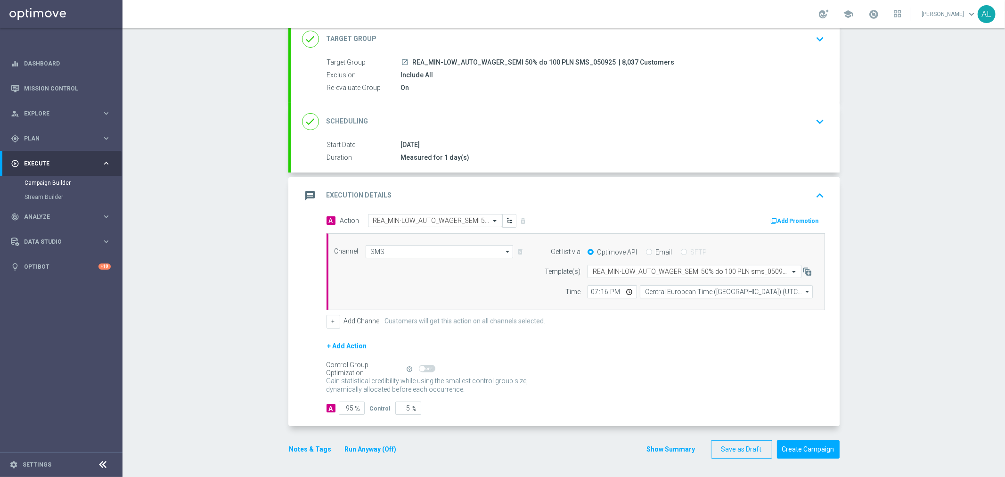
click at [314, 455] on div "Notes & Tags Run Anyway (Off)" at bounding box center [348, 449] width 121 height 18
click at [313, 451] on button "Notes & Tags" at bounding box center [310, 449] width 44 height 12
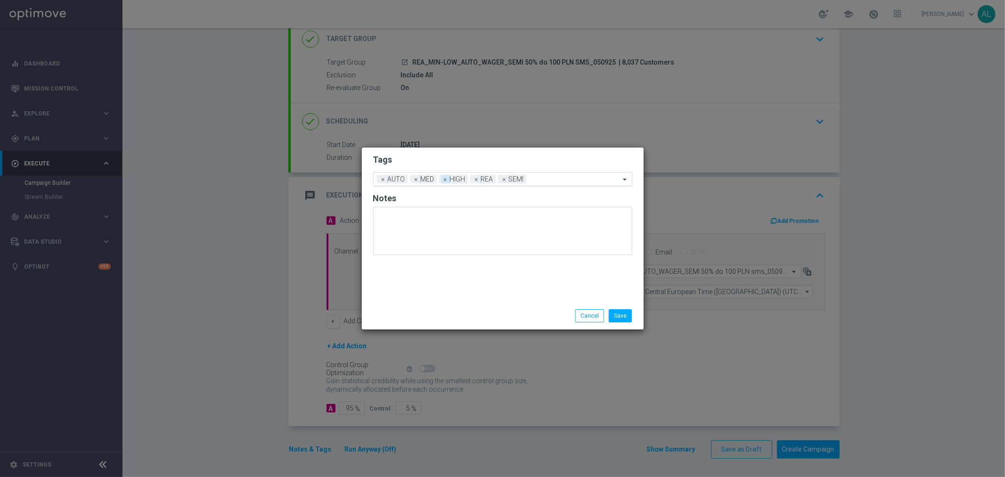
click at [444, 178] on span "×" at bounding box center [446, 179] width 8 height 8
click at [413, 181] on span "×" at bounding box center [416, 179] width 8 height 8
click at [498, 182] on input "text" at bounding box center [545, 180] width 150 height 8
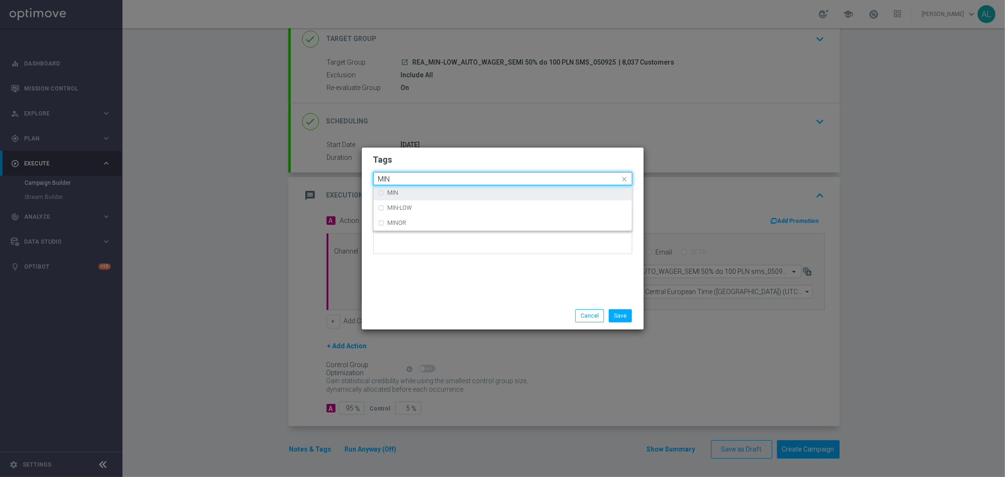
click at [483, 187] on div "MIN" at bounding box center [502, 192] width 249 height 15
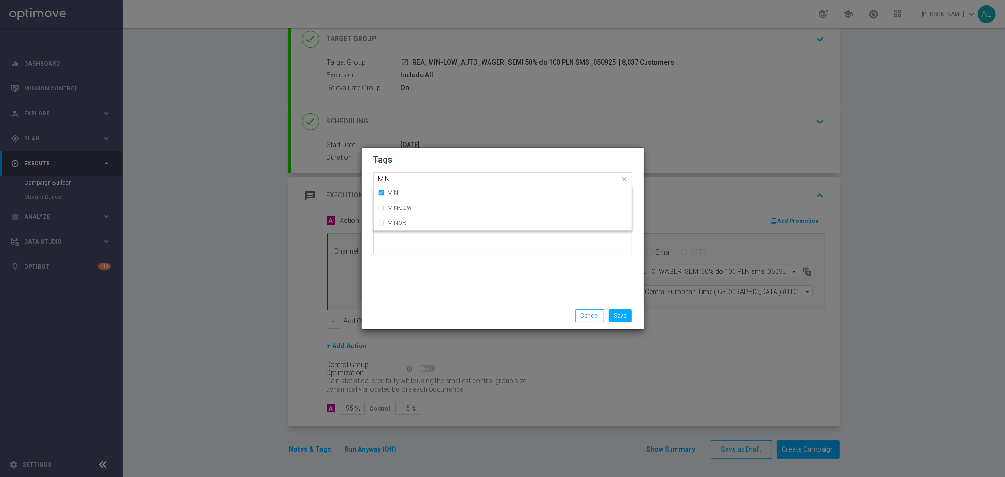
click at [477, 183] on div "MIN" at bounding box center [498, 179] width 243 height 9
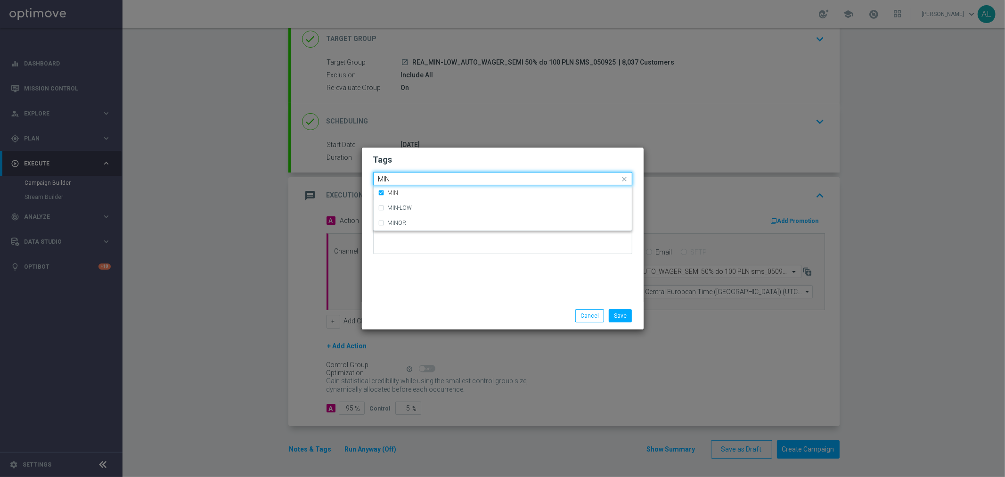
click at [477, 183] on div "MIN" at bounding box center [498, 179] width 243 height 9
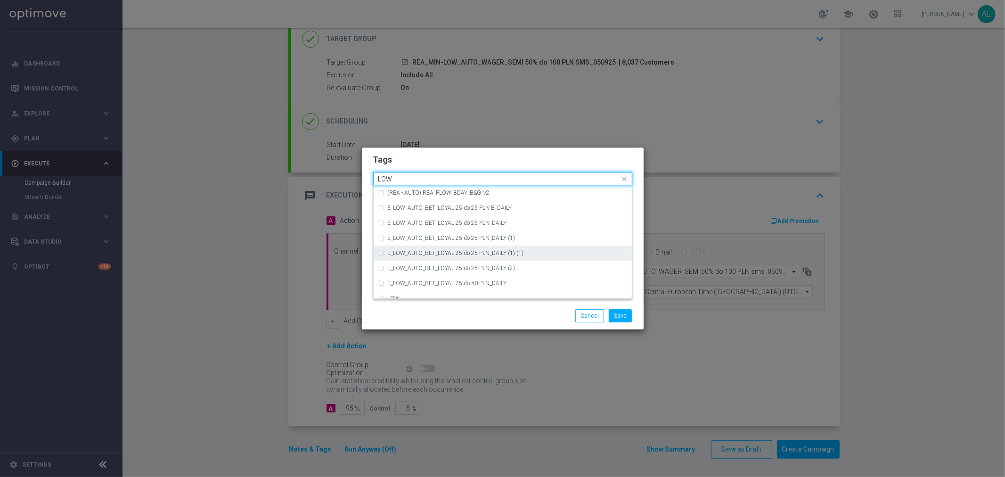
scroll to position [460, 0]
click at [452, 247] on div "LOW" at bounding box center [507, 246] width 239 height 6
type input "LOW"
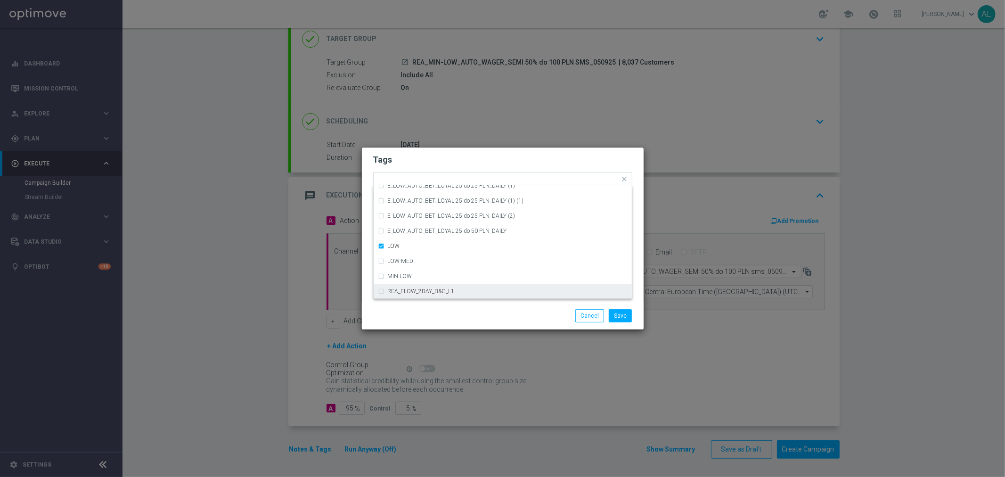
click at [393, 302] on div "Save Cancel" at bounding box center [503, 315] width 282 height 27
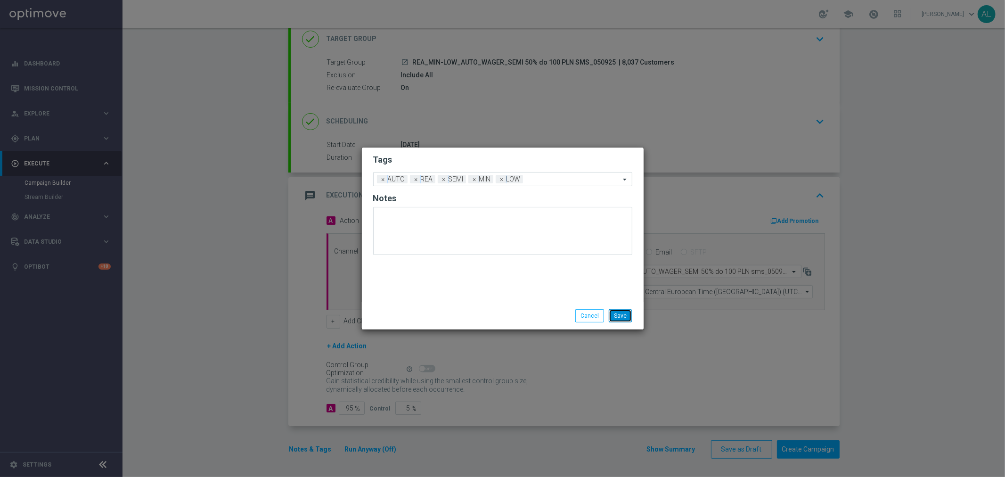
click at [625, 313] on button "Save" at bounding box center [620, 315] width 23 height 13
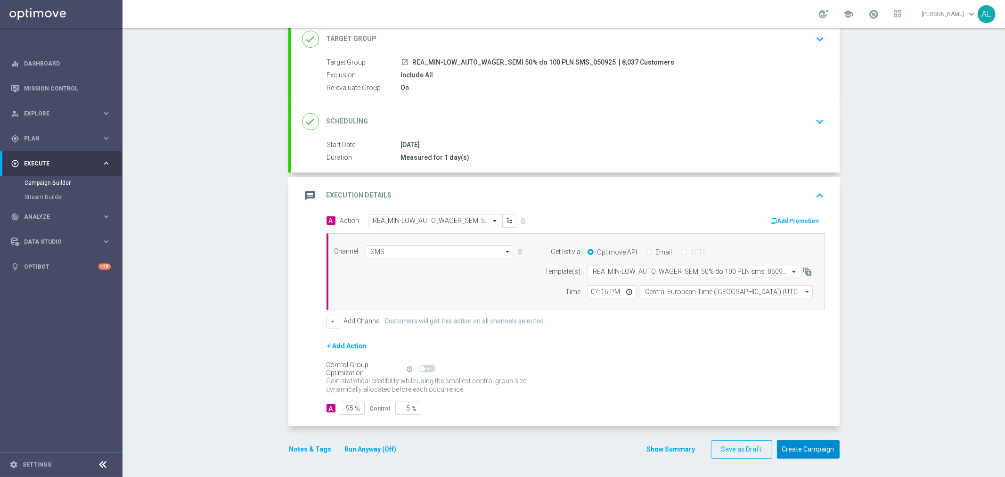
click at [806, 447] on button "Create Campaign" at bounding box center [808, 449] width 63 height 18
